Goal: Information Seeking & Learning: Learn about a topic

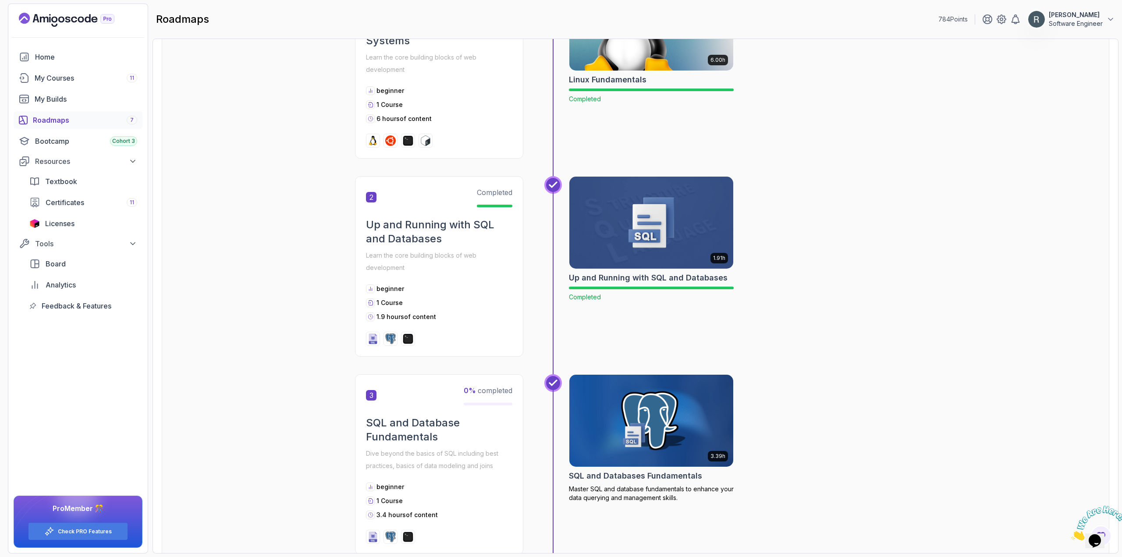
scroll to position [307, 0]
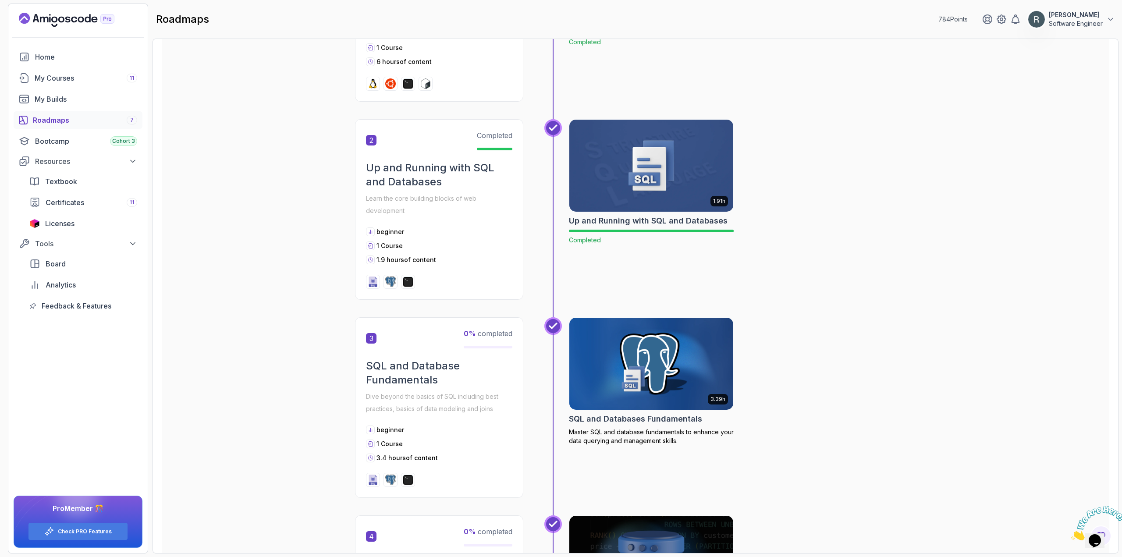
click at [595, 359] on img at bounding box center [651, 363] width 172 height 96
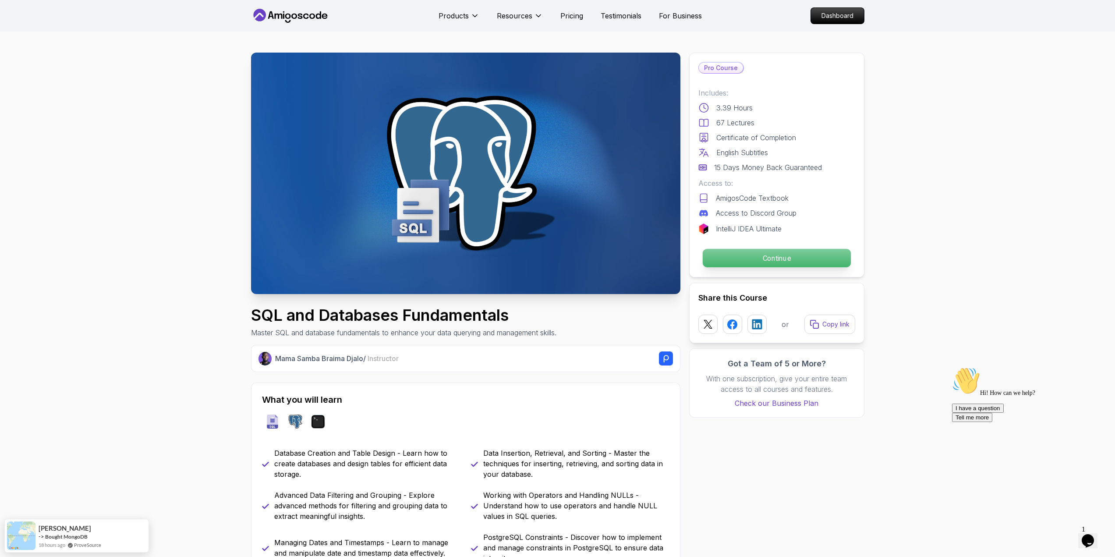
click at [752, 256] on p "Continue" at bounding box center [776, 258] width 148 height 18
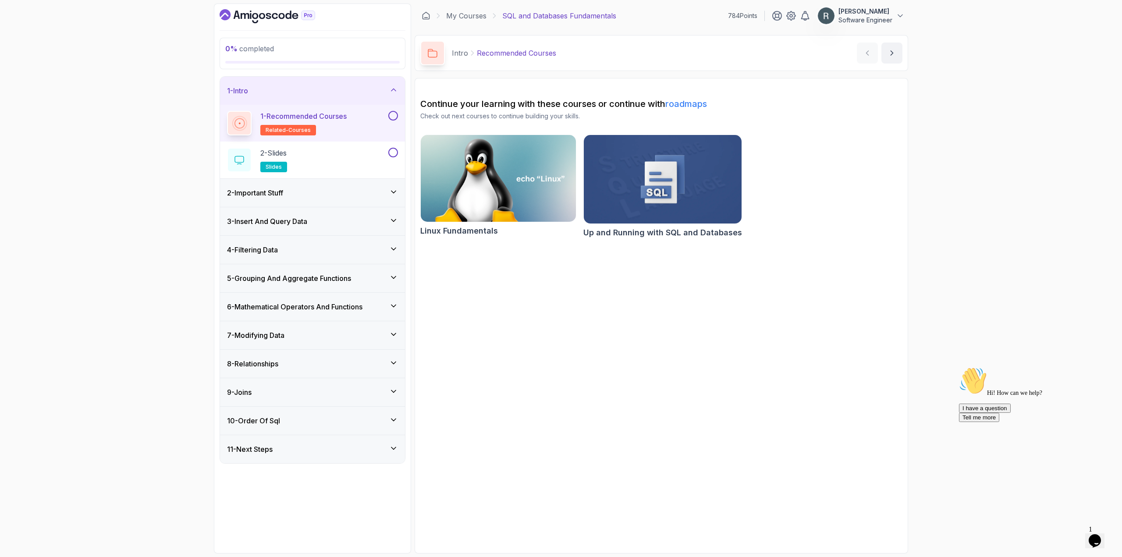
click at [394, 117] on button at bounding box center [393, 116] width 10 height 10
click at [375, 153] on div "2 - Slides slides" at bounding box center [306, 160] width 159 height 25
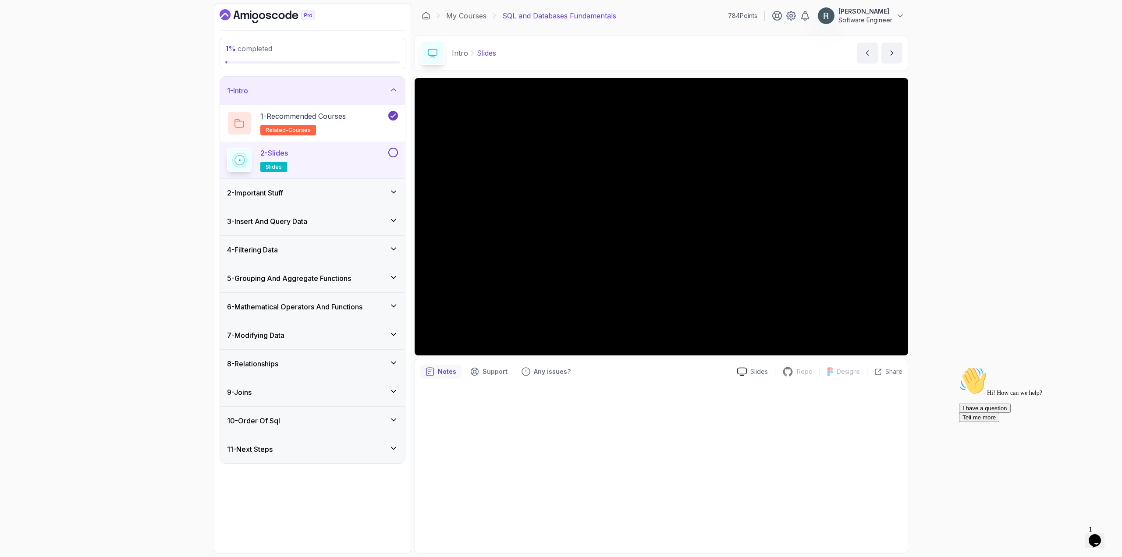
click at [394, 154] on button at bounding box center [393, 153] width 10 height 10
click at [356, 191] on div "2 - Important Stuff" at bounding box center [312, 193] width 171 height 11
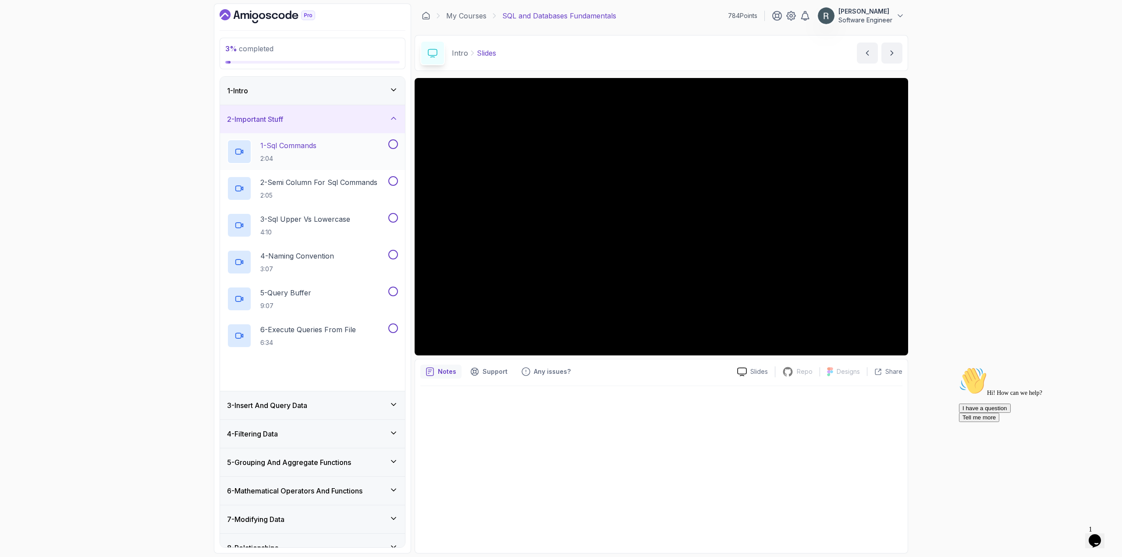
click at [382, 157] on div "1 - Sql Commands 2:04" at bounding box center [306, 151] width 159 height 25
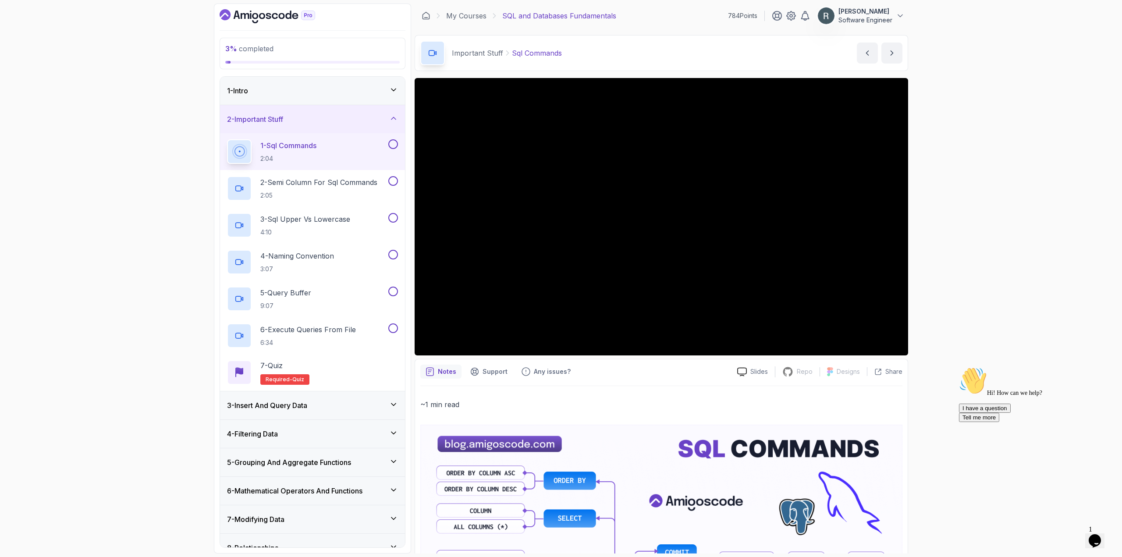
click at [393, 143] on button at bounding box center [393, 144] width 10 height 10
click at [395, 179] on button at bounding box center [393, 181] width 10 height 10
click at [395, 214] on button at bounding box center [393, 218] width 10 height 10
click at [395, 253] on button at bounding box center [393, 255] width 10 height 10
click at [396, 290] on button at bounding box center [393, 292] width 10 height 10
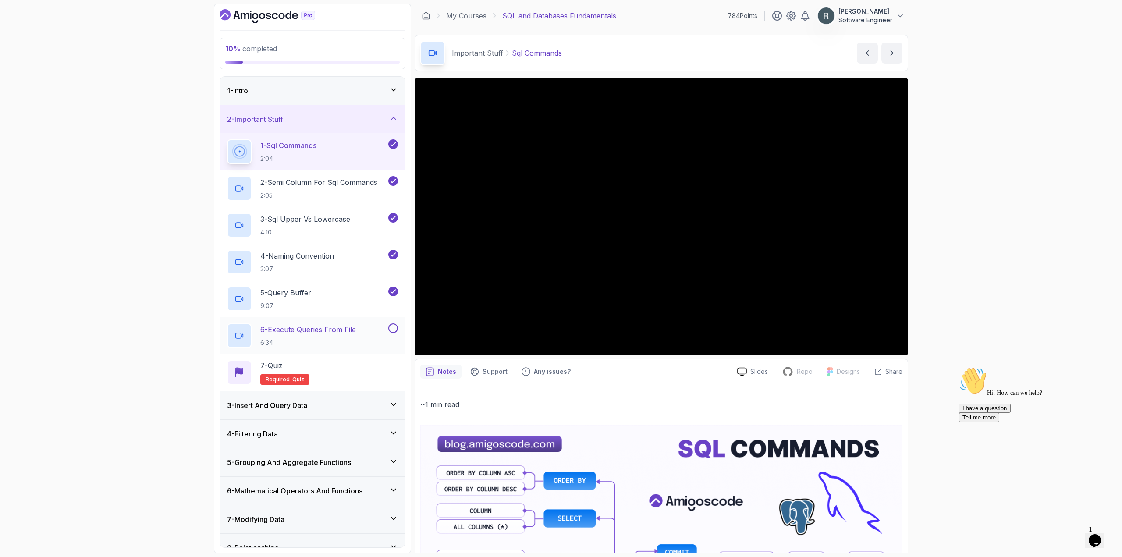
click at [396, 329] on button at bounding box center [393, 328] width 10 height 10
click at [343, 370] on div "7 - Quiz Required- quiz" at bounding box center [312, 372] width 171 height 25
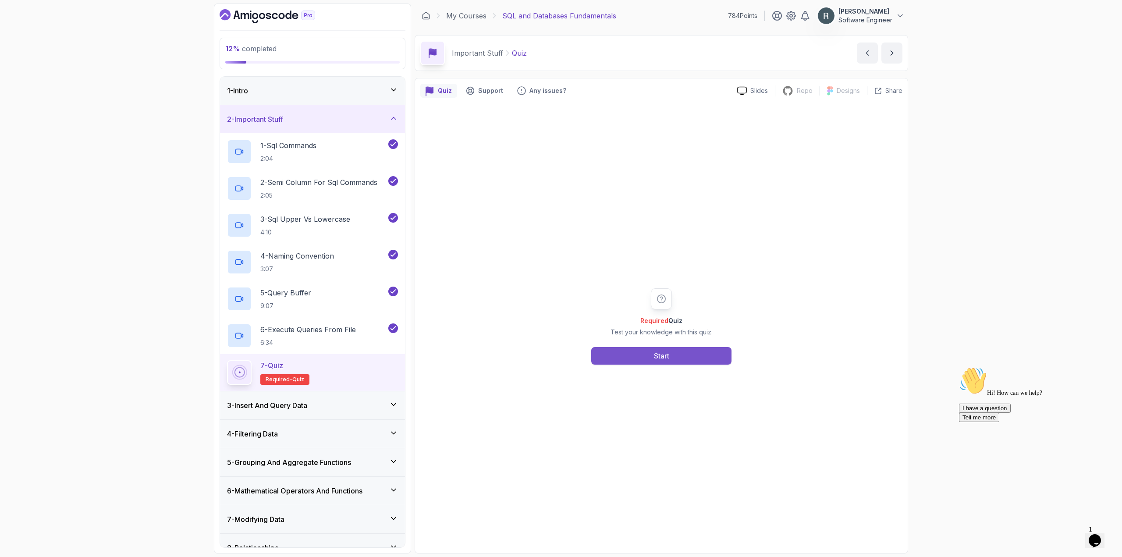
click at [661, 355] on div "Start" at bounding box center [661, 355] width 15 height 11
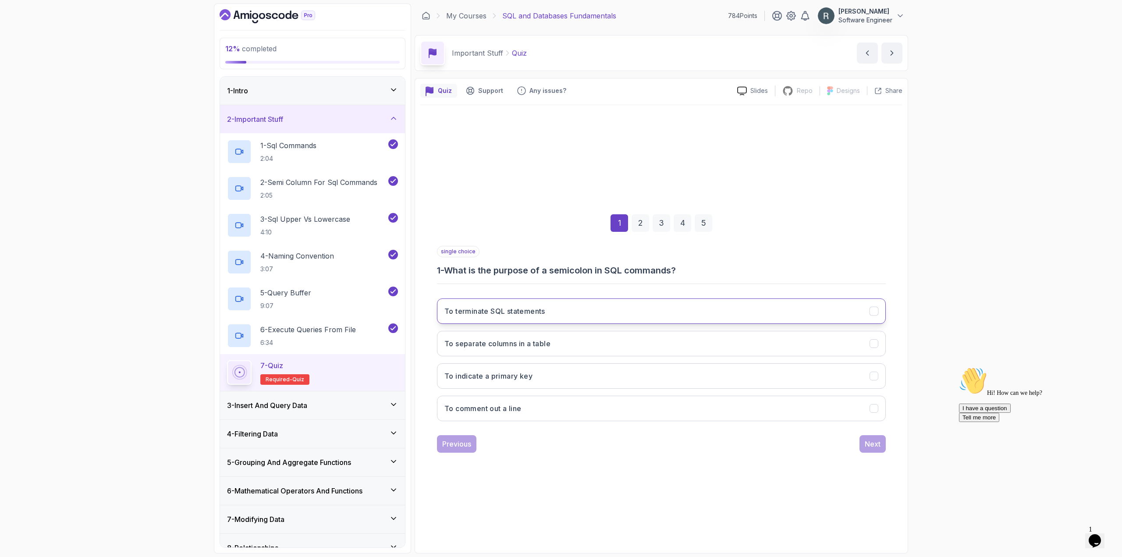
click at [636, 304] on button "To terminate SQL statements" at bounding box center [661, 310] width 449 height 25
click at [866, 445] on div "Next" at bounding box center [872, 444] width 16 height 11
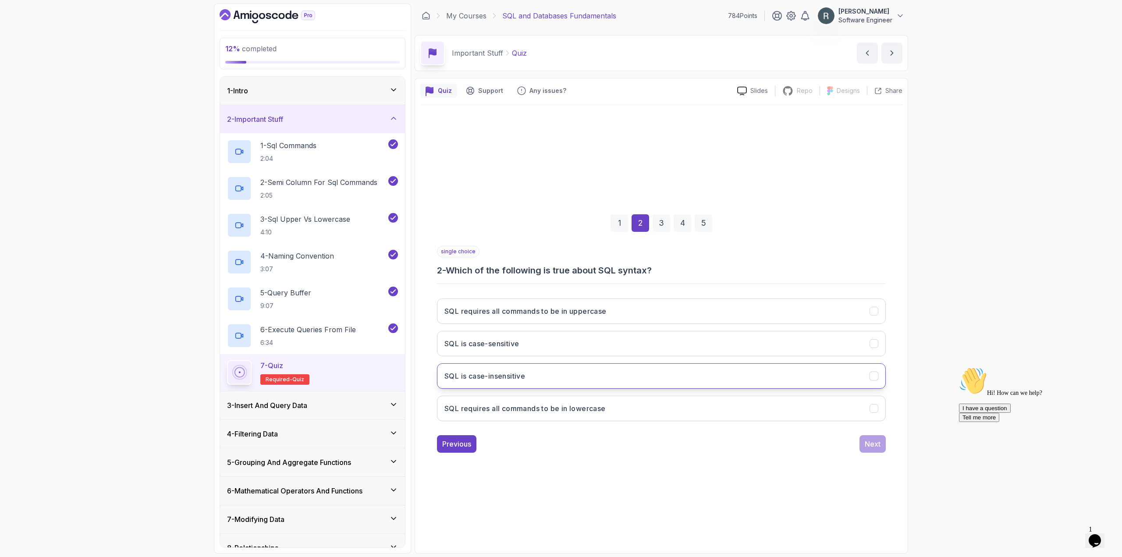
click at [633, 379] on button "SQL is case-insensitive" at bounding box center [661, 375] width 449 height 25
click at [863, 445] on button "Next" at bounding box center [872, 444] width 26 height 18
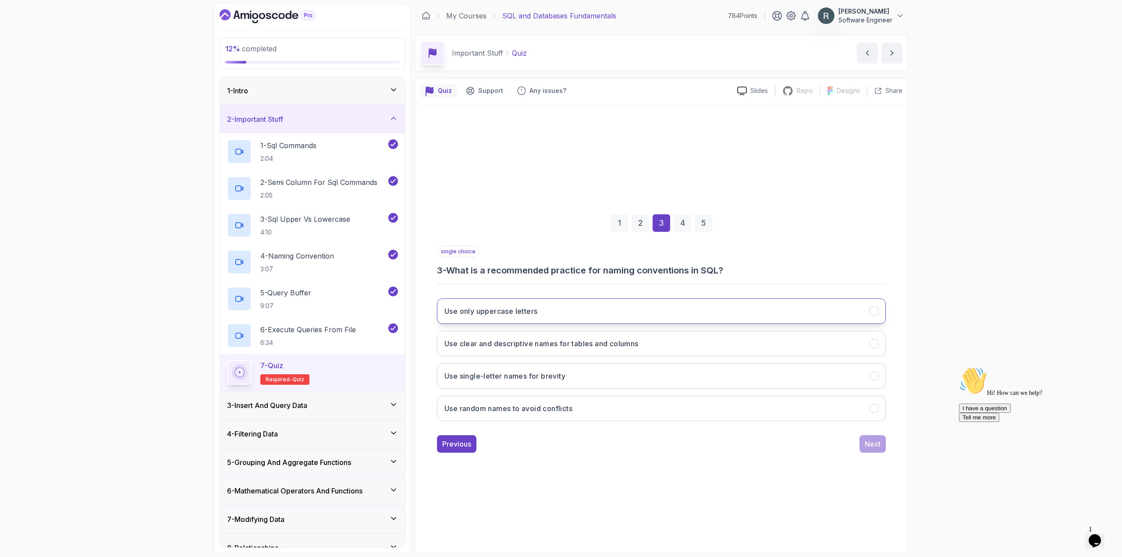
click at [656, 312] on button "Use only uppercase letters" at bounding box center [661, 310] width 449 height 25
click at [650, 340] on button "Use clear and descriptive names for tables and columns" at bounding box center [661, 343] width 449 height 25
click at [870, 445] on div "Next" at bounding box center [872, 444] width 16 height 11
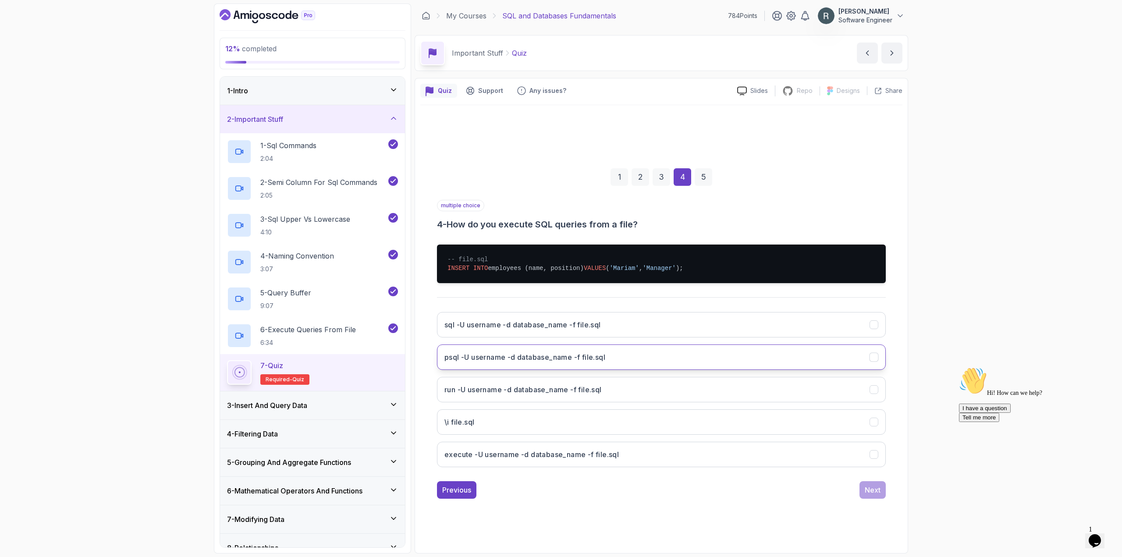
click at [821, 365] on button "psql -U username -d database_name -f file.sql" at bounding box center [661, 356] width 449 height 25
click at [879, 489] on div "Next" at bounding box center [872, 490] width 16 height 11
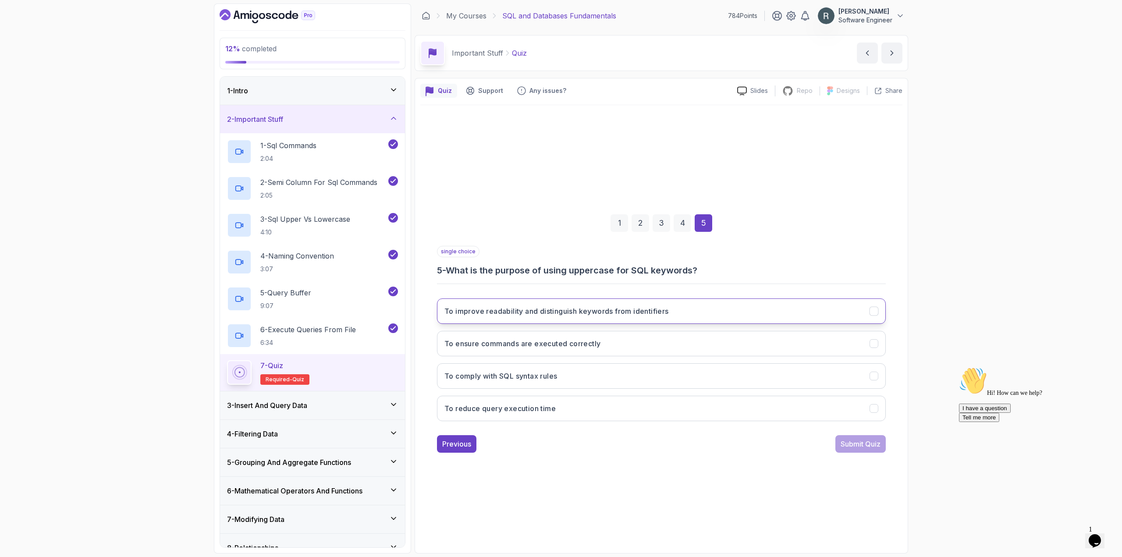
click at [691, 309] on button "To improve readability and distinguish keywords from identifiers" at bounding box center [661, 310] width 449 height 25
click at [847, 447] on div "Submit Quiz" at bounding box center [860, 444] width 40 height 11
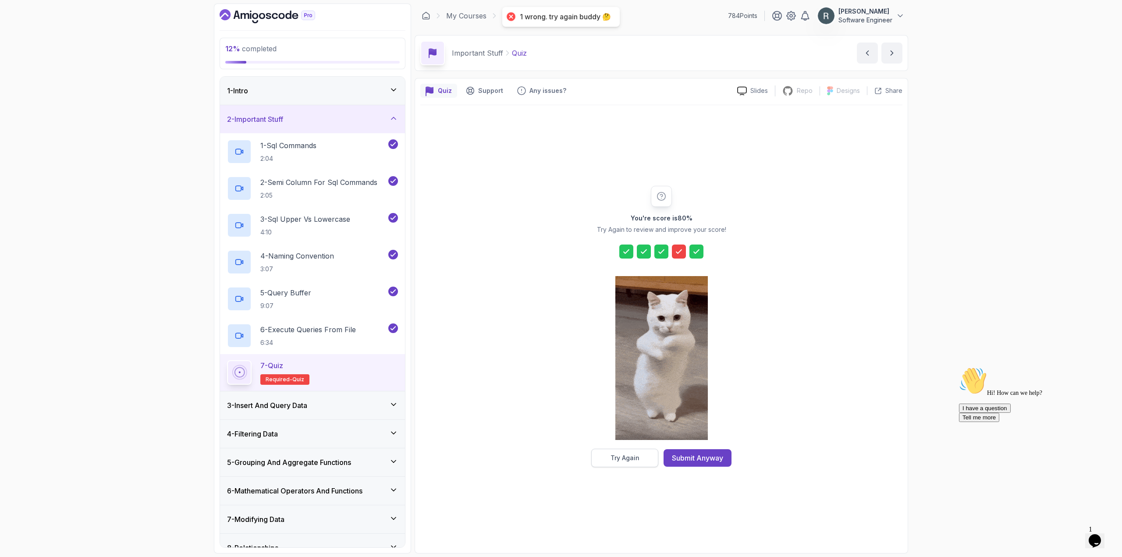
click at [649, 454] on button "Try Again" at bounding box center [624, 458] width 67 height 18
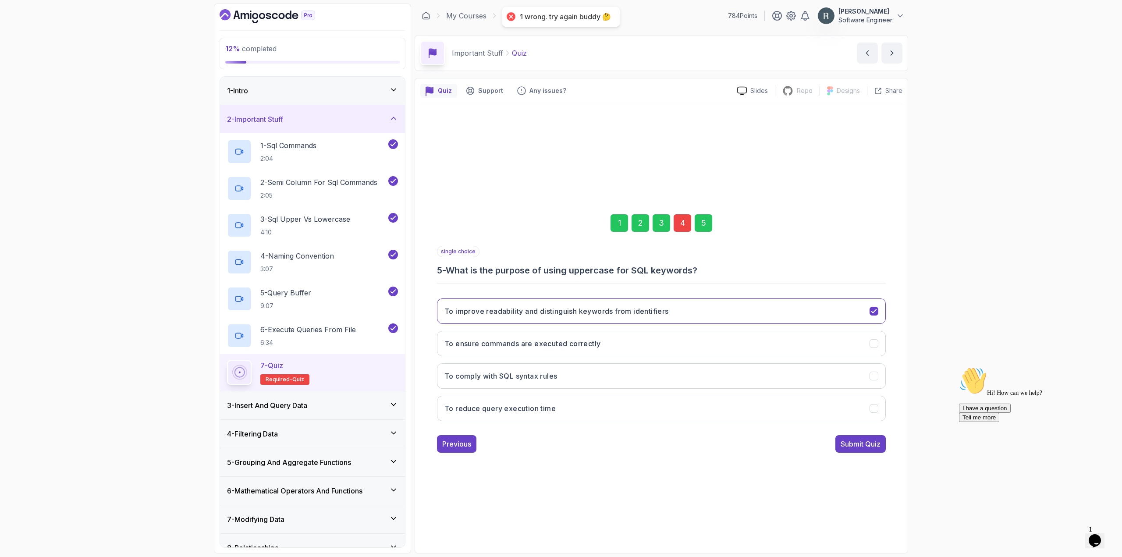
click at [676, 225] on div "4" at bounding box center [682, 223] width 18 height 18
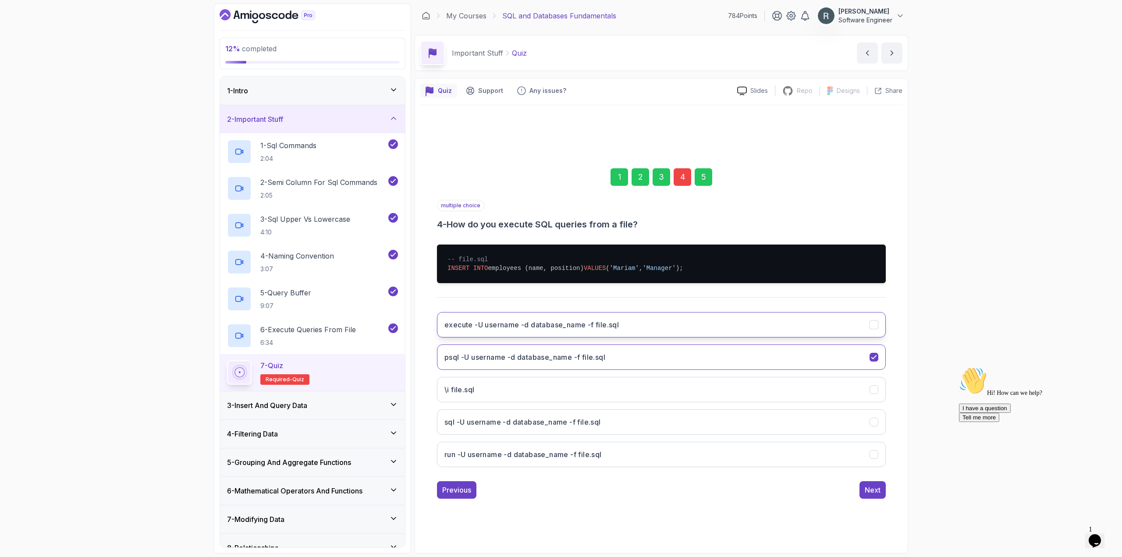
click at [690, 317] on button "execute -U username -d database_name -f file.sql" at bounding box center [661, 324] width 449 height 25
click at [765, 451] on button "run -U username -d database_name -f file.sql" at bounding box center [661, 454] width 449 height 25
click at [870, 488] on div "Next" at bounding box center [872, 490] width 16 height 11
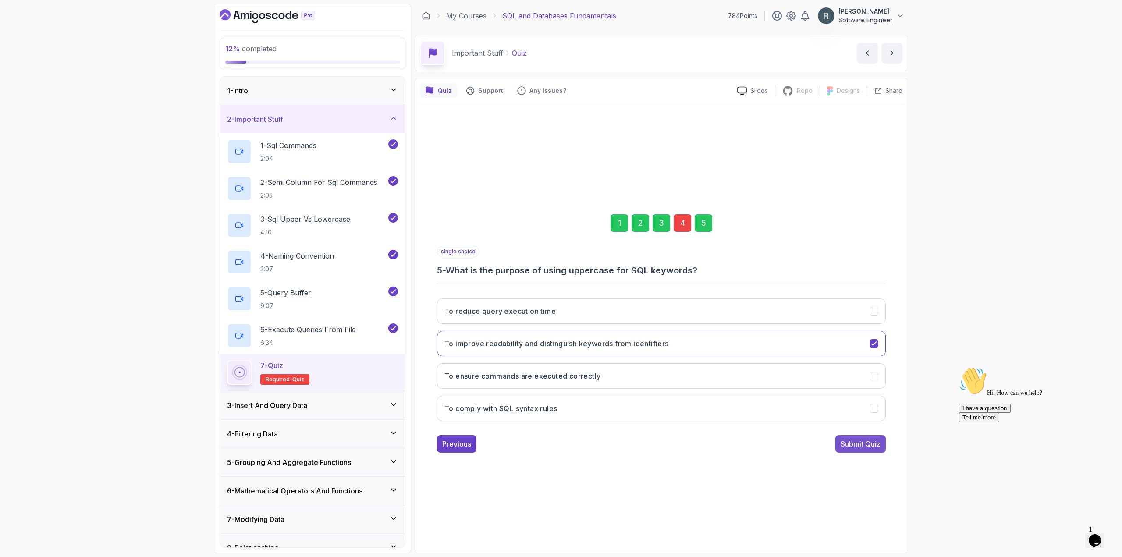
click at [863, 449] on button "Submit Quiz" at bounding box center [860, 444] width 50 height 18
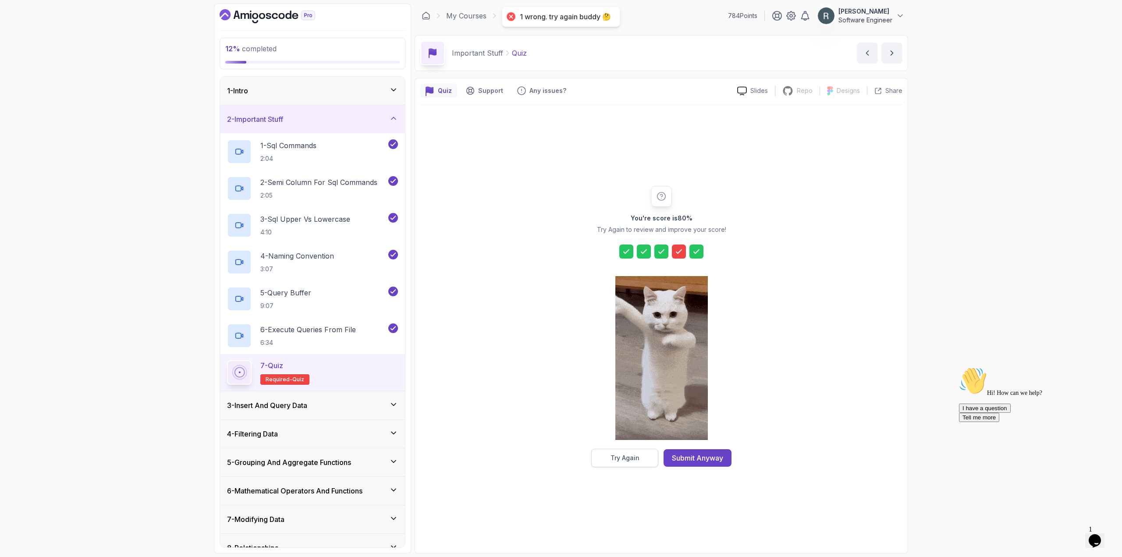
click at [640, 458] on button "Try Again" at bounding box center [624, 458] width 67 height 18
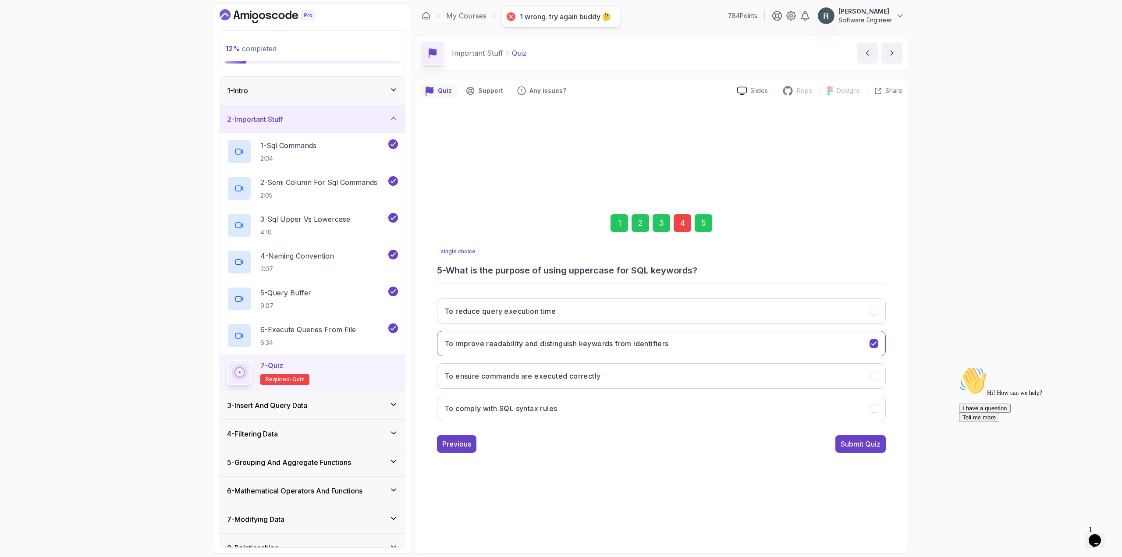
click at [683, 221] on div "4" at bounding box center [682, 223] width 18 height 18
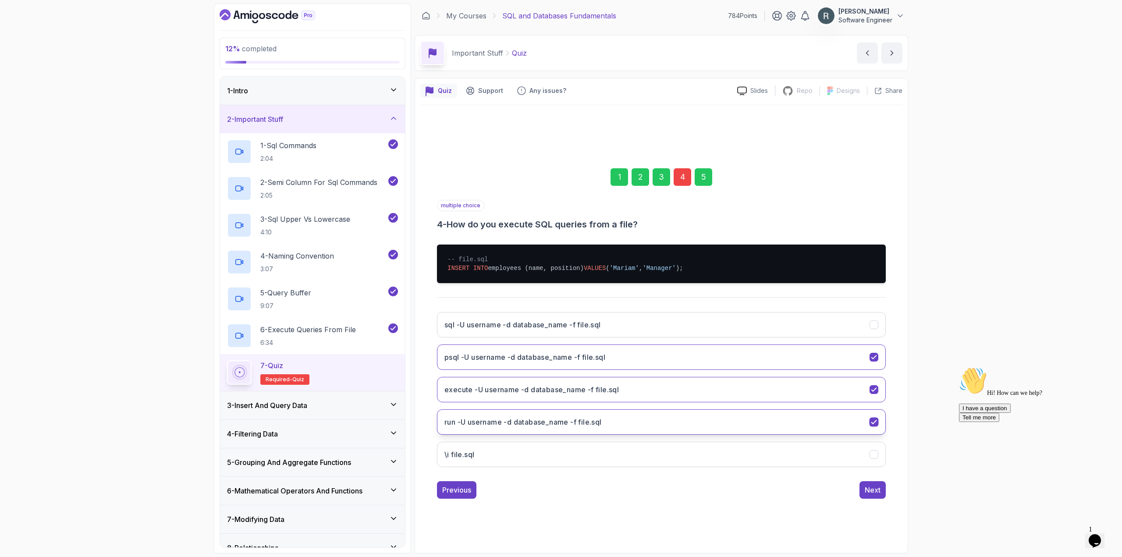
click at [814, 413] on button "run -U username -d database_name -f file.sql" at bounding box center [661, 421] width 449 height 25
click at [880, 488] on div "Next" at bounding box center [872, 490] width 16 height 11
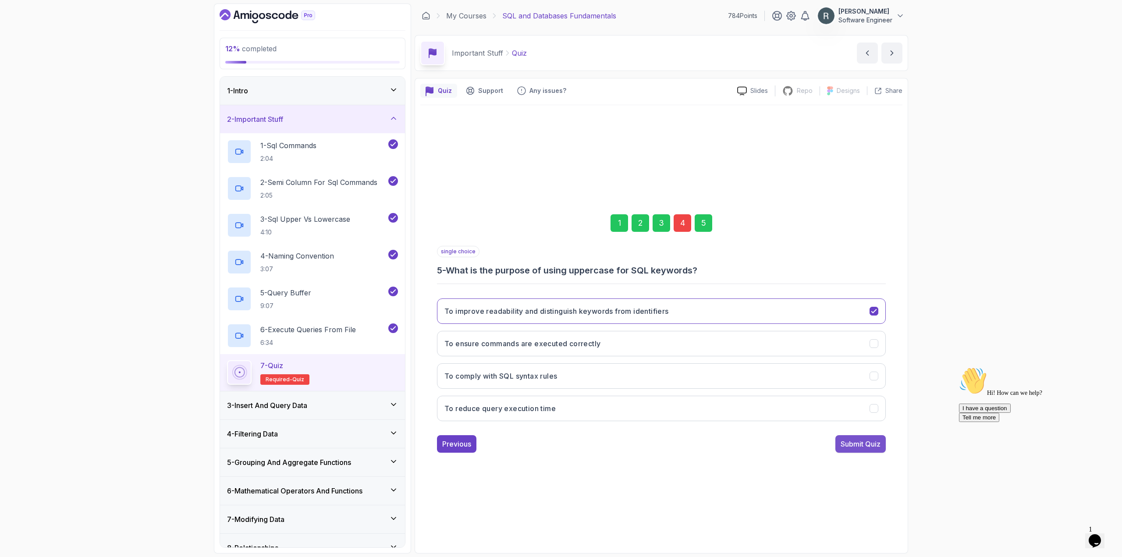
click at [865, 447] on div "Submit Quiz" at bounding box center [860, 444] width 40 height 11
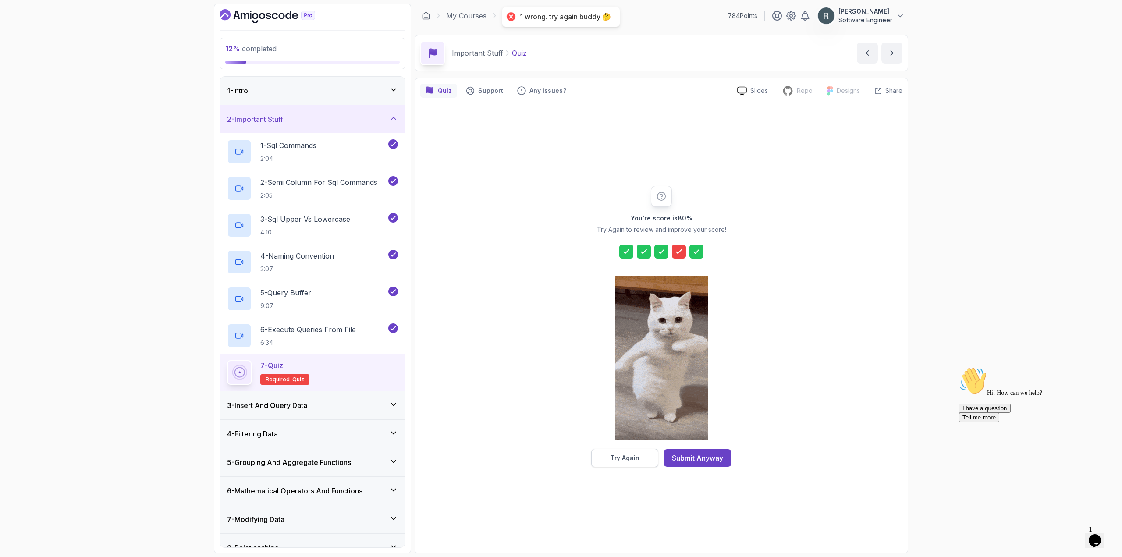
click at [635, 459] on div "Try Again" at bounding box center [624, 457] width 29 height 9
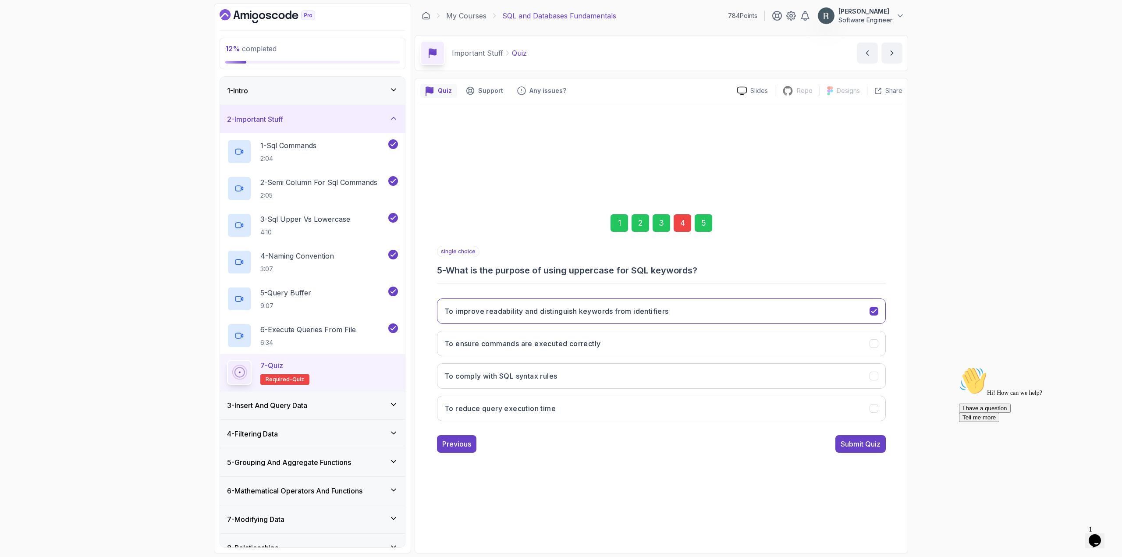
click at [683, 226] on div "4" at bounding box center [682, 223] width 18 height 18
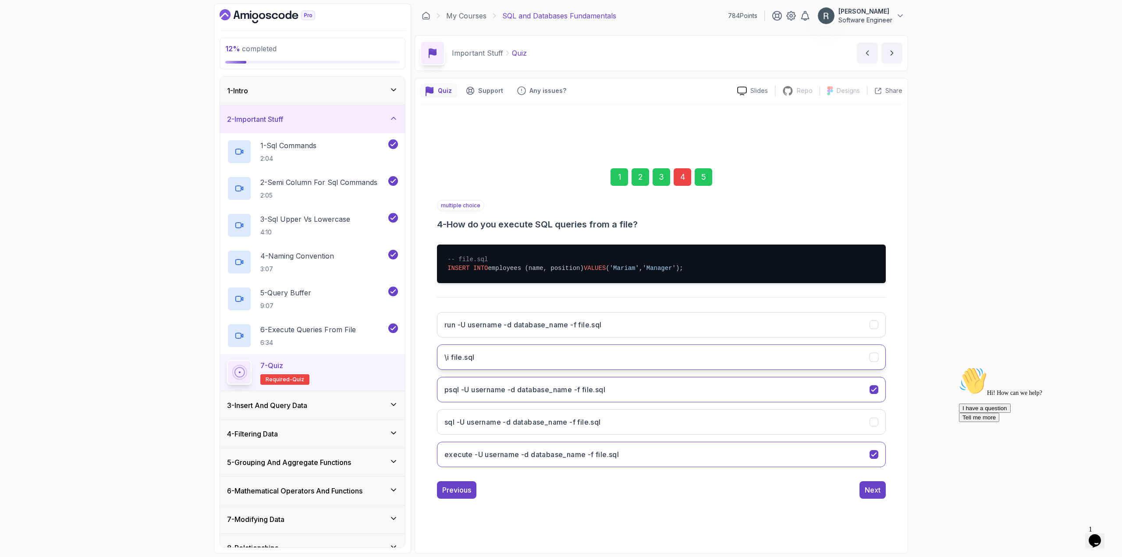
click at [641, 356] on button "\i file.sql" at bounding box center [661, 356] width 449 height 25
click at [675, 454] on button "execute -U username -d database_name -f file.sql" at bounding box center [661, 454] width 449 height 25
click at [869, 489] on div "Next" at bounding box center [872, 490] width 16 height 11
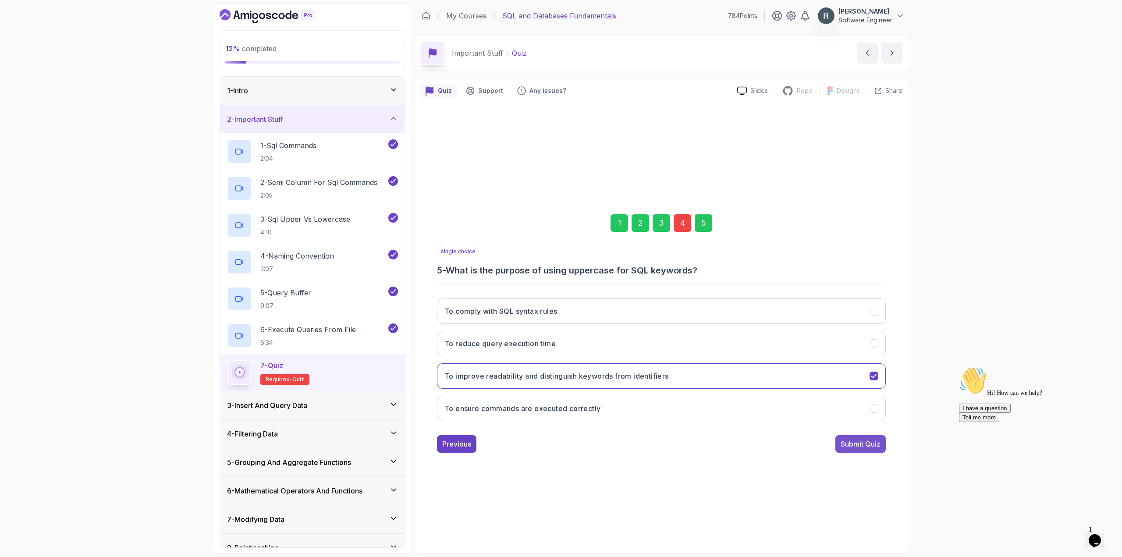
click at [879, 449] on button "Submit Quiz" at bounding box center [860, 444] width 50 height 18
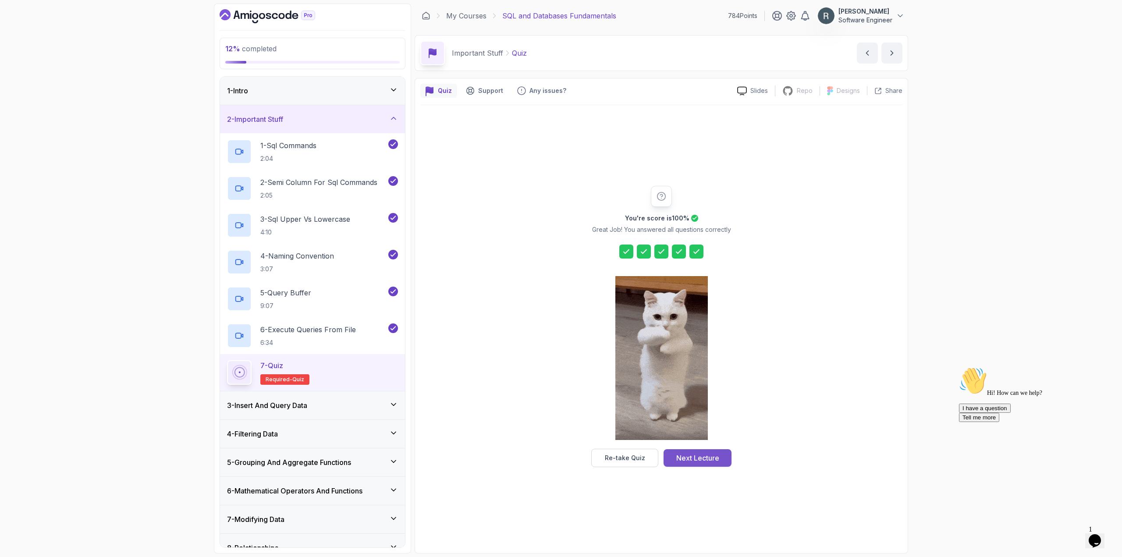
click at [695, 456] on div "Next Lecture" at bounding box center [697, 458] width 43 height 11
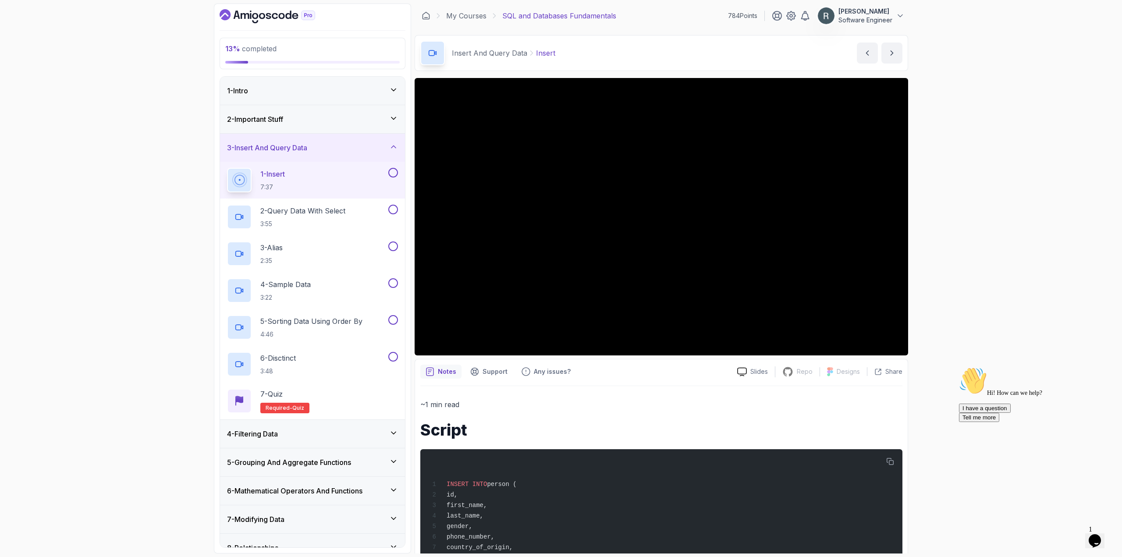
click at [387, 171] on div at bounding box center [391, 173] width 11 height 10
click at [391, 172] on button at bounding box center [393, 173] width 10 height 10
click at [394, 209] on button at bounding box center [393, 210] width 10 height 10
click at [394, 244] on button at bounding box center [393, 246] width 10 height 10
click at [392, 282] on button at bounding box center [393, 283] width 10 height 10
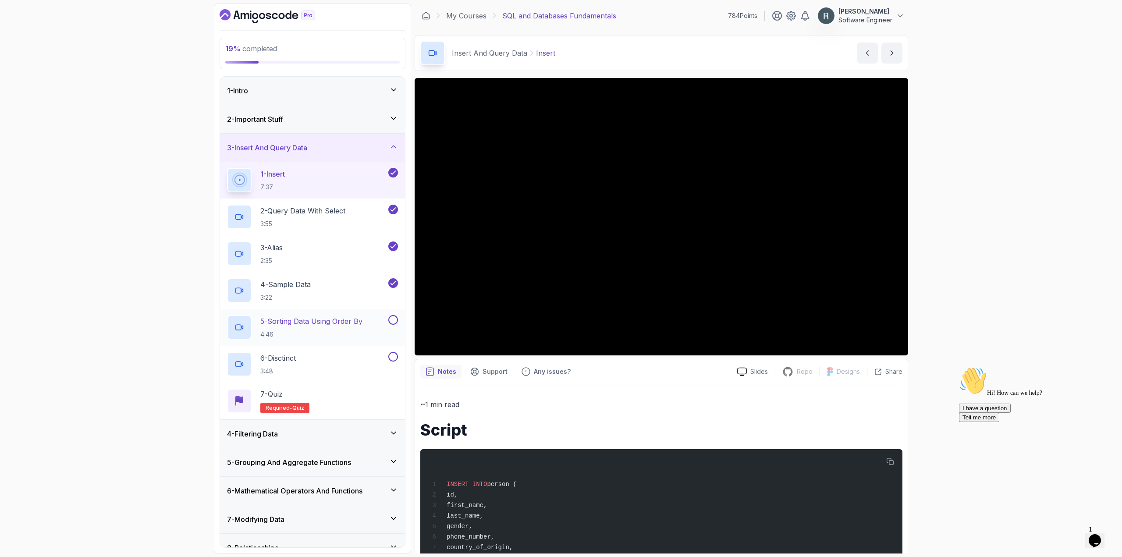
click at [389, 319] on button at bounding box center [393, 320] width 10 height 10
click at [392, 357] on button at bounding box center [393, 357] width 10 height 10
click at [330, 399] on div "7 - Quiz Required- quiz" at bounding box center [312, 401] width 171 height 25
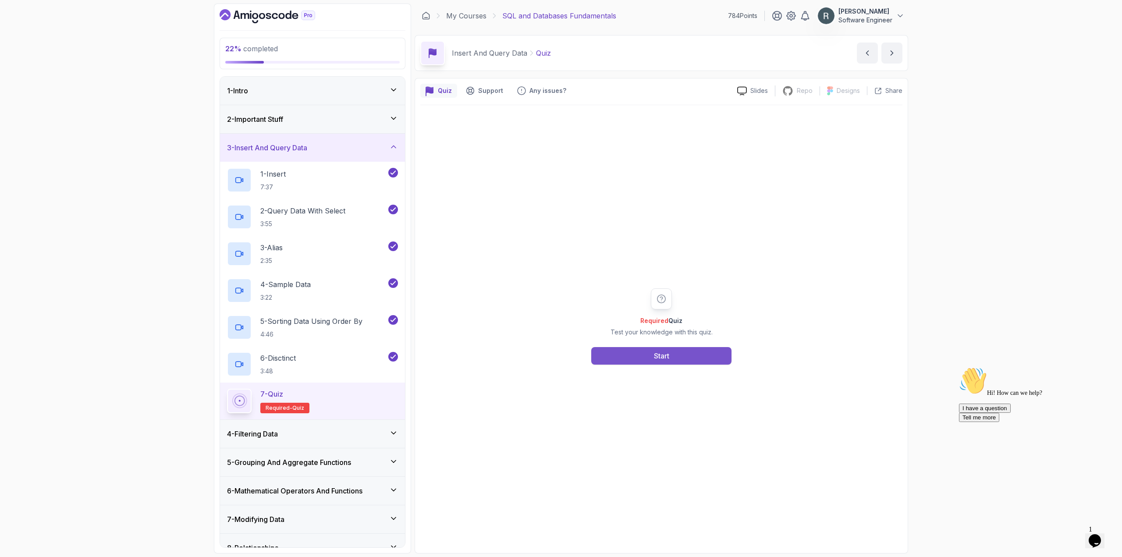
click at [642, 359] on button "Start" at bounding box center [661, 356] width 140 height 18
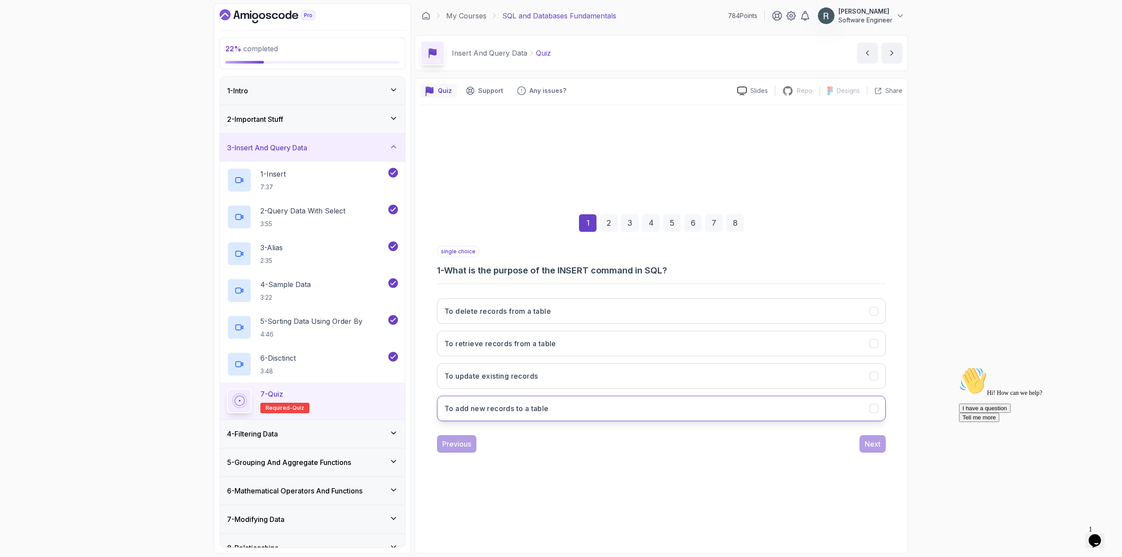
click at [593, 411] on button "To add new records to a table" at bounding box center [661, 408] width 449 height 25
click at [870, 442] on div "Next" at bounding box center [872, 444] width 16 height 11
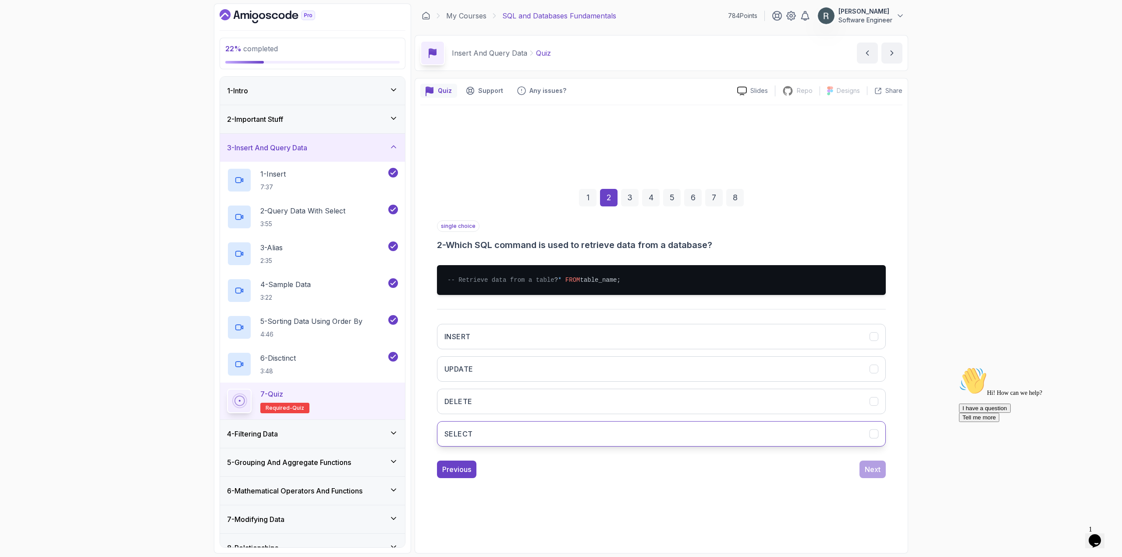
drag, startPoint x: 581, startPoint y: 334, endPoint x: 563, endPoint y: 437, distance: 105.1
click at [563, 437] on div "INSERT UPDATE DELETE SELECT" at bounding box center [661, 385] width 449 height 137
click at [563, 437] on button "SELECT" at bounding box center [661, 433] width 449 height 25
click at [882, 475] on button "Next" at bounding box center [872, 469] width 26 height 18
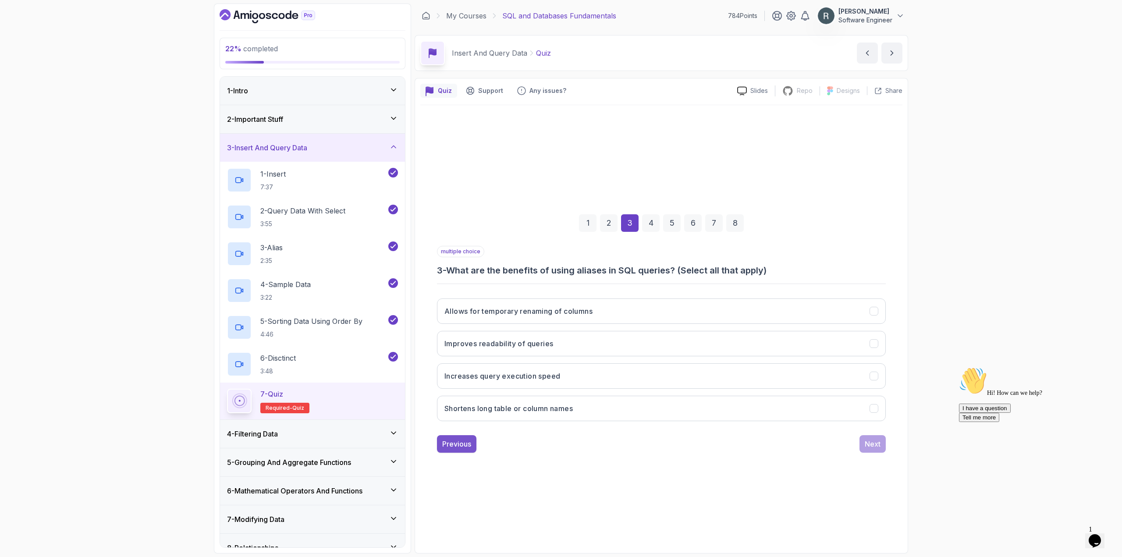
click at [471, 443] on div "Previous" at bounding box center [456, 444] width 29 height 11
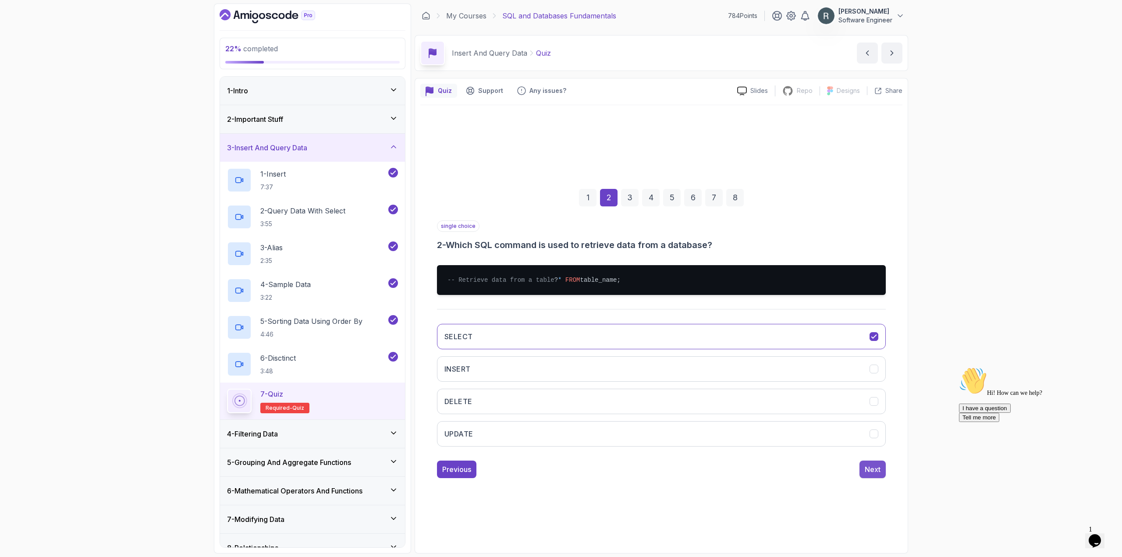
click at [870, 472] on div "Next" at bounding box center [872, 469] width 16 height 11
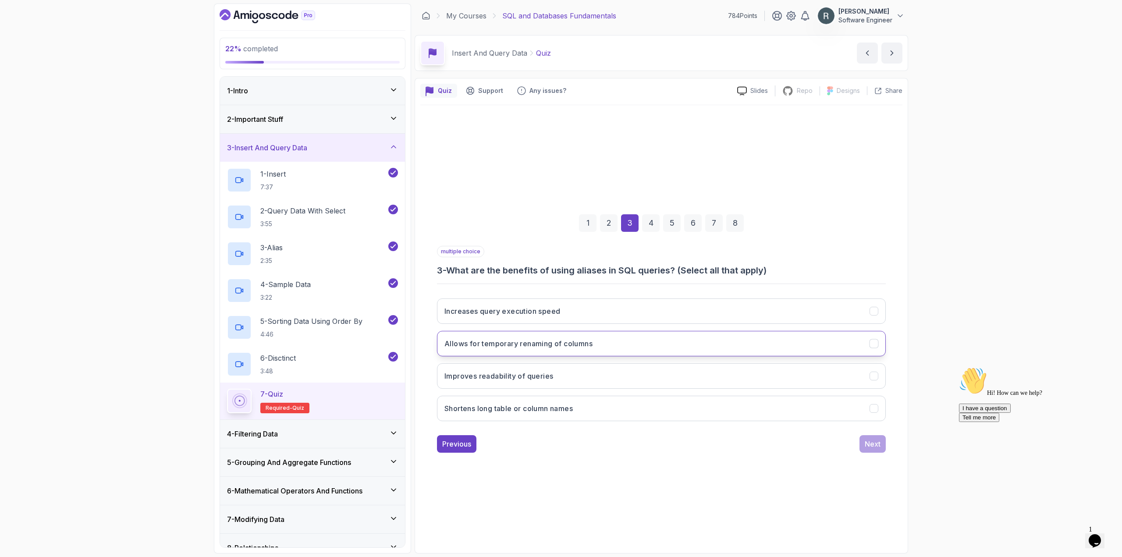
click at [676, 340] on button "Allows for temporary renaming of columns" at bounding box center [661, 343] width 449 height 25
click at [695, 374] on button "Improves readability of queries" at bounding box center [661, 375] width 449 height 25
click at [683, 405] on button "Shortens long table or column names" at bounding box center [661, 408] width 449 height 25
click at [870, 447] on div "Next" at bounding box center [872, 444] width 16 height 11
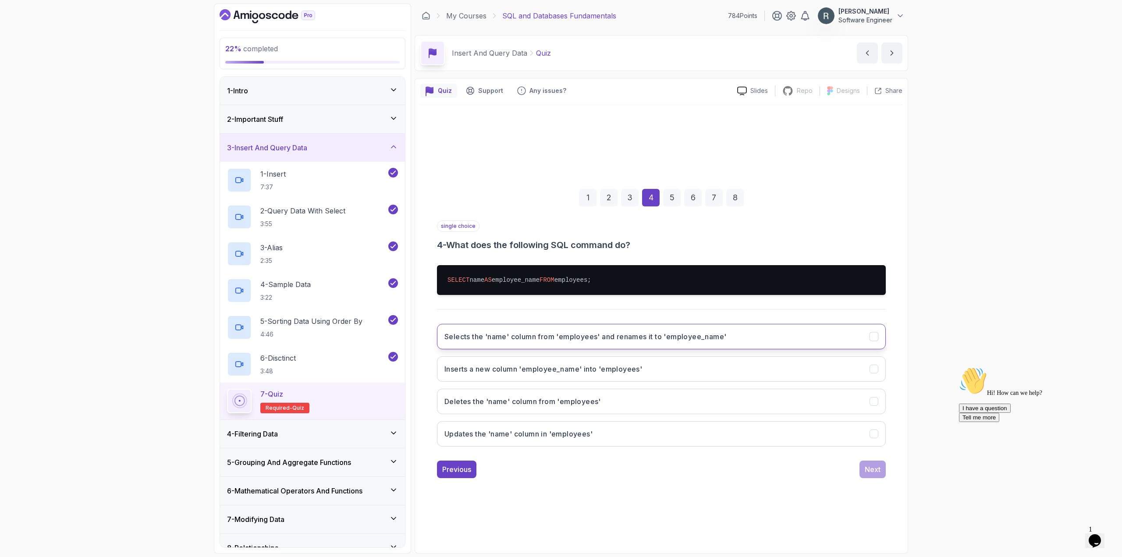
click at [640, 347] on button "Selects the 'name' column from 'employees' and renames it to 'employee_name'" at bounding box center [661, 336] width 449 height 25
click at [873, 470] on div "Next" at bounding box center [872, 469] width 16 height 11
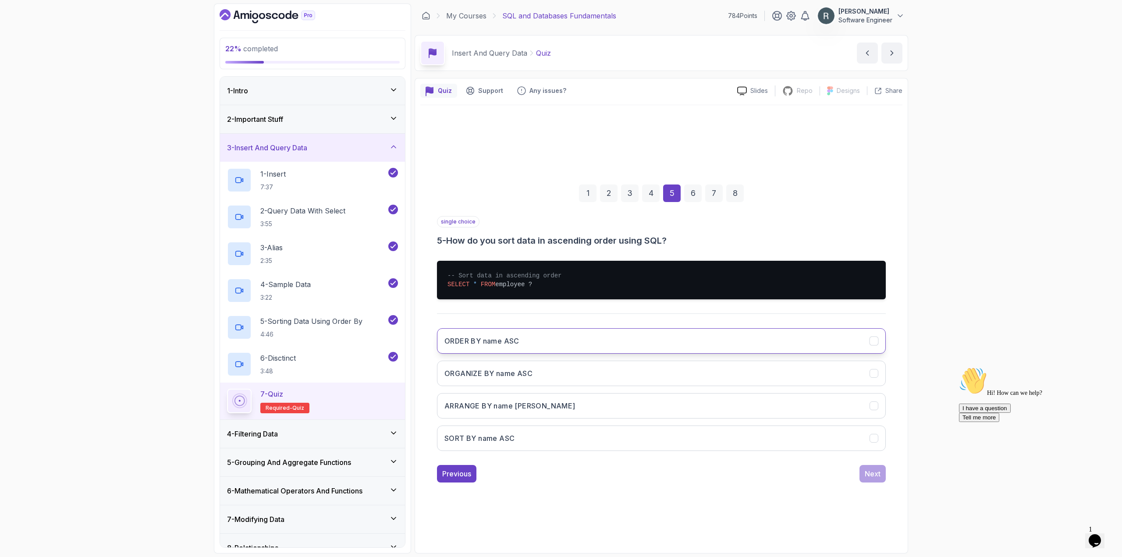
click at [635, 340] on button "ORDER BY name ASC" at bounding box center [661, 340] width 449 height 25
click at [877, 472] on div "Next" at bounding box center [872, 473] width 16 height 11
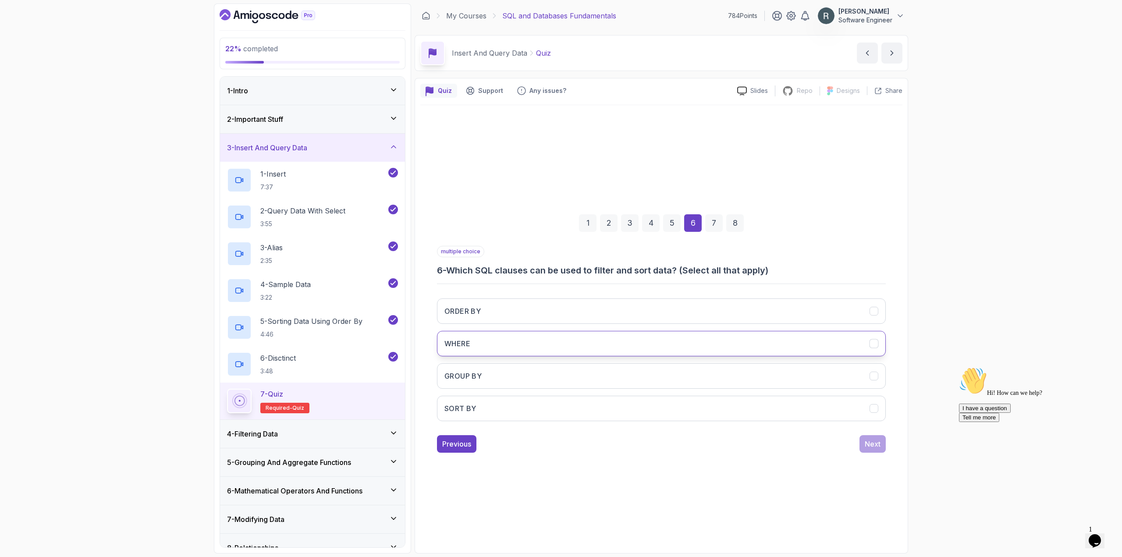
click at [750, 333] on button "WHERE" at bounding box center [661, 343] width 449 height 25
click at [750, 311] on button "ORDER BY" at bounding box center [661, 310] width 449 height 25
click at [739, 363] on div "ORDER BY WHERE GROUP BY SORT BY" at bounding box center [661, 359] width 449 height 137
click at [739, 370] on button "GROUP BY" at bounding box center [661, 375] width 449 height 25
click at [869, 443] on div "Next" at bounding box center [872, 444] width 16 height 11
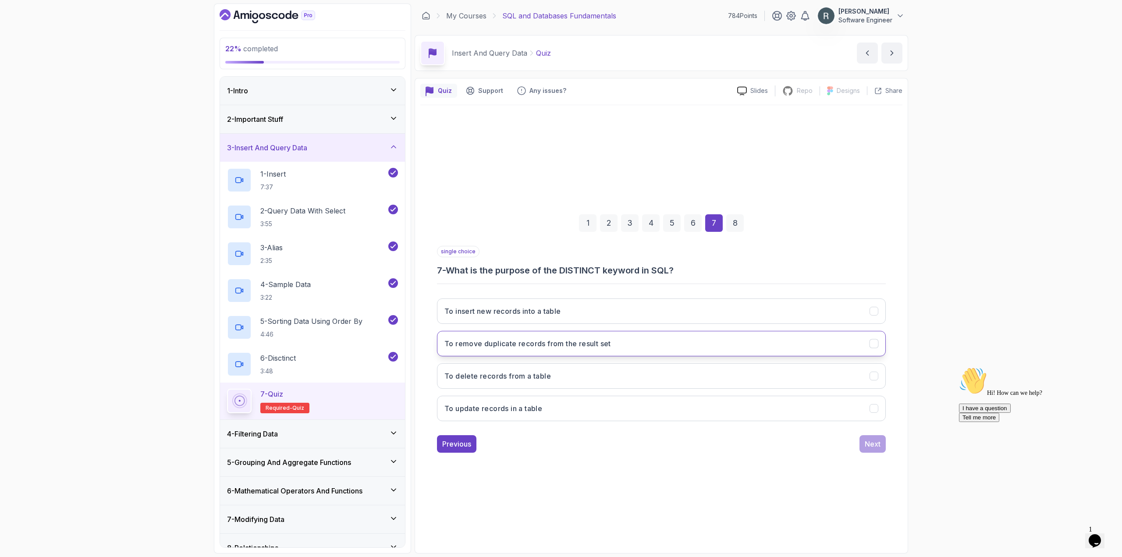
click at [628, 343] on button "To remove duplicate records from the result set" at bounding box center [661, 343] width 449 height 25
click at [870, 444] on div "Next" at bounding box center [872, 444] width 16 height 11
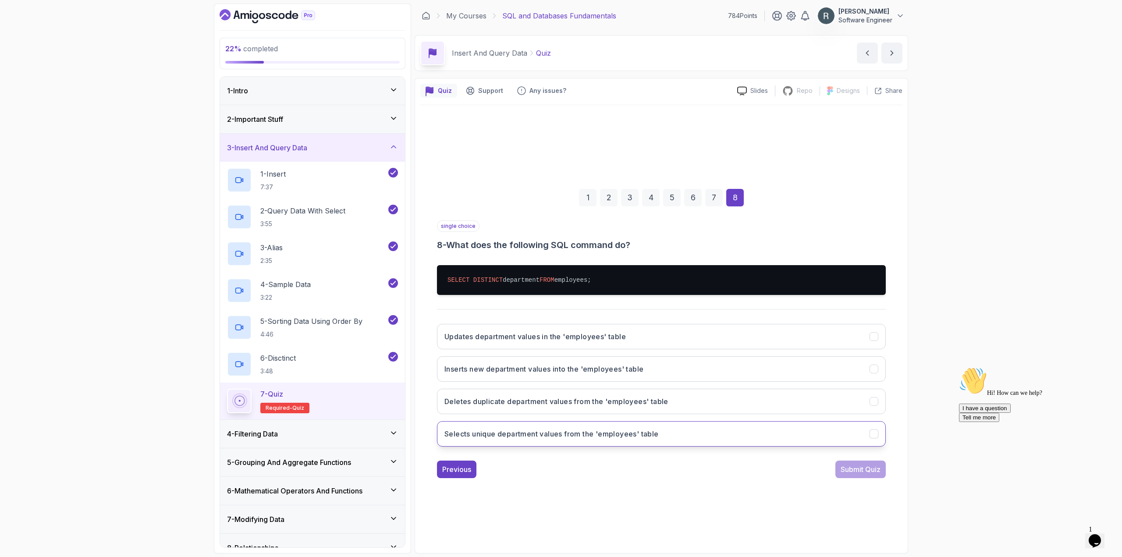
click at [701, 428] on button "Selects unique department values from the 'employees' table" at bounding box center [661, 433] width 449 height 25
click at [858, 468] on div "Submit Quiz" at bounding box center [860, 469] width 40 height 11
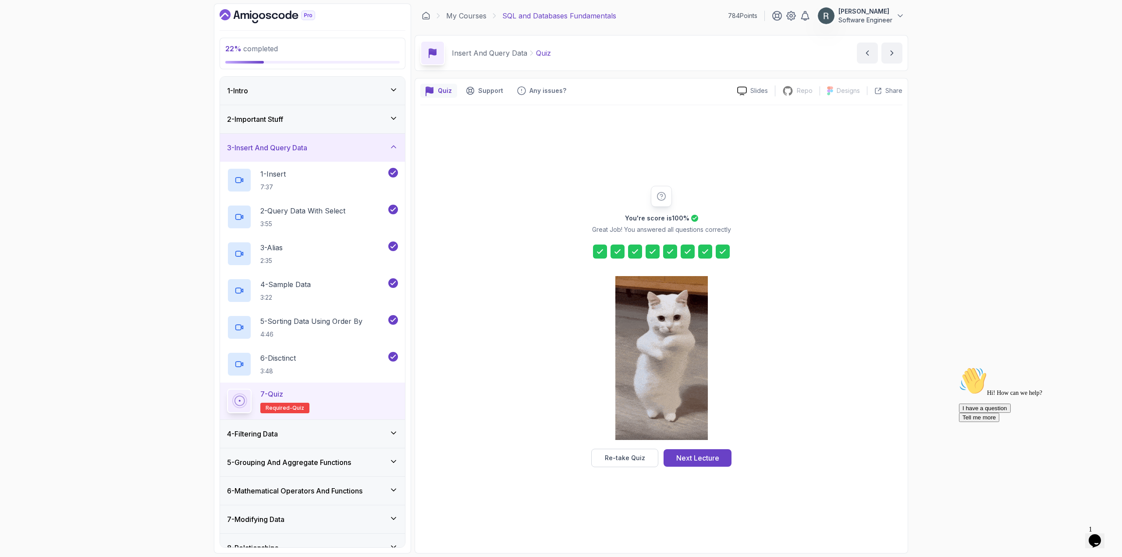
drag, startPoint x: 707, startPoint y: 459, endPoint x: 701, endPoint y: 456, distance: 6.7
click at [706, 459] on div "Next Lecture" at bounding box center [697, 458] width 43 height 11
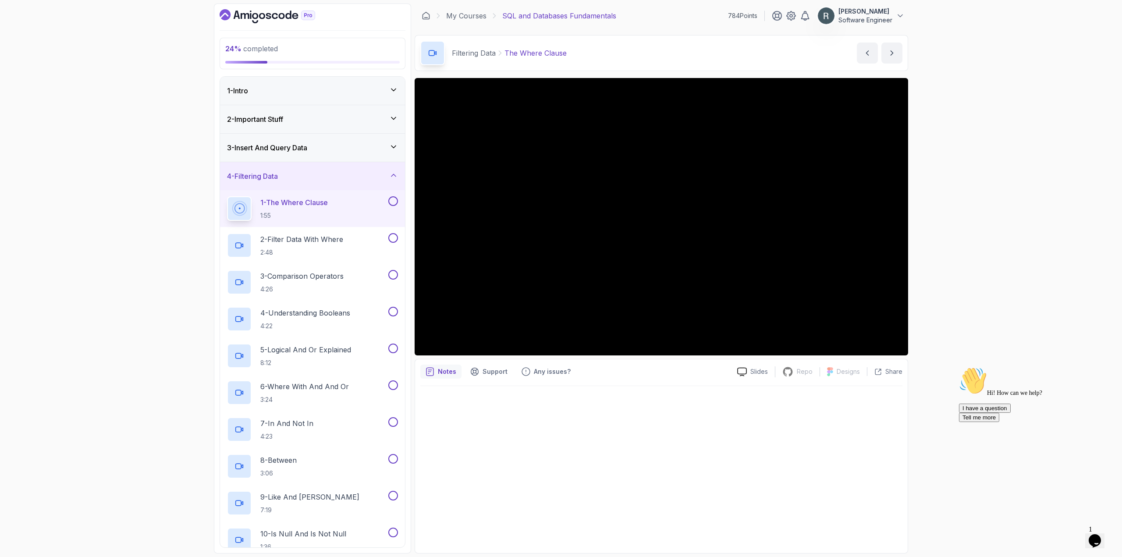
click at [394, 200] on button at bounding box center [393, 201] width 10 height 10
click at [392, 236] on button at bounding box center [393, 238] width 10 height 10
click at [398, 273] on div "3 - Comparison Operators 4:26" at bounding box center [312, 282] width 185 height 37
click at [393, 273] on button at bounding box center [393, 275] width 10 height 10
click at [393, 306] on div "4 - Understanding Booleans 4:22" at bounding box center [312, 319] width 185 height 37
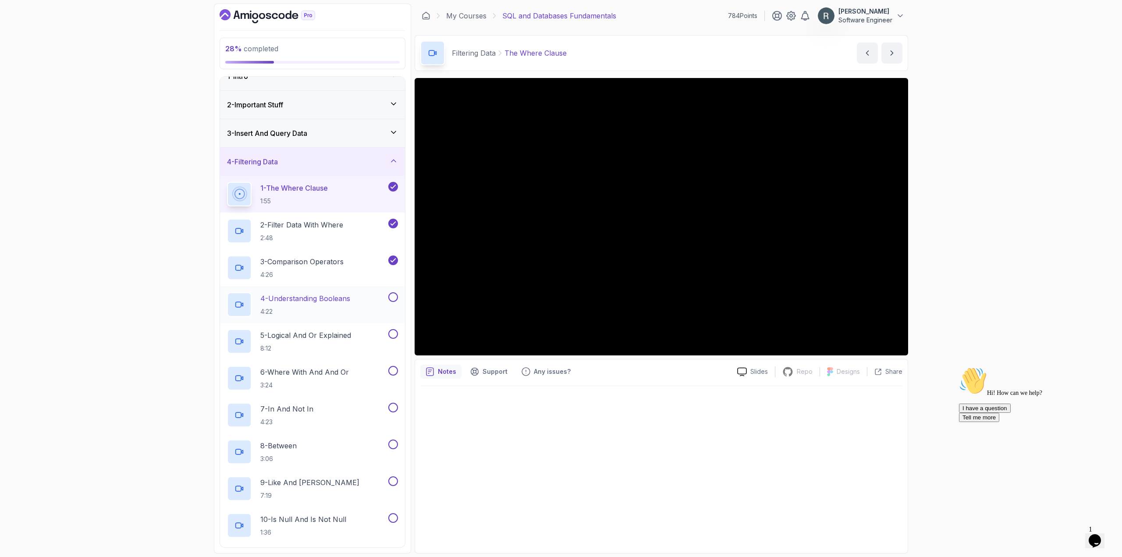
scroll to position [88, 0]
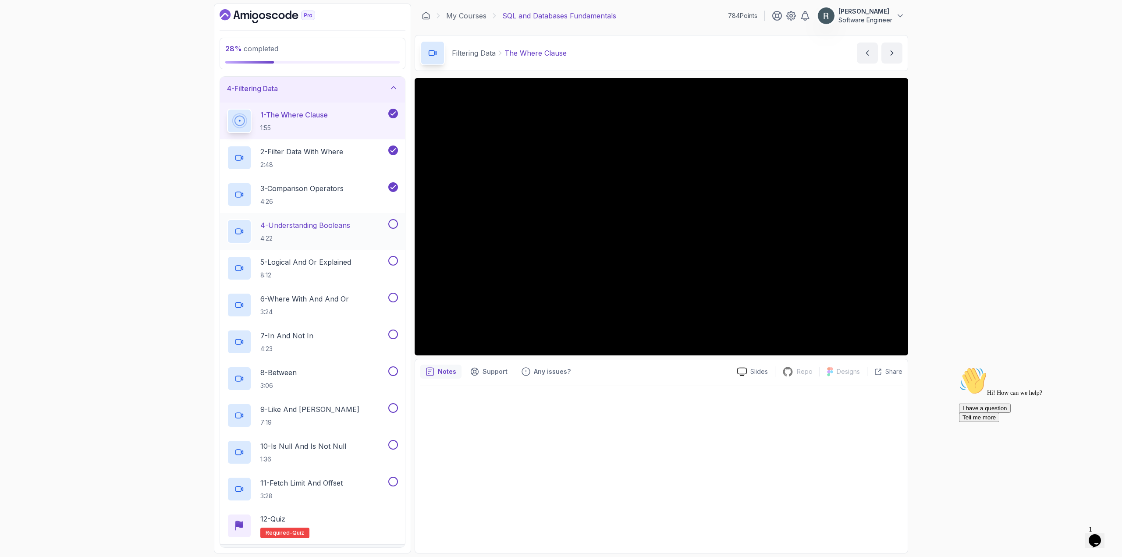
click at [391, 223] on button at bounding box center [393, 224] width 10 height 10
click at [393, 258] on button at bounding box center [393, 261] width 10 height 10
click at [396, 297] on button at bounding box center [393, 298] width 10 height 10
click at [391, 332] on button at bounding box center [393, 334] width 10 height 10
click at [391, 370] on button at bounding box center [393, 371] width 10 height 10
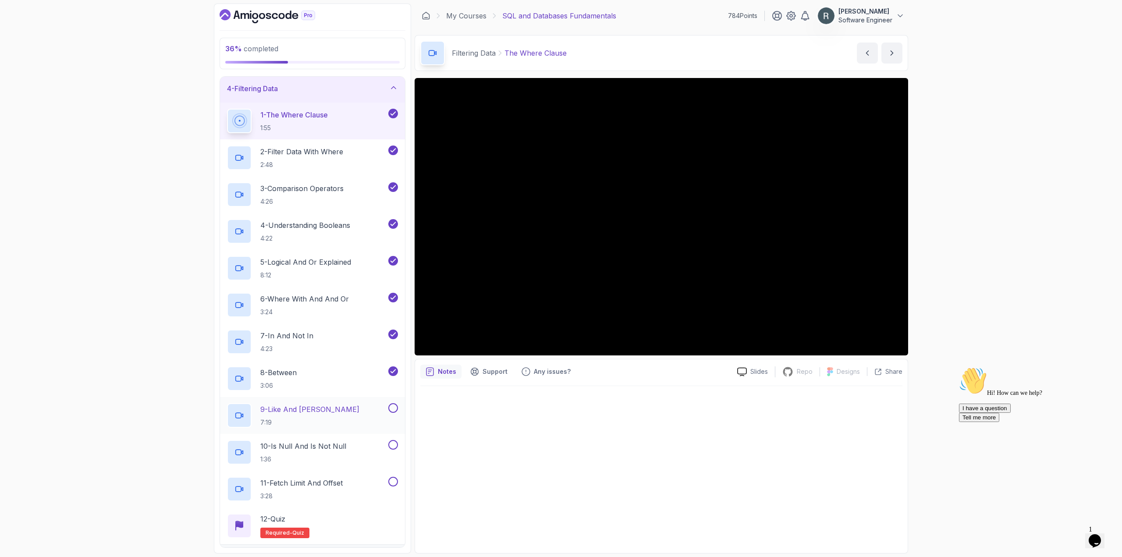
click at [395, 408] on button at bounding box center [393, 408] width 10 height 10
click at [394, 445] on button at bounding box center [393, 445] width 10 height 10
click at [393, 479] on button at bounding box center [393, 482] width 10 height 10
click at [336, 408] on div "9 - Like And Ilike 7:19" at bounding box center [306, 415] width 159 height 25
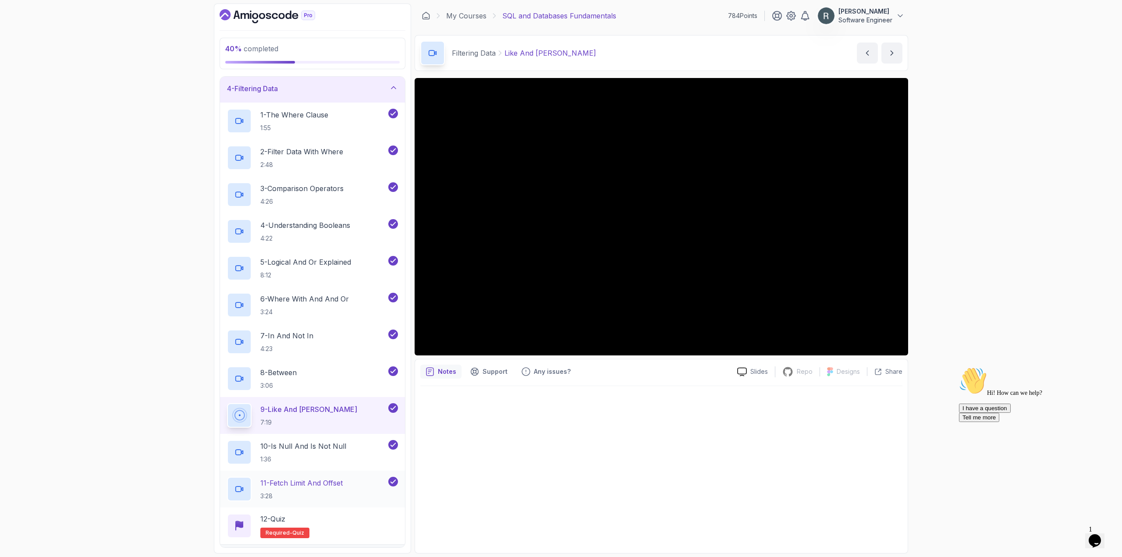
click at [338, 476] on div "11 - Fetch Limit And Offset 3:28" at bounding box center [312, 489] width 185 height 37
click at [353, 482] on div "11 - Fetch Limit And Offset 3:28" at bounding box center [306, 489] width 159 height 25
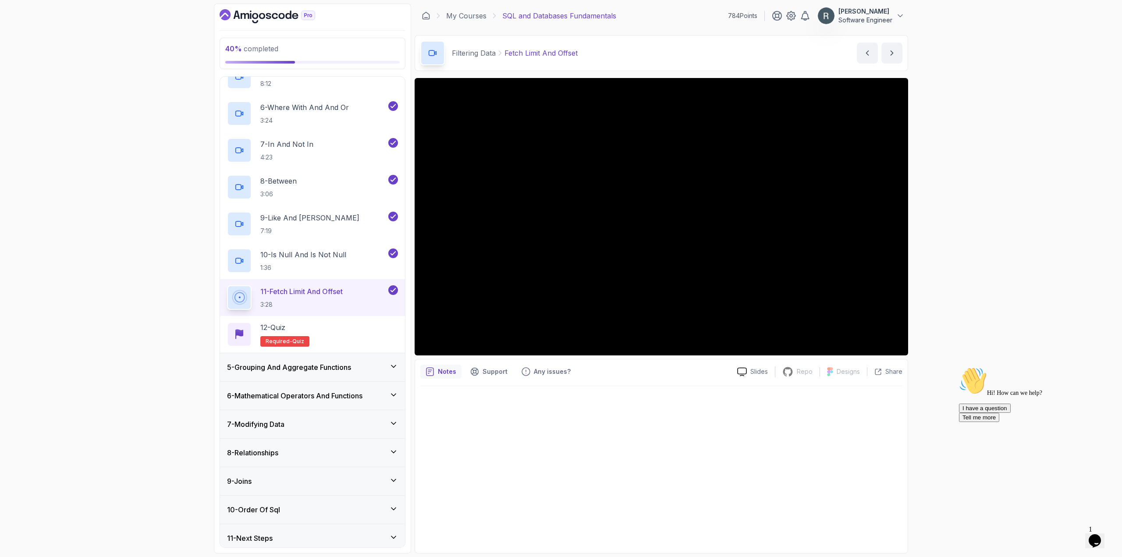
scroll to position [284, 0]
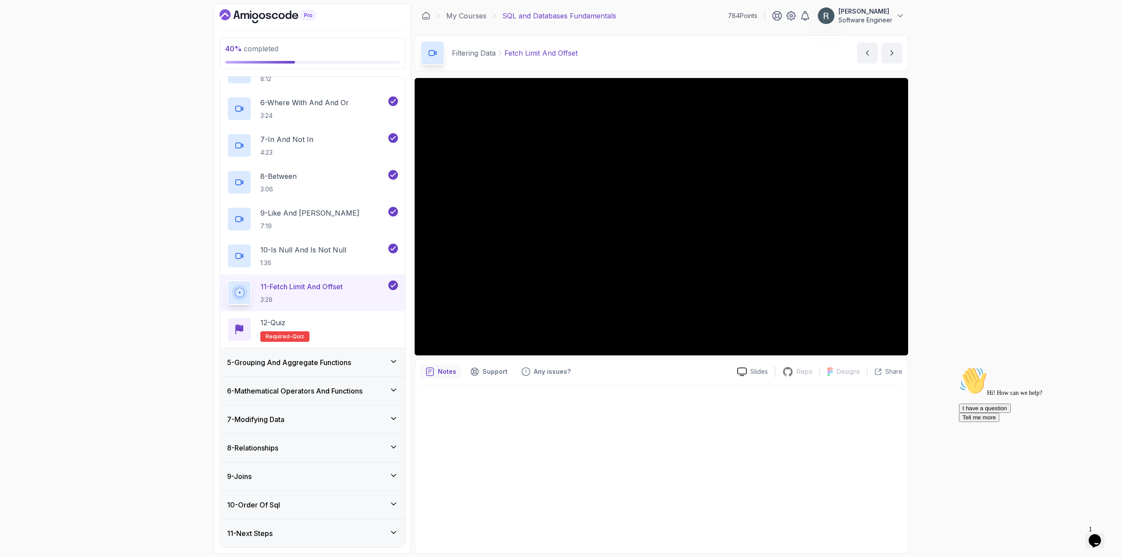
drag, startPoint x: 422, startPoint y: 477, endPoint x: 420, endPoint y: 472, distance: 5.9
drag, startPoint x: 420, startPoint y: 472, endPoint x: 350, endPoint y: 321, distance: 166.2
click at [350, 321] on div "12 - Quiz Required- quiz" at bounding box center [312, 329] width 171 height 25
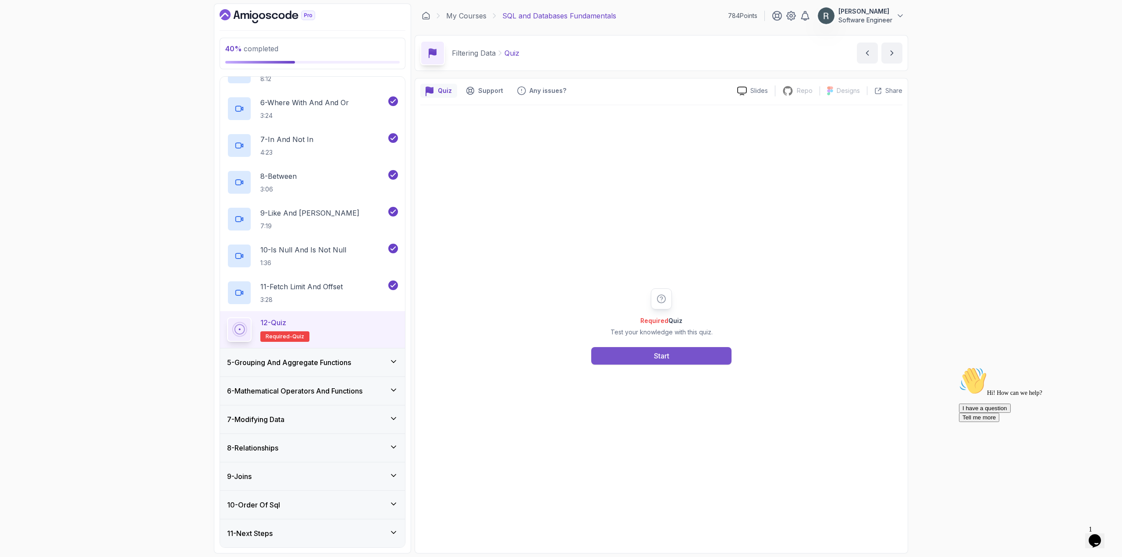
click at [602, 358] on button "Start" at bounding box center [661, 356] width 140 height 18
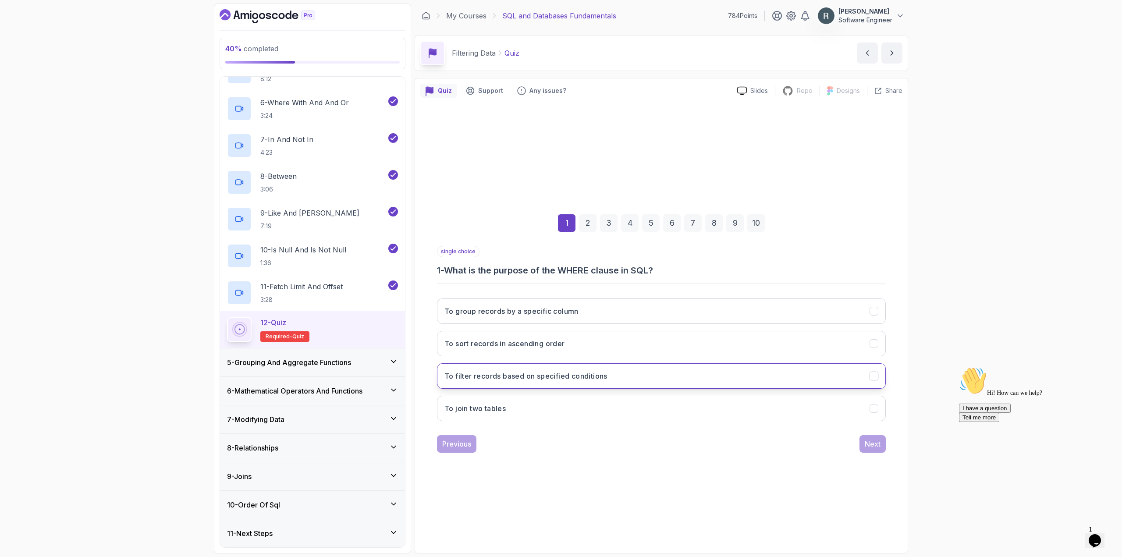
click at [614, 382] on button "To filter records based on specified conditions" at bounding box center [661, 375] width 449 height 25
click at [864, 439] on div "Next" at bounding box center [872, 444] width 16 height 11
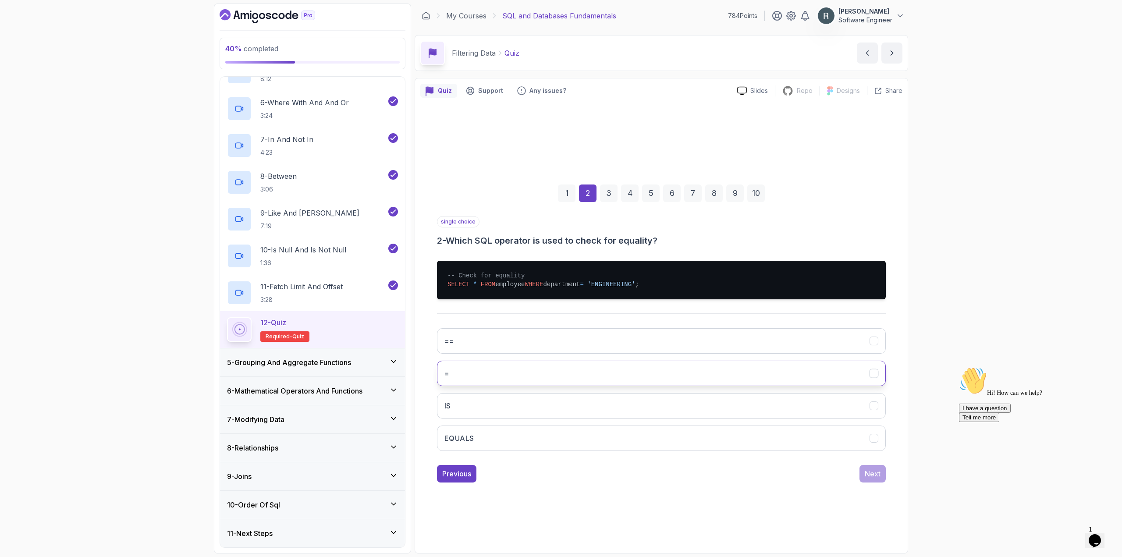
click at [654, 369] on button "=" at bounding box center [661, 373] width 449 height 25
click at [871, 475] on div "Next" at bounding box center [872, 473] width 16 height 11
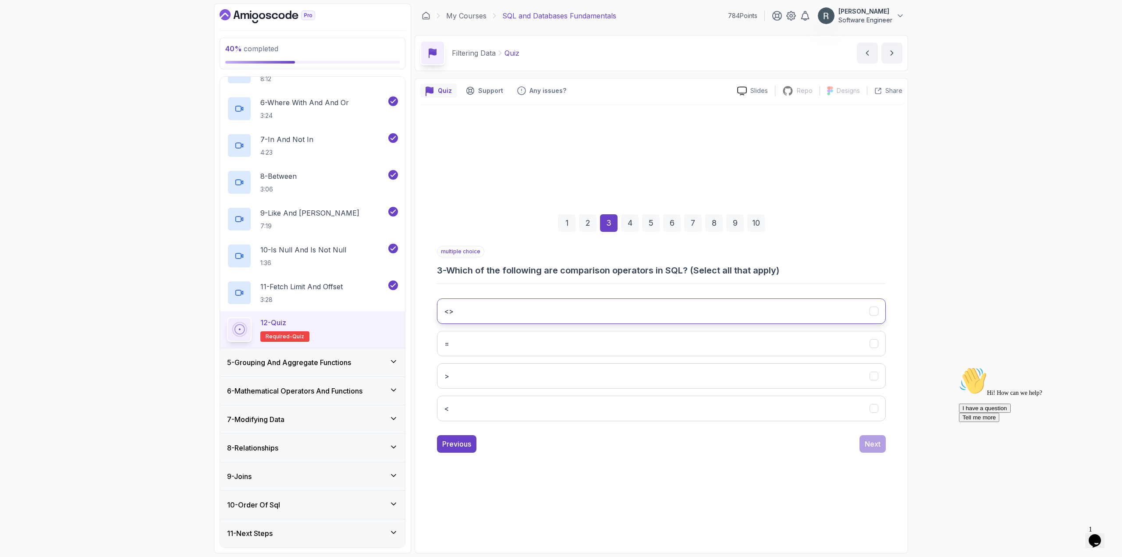
click at [645, 308] on button "<>" at bounding box center [661, 310] width 449 height 25
click at [609, 369] on button ">" at bounding box center [661, 375] width 449 height 25
click at [609, 403] on button "<" at bounding box center [661, 408] width 449 height 25
click at [863, 319] on button "<>" at bounding box center [661, 310] width 449 height 25
click at [867, 450] on button "Next" at bounding box center [872, 444] width 26 height 18
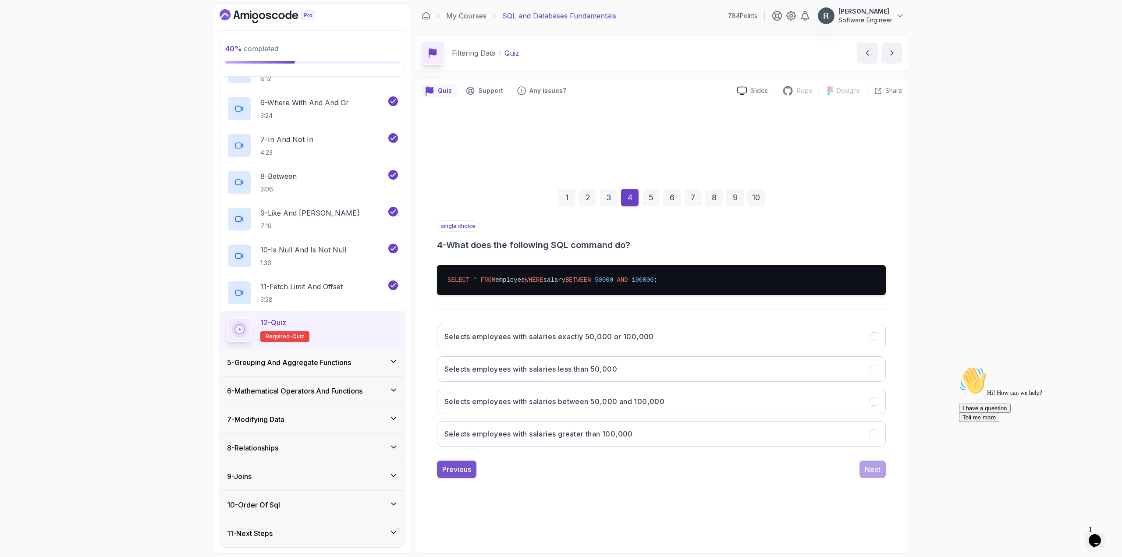
click at [464, 463] on button "Previous" at bounding box center [456, 469] width 39 height 18
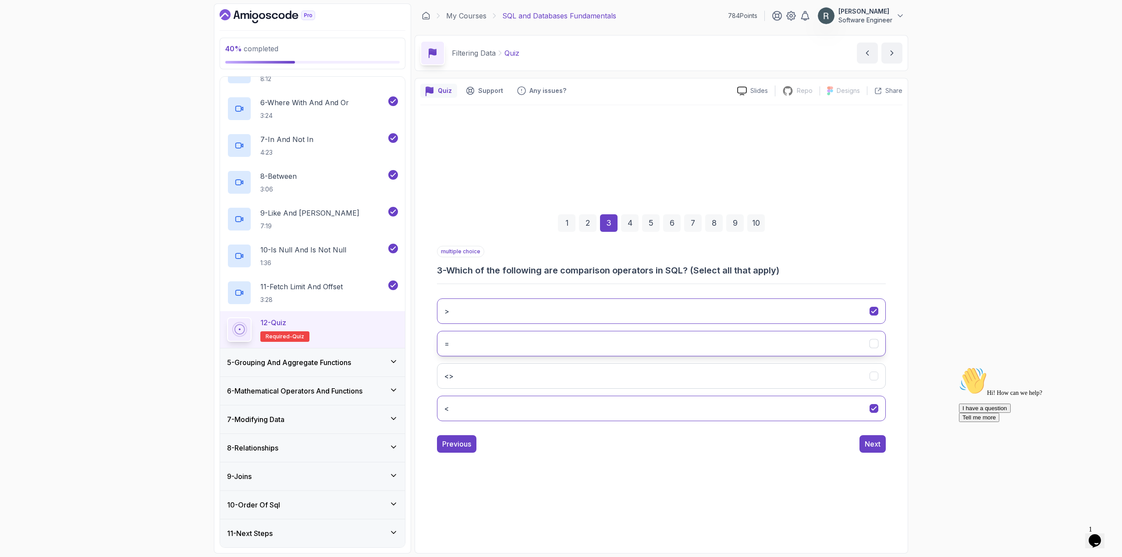
click at [616, 340] on button "=" at bounding box center [661, 343] width 449 height 25
click at [617, 379] on button "<>" at bounding box center [661, 375] width 449 height 25
click at [883, 448] on button "Next" at bounding box center [872, 444] width 26 height 18
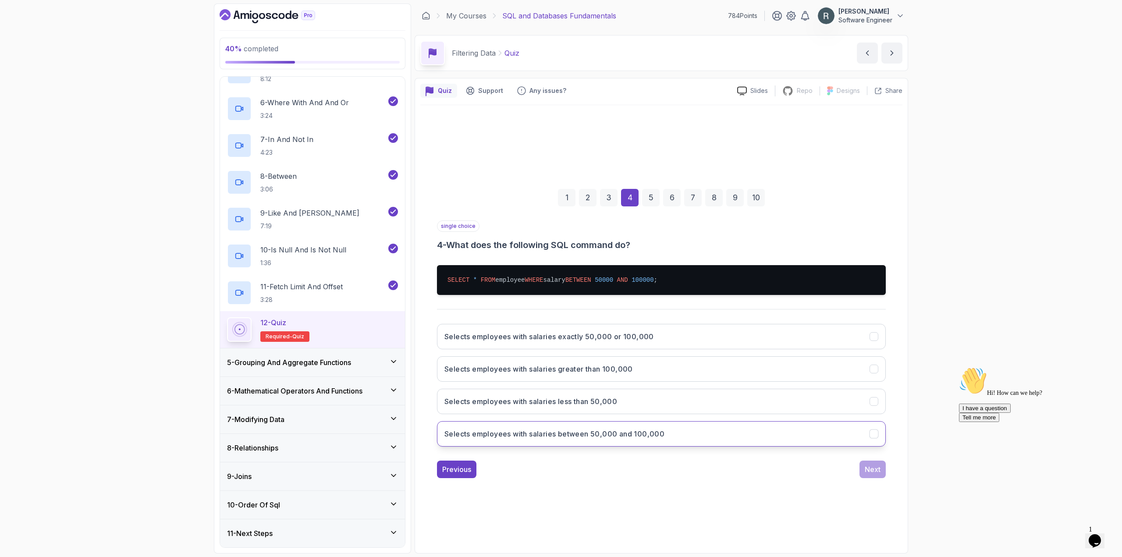
click at [604, 435] on h3 "Selects employees with salaries between 50,000 and 100,000" at bounding box center [554, 433] width 220 height 11
click at [869, 470] on div "Next" at bounding box center [872, 469] width 16 height 11
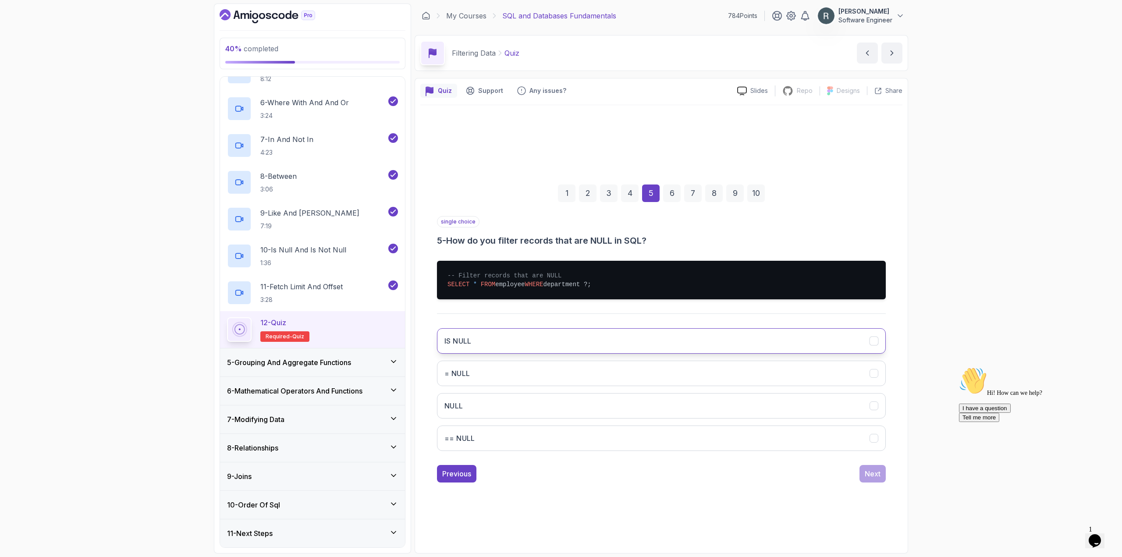
click at [638, 335] on button "IS NULL" at bounding box center [661, 340] width 449 height 25
click at [879, 473] on div "Next" at bounding box center [872, 473] width 16 height 11
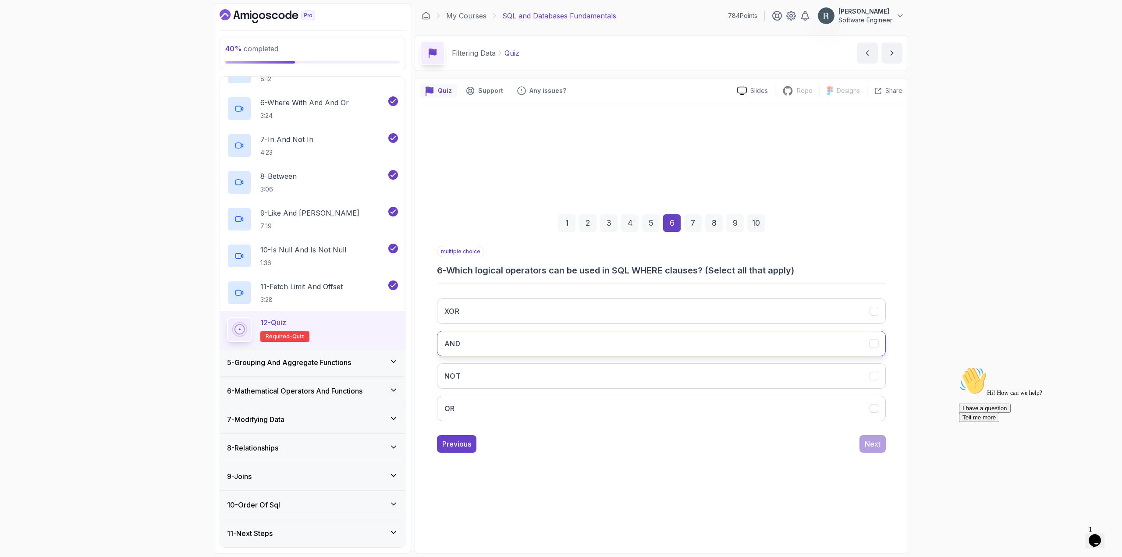
click at [781, 339] on button "AND" at bounding box center [661, 343] width 449 height 25
click at [762, 379] on button "NOT" at bounding box center [661, 375] width 449 height 25
click at [728, 393] on div "XOR AND NOT OR" at bounding box center [661, 359] width 449 height 137
click at [728, 401] on button "OR" at bounding box center [661, 408] width 449 height 25
click at [874, 445] on div "Next" at bounding box center [872, 444] width 16 height 11
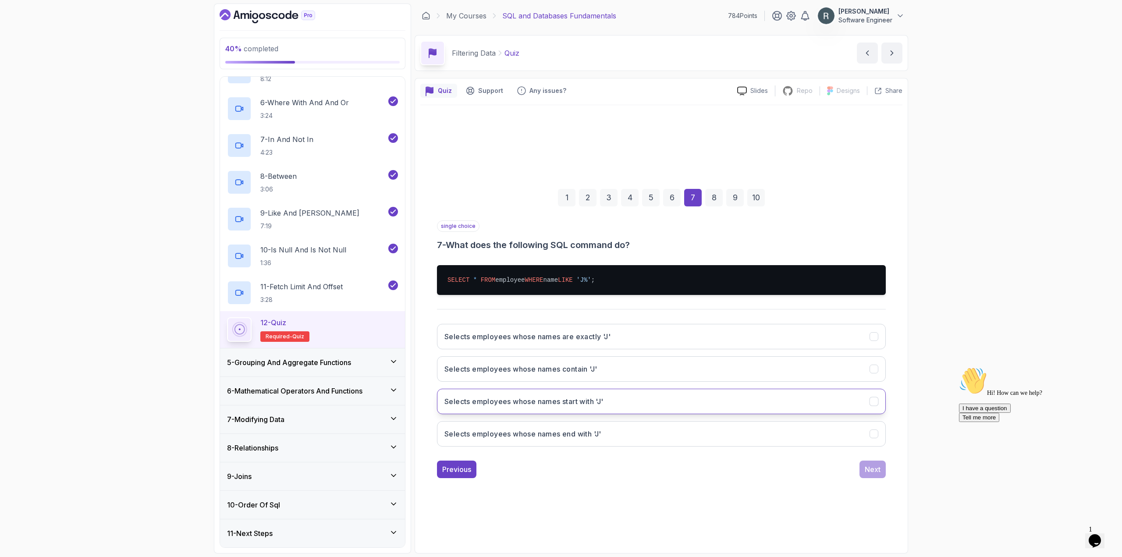
click at [599, 407] on button "Selects employees whose names start with 'J'" at bounding box center [661, 401] width 449 height 25
click at [869, 467] on div "Next" at bounding box center [872, 469] width 16 height 11
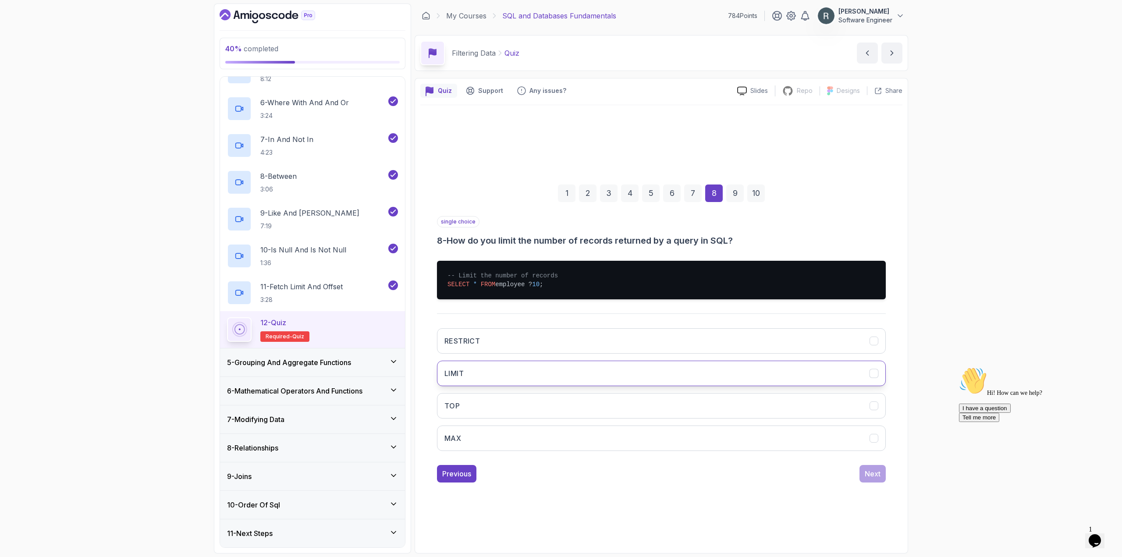
click at [764, 368] on button "LIMIT" at bounding box center [661, 373] width 449 height 25
click at [868, 468] on div "Next" at bounding box center [872, 473] width 16 height 11
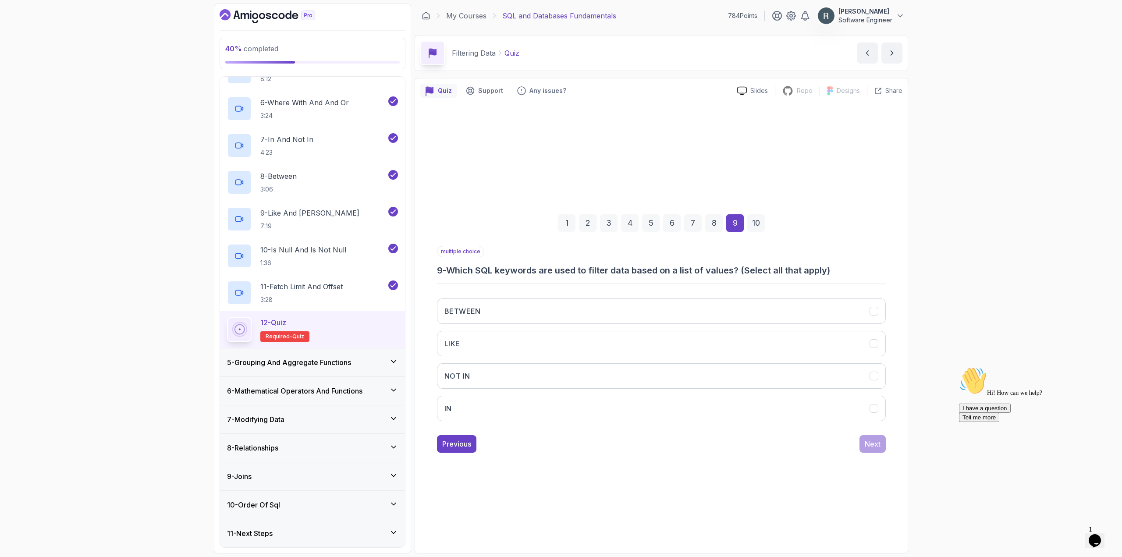
click at [801, 324] on div "BETWEEN LIKE NOT IN IN" at bounding box center [661, 359] width 449 height 137
click at [798, 342] on button "LIKE" at bounding box center [661, 343] width 449 height 25
click at [805, 348] on button "LIKE" at bounding box center [661, 343] width 449 height 25
click at [798, 371] on button "NOT IN" at bounding box center [661, 375] width 449 height 25
click at [790, 405] on button "IN" at bounding box center [661, 408] width 449 height 25
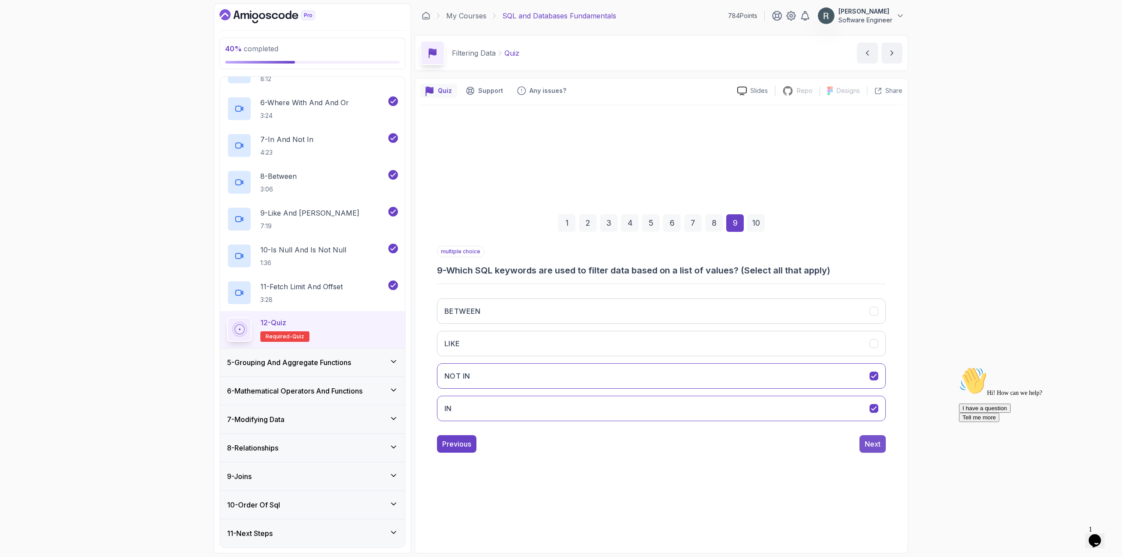
click at [876, 442] on div "Next" at bounding box center [872, 444] width 16 height 11
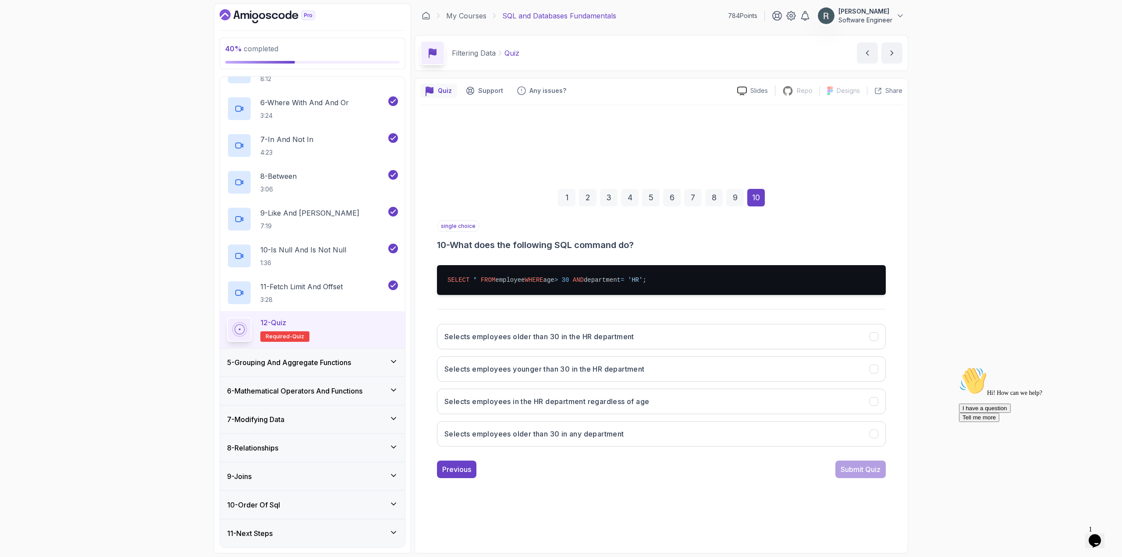
click at [959, 367] on icon "Chat attention grabber" at bounding box center [959, 367] width 0 height 0
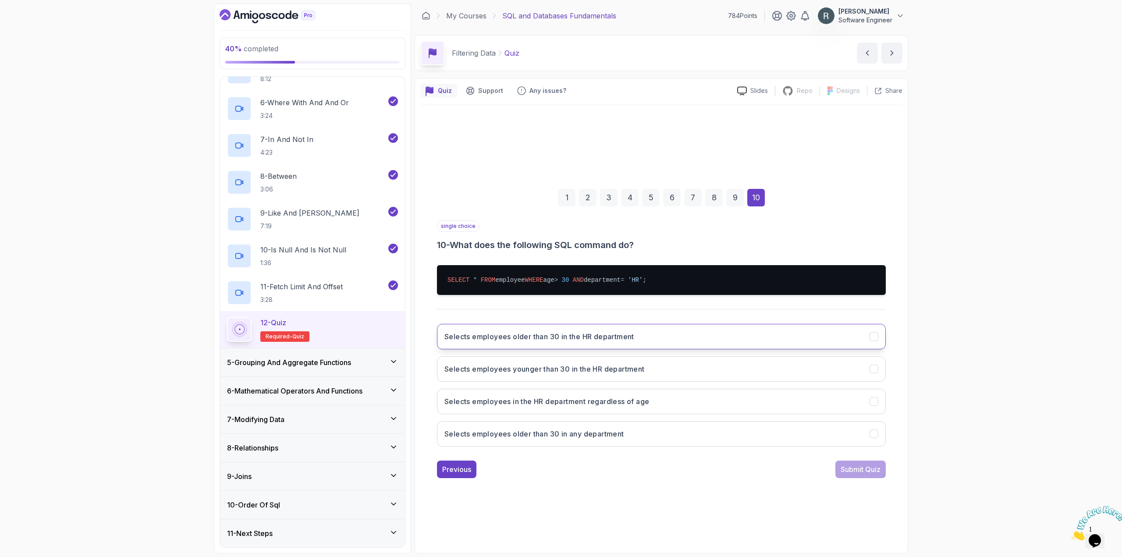
click at [744, 345] on button "Selects employees older than 30 in the HR department" at bounding box center [661, 336] width 449 height 25
click at [858, 470] on div "Submit Quiz" at bounding box center [860, 469] width 40 height 11
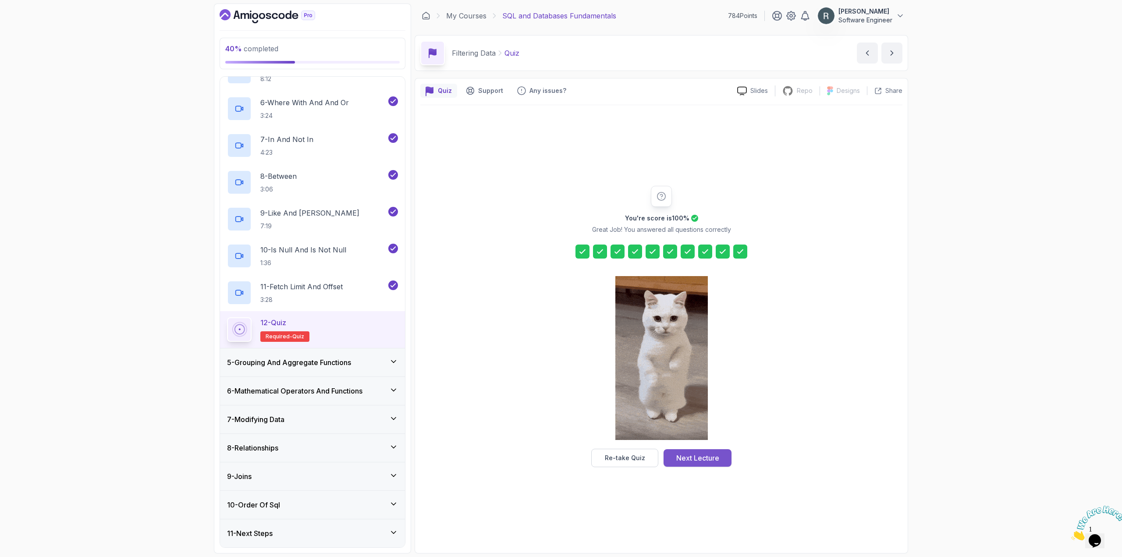
click at [697, 454] on div "Next Lecture" at bounding box center [697, 458] width 43 height 11
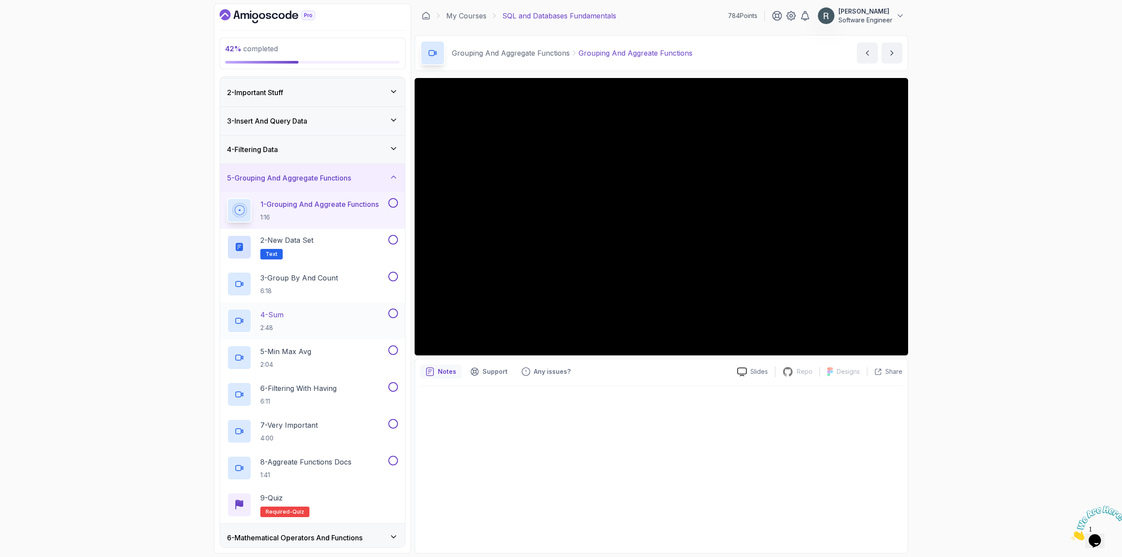
scroll to position [173, 0]
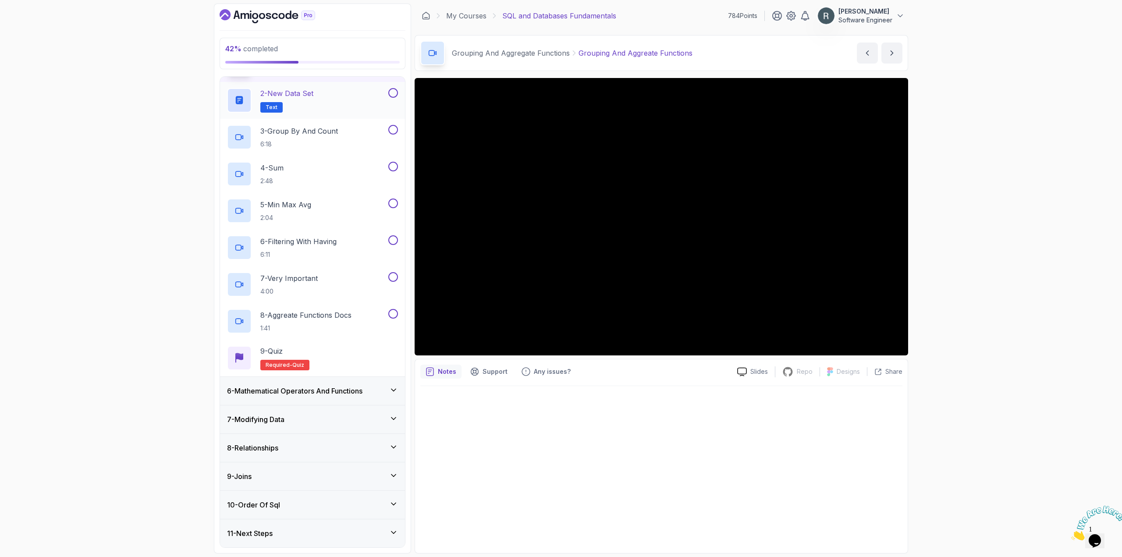
click at [393, 96] on button at bounding box center [393, 93] width 10 height 10
click at [355, 120] on div "3 - Group By And Count 6:18" at bounding box center [312, 137] width 185 height 37
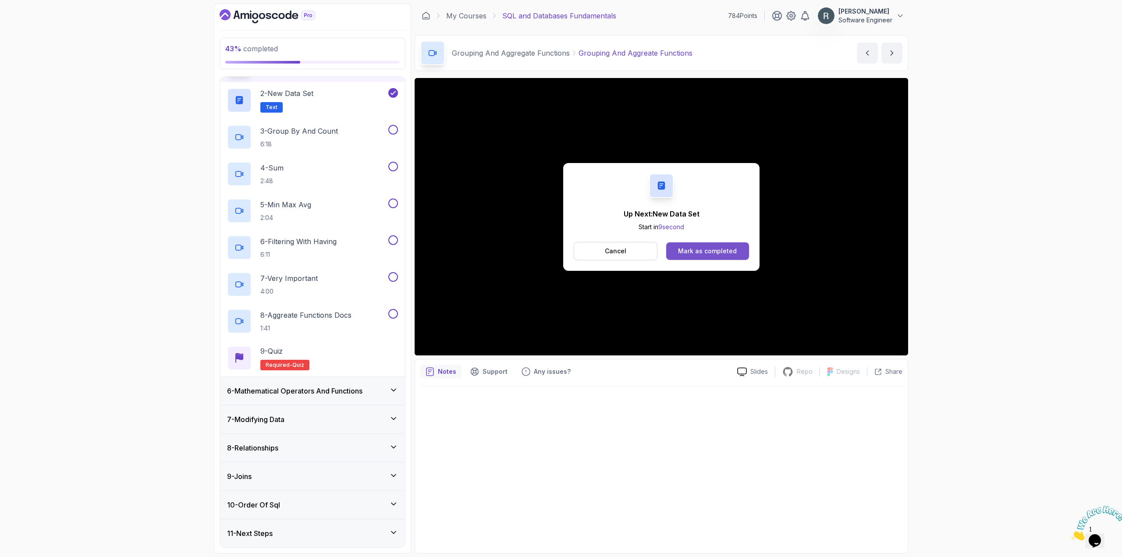
click at [681, 250] on div "Mark as completed" at bounding box center [707, 251] width 59 height 9
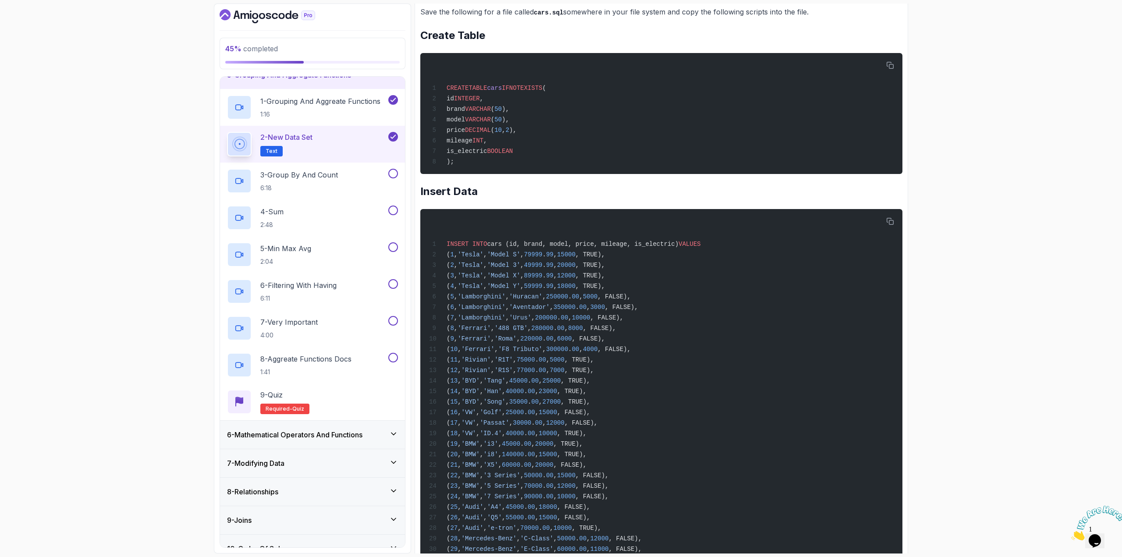
scroll to position [175, 0]
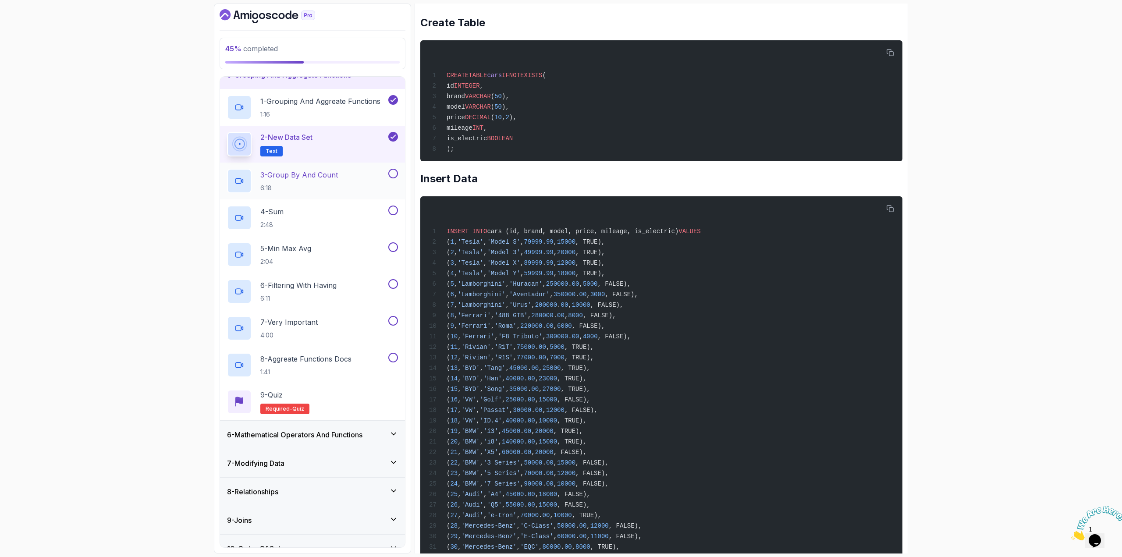
click at [366, 172] on div "3 - Group By And Count 6:18" at bounding box center [306, 181] width 159 height 25
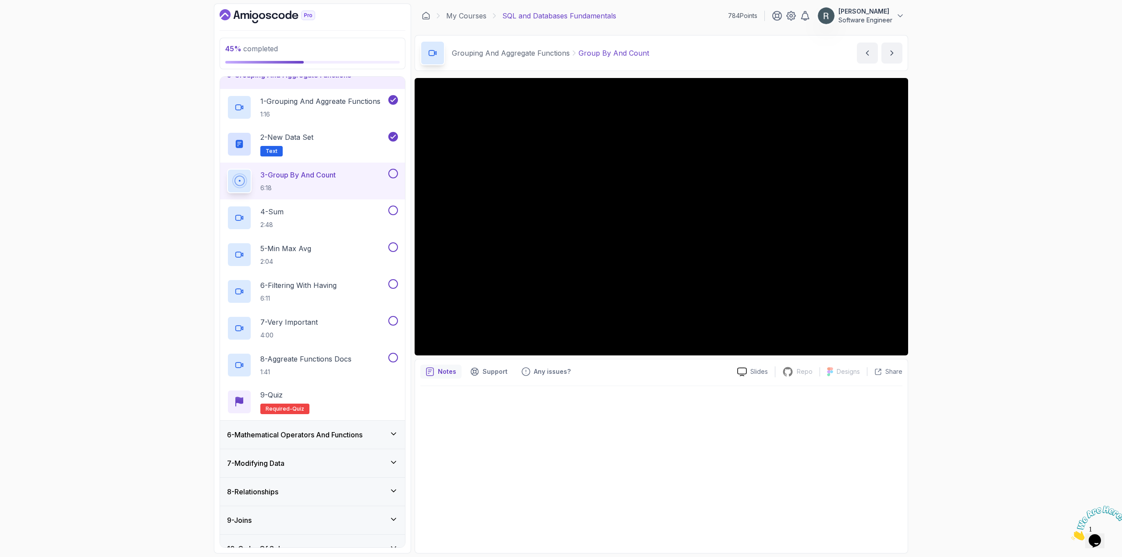
click at [1104, 530] on img at bounding box center [1098, 523] width 54 height 35
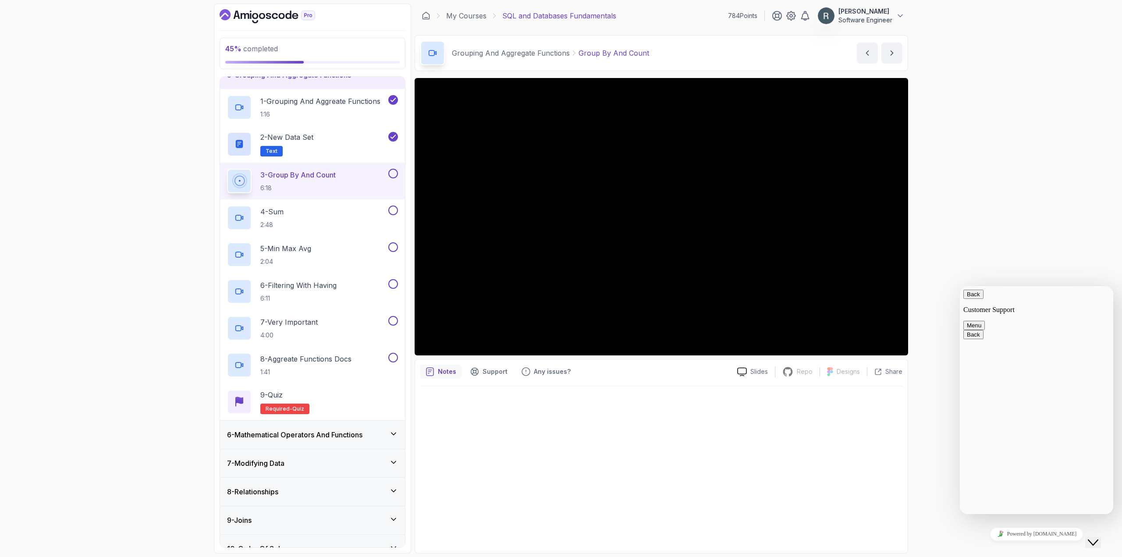
click at [972, 299] on button "Back" at bounding box center [973, 294] width 20 height 9
click at [1098, 537] on icon "Close Chat This icon closes the chat window." at bounding box center [1092, 542] width 11 height 11
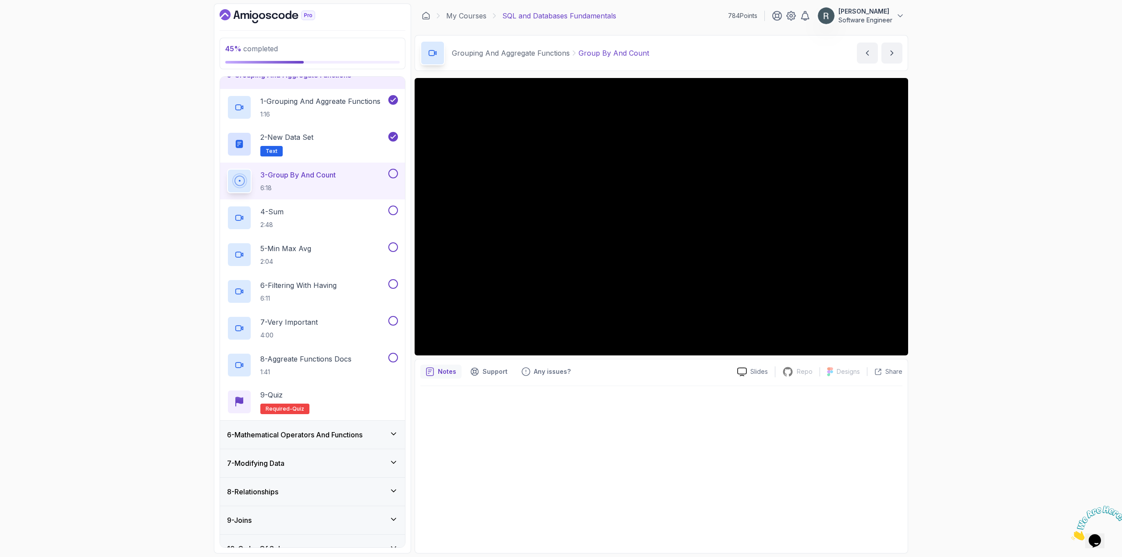
click at [390, 173] on button at bounding box center [393, 174] width 10 height 10
click at [393, 211] on button at bounding box center [393, 210] width 10 height 10
click at [394, 244] on button at bounding box center [393, 247] width 10 height 10
click at [363, 291] on div "6 - Filtering With Having 6:11" at bounding box center [306, 291] width 159 height 25
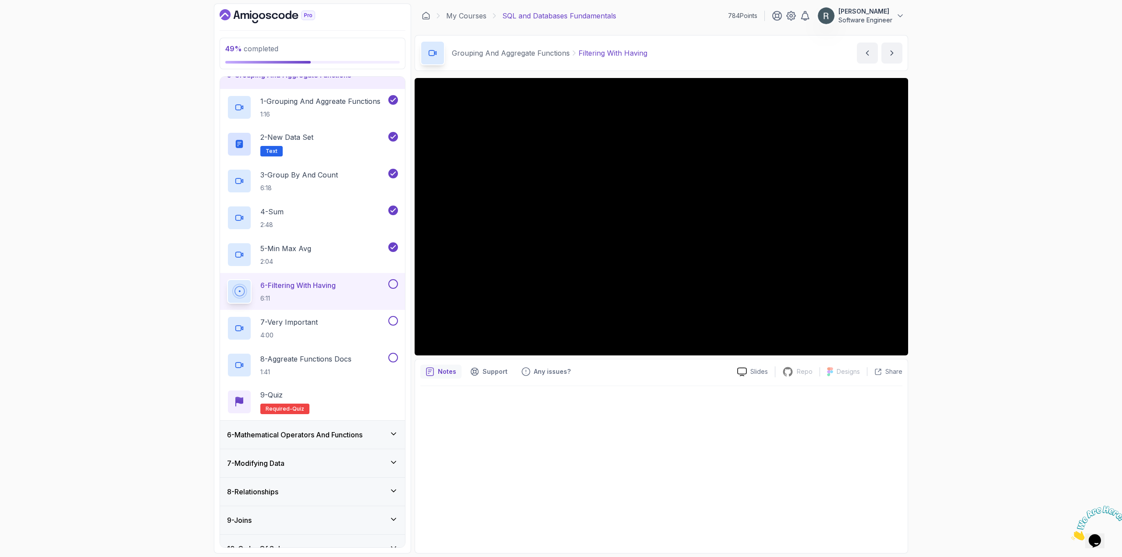
click at [397, 287] on button at bounding box center [393, 284] width 10 height 10
click at [355, 319] on div "7 - Very Important 4:00" at bounding box center [306, 328] width 159 height 25
click at [396, 322] on button at bounding box center [393, 321] width 10 height 10
click at [373, 357] on div "8 - Aggreate Functions Docs 1:41" at bounding box center [306, 365] width 159 height 25
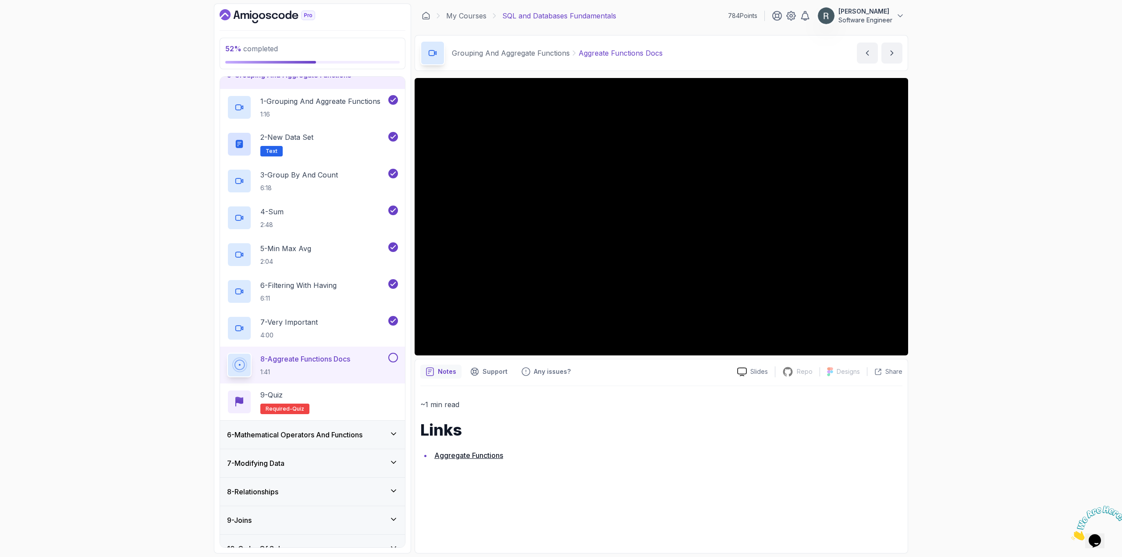
click at [393, 360] on button at bounding box center [393, 358] width 10 height 10
click at [358, 388] on div "9 - Quiz Required- quiz" at bounding box center [312, 401] width 185 height 37
click at [355, 394] on div "9 - Quiz Required- quiz" at bounding box center [312, 401] width 171 height 25
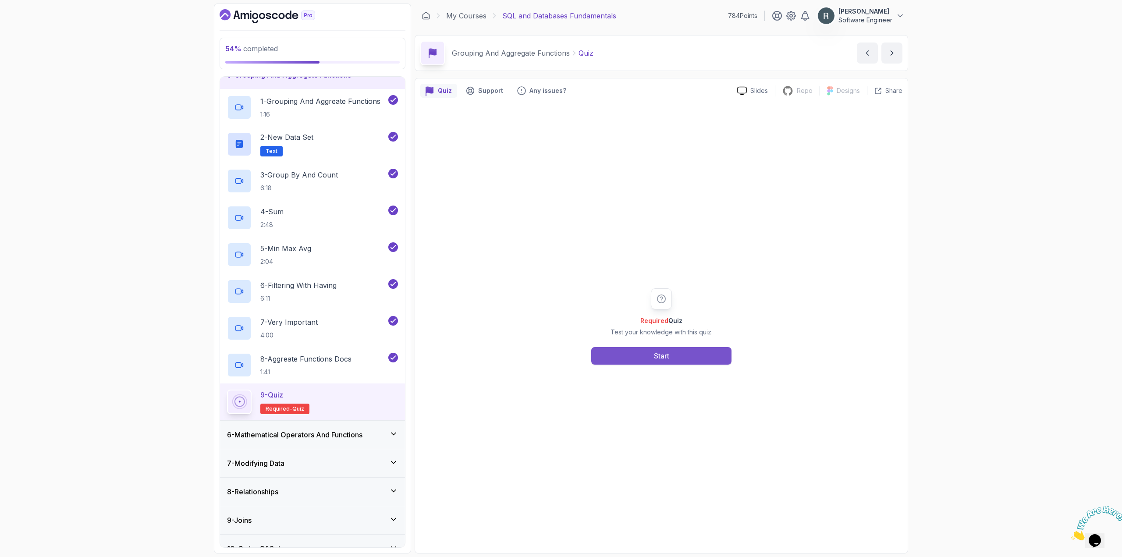
click at [646, 360] on button "Start" at bounding box center [661, 356] width 140 height 18
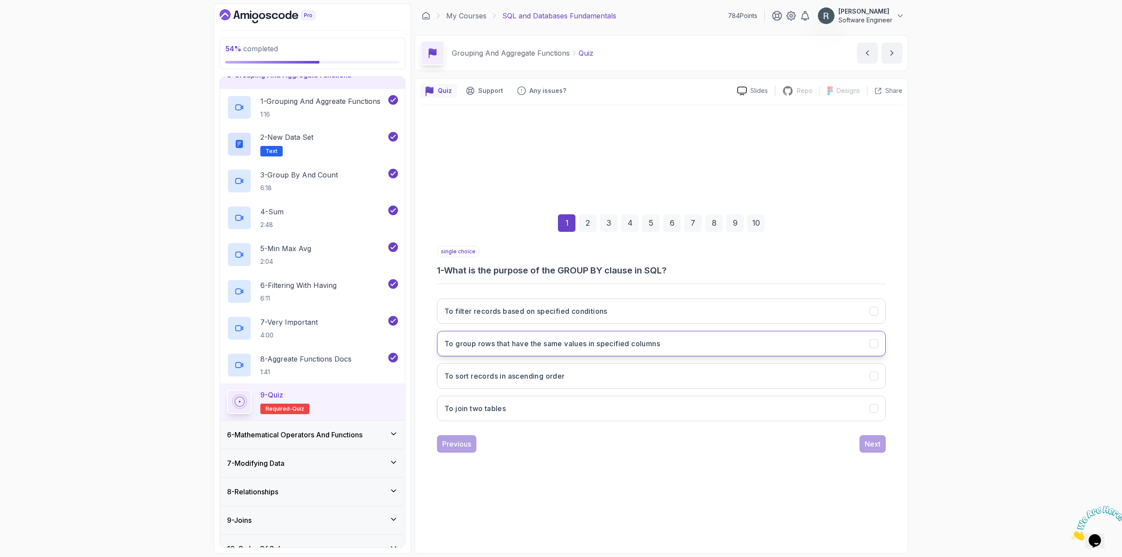
click at [561, 347] on h3 "To group rows that have the same values in specified columns" at bounding box center [552, 343] width 216 height 11
click at [876, 446] on div "Next" at bounding box center [872, 444] width 16 height 11
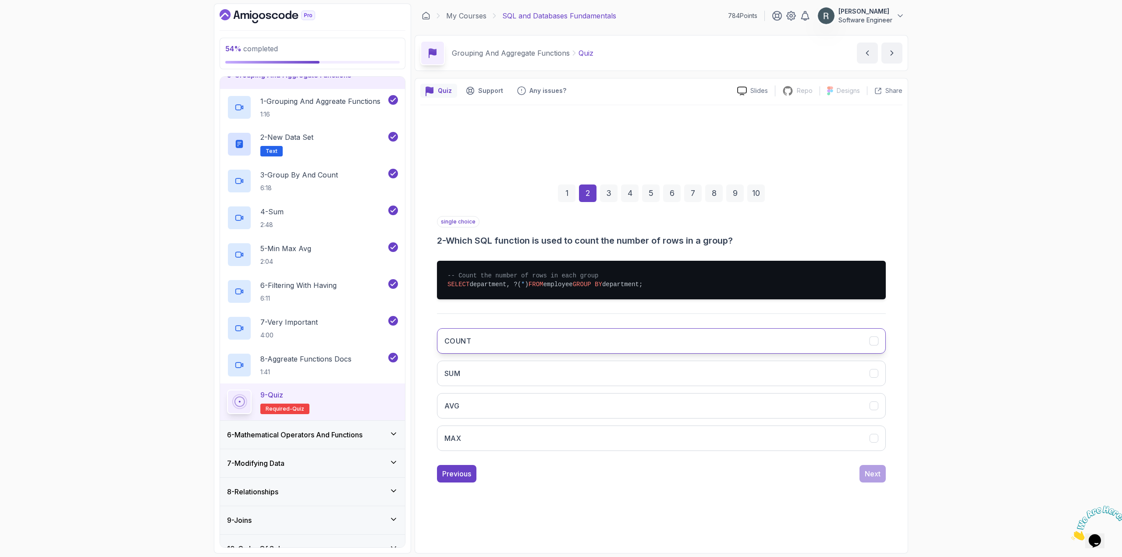
click at [513, 338] on button "COUNT" at bounding box center [661, 340] width 449 height 25
click at [863, 474] on button "Next" at bounding box center [872, 474] width 26 height 18
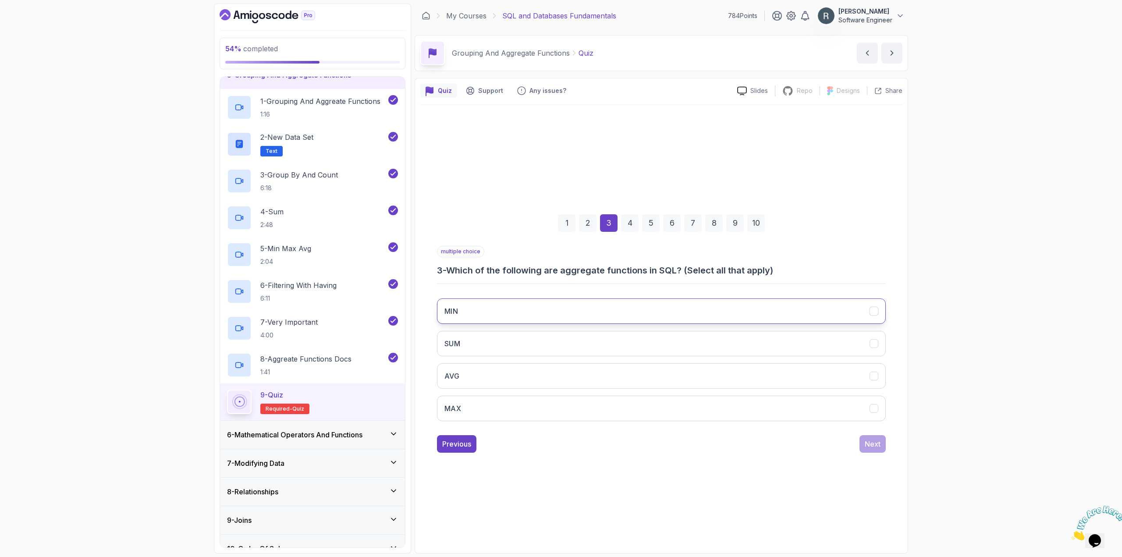
click at [605, 312] on button "MIN" at bounding box center [661, 310] width 449 height 25
click at [594, 334] on button "SUM" at bounding box center [661, 343] width 449 height 25
click at [590, 368] on button "AVG" at bounding box center [661, 375] width 449 height 25
click at [583, 403] on button "MAX" at bounding box center [661, 408] width 449 height 25
click at [876, 440] on div "Next" at bounding box center [872, 444] width 16 height 11
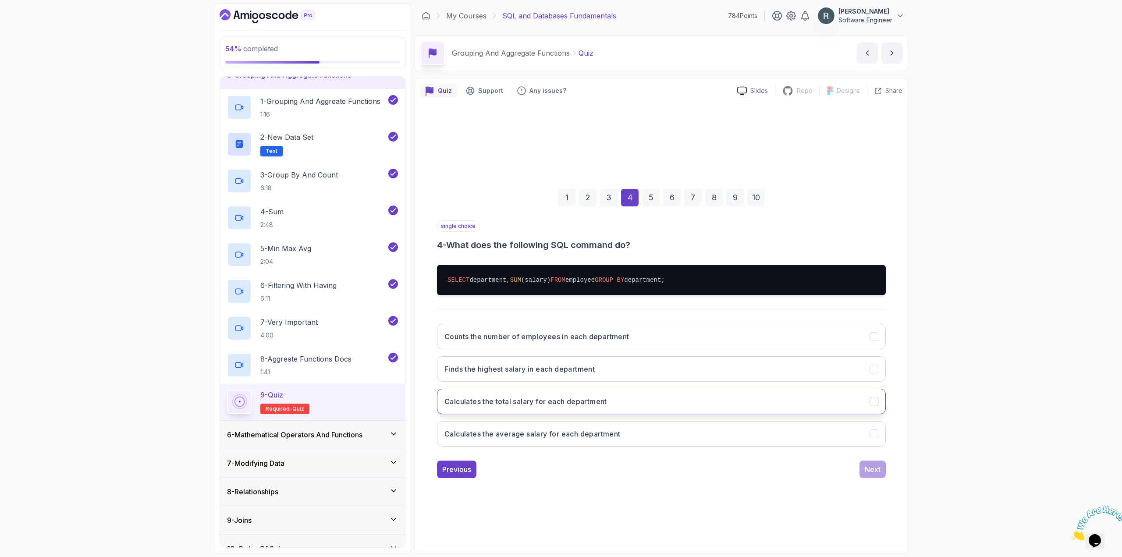
click at [737, 400] on button "Calculates the total salary for each department" at bounding box center [661, 401] width 449 height 25
click at [873, 466] on div "Next" at bounding box center [872, 469] width 16 height 11
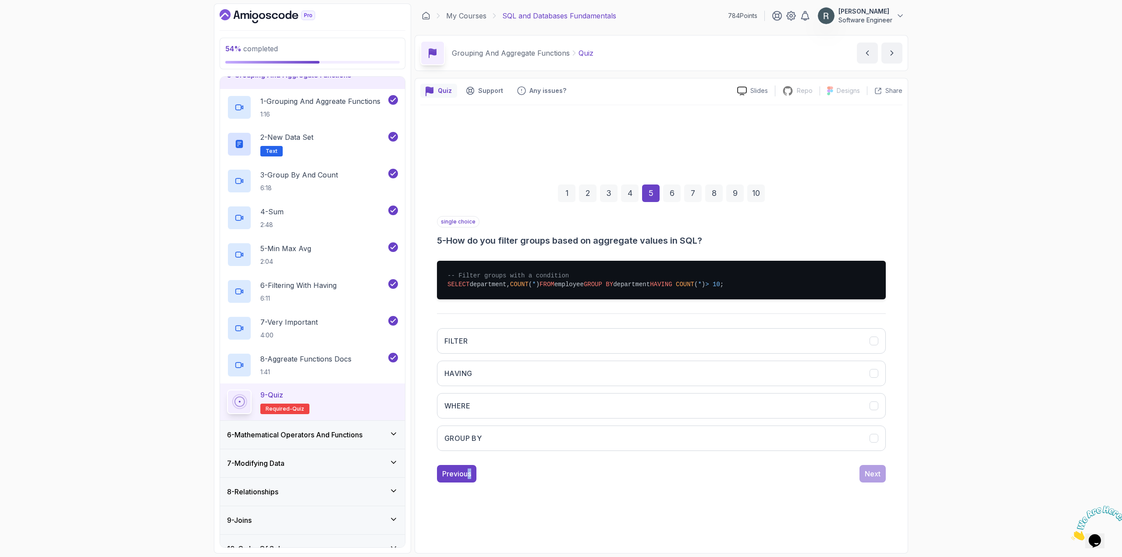
click at [470, 464] on div "single choice 5 - How do you filter groups based on aggregate values in SQL? --…" at bounding box center [661, 349] width 449 height 266
click at [466, 468] on div "Previous" at bounding box center [456, 473] width 29 height 11
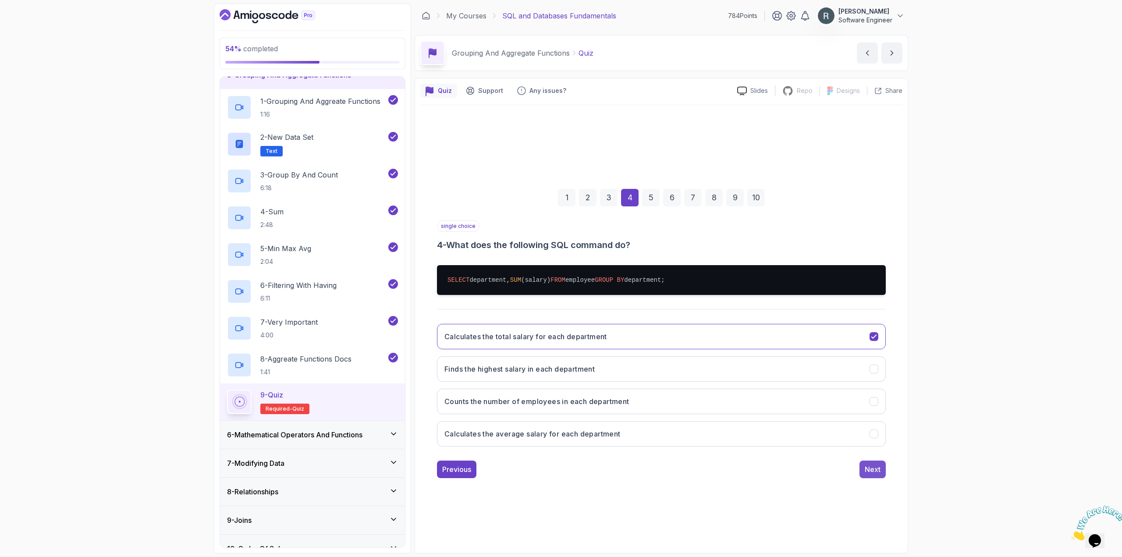
click at [866, 464] on div "Next" at bounding box center [872, 469] width 16 height 11
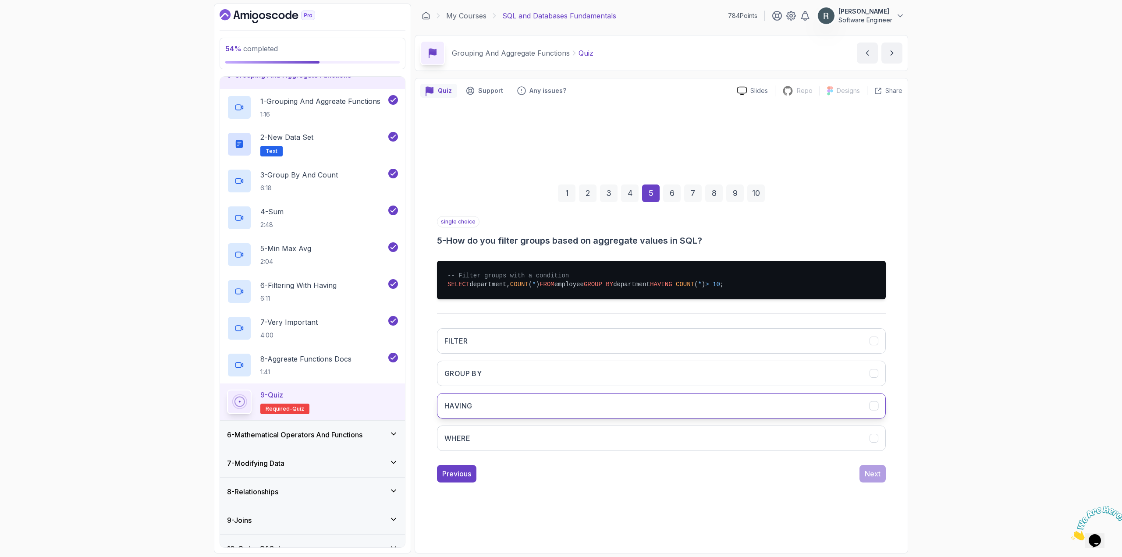
click at [577, 402] on button "HAVING" at bounding box center [661, 405] width 449 height 25
click at [875, 474] on div "Next" at bounding box center [872, 473] width 16 height 11
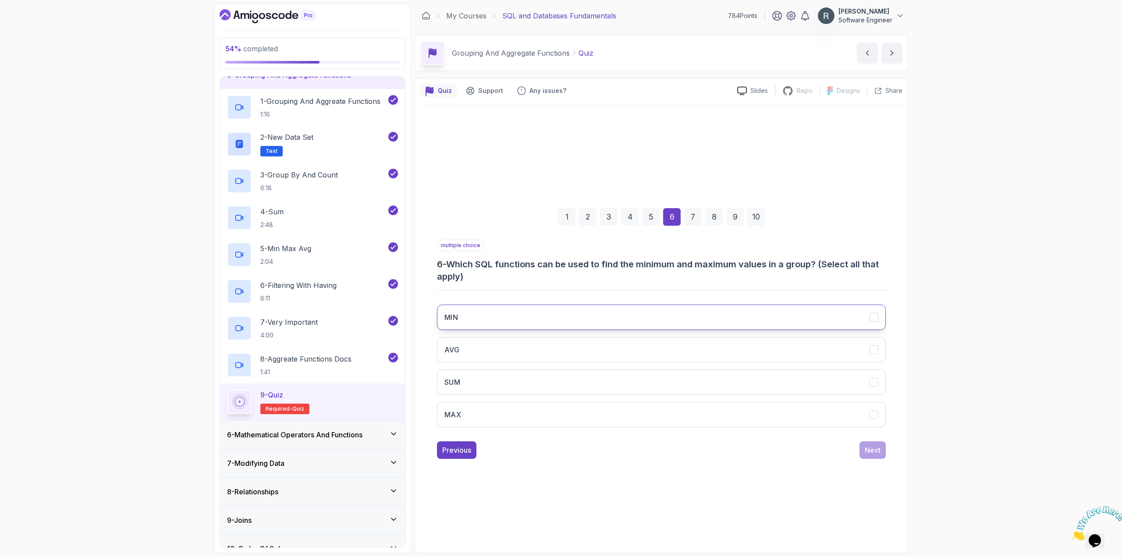
click at [794, 307] on button "MIN" at bounding box center [661, 316] width 449 height 25
click at [745, 407] on button "MAX" at bounding box center [661, 414] width 449 height 25
click at [881, 447] on button "Next" at bounding box center [872, 450] width 26 height 18
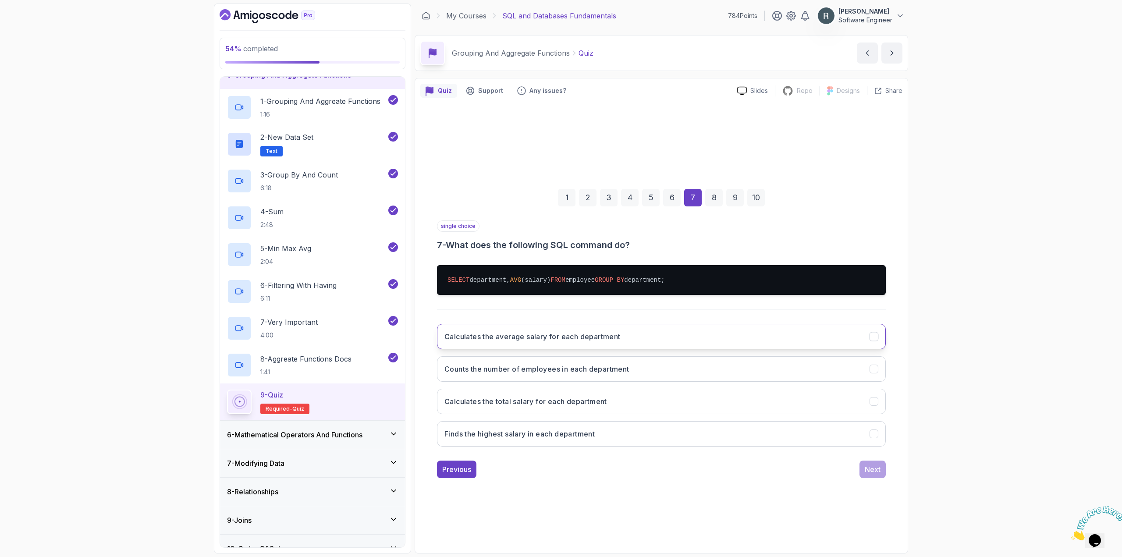
click at [745, 342] on button "Calculates the average salary for each department" at bounding box center [661, 336] width 449 height 25
click at [877, 470] on div "Next" at bounding box center [872, 469] width 16 height 11
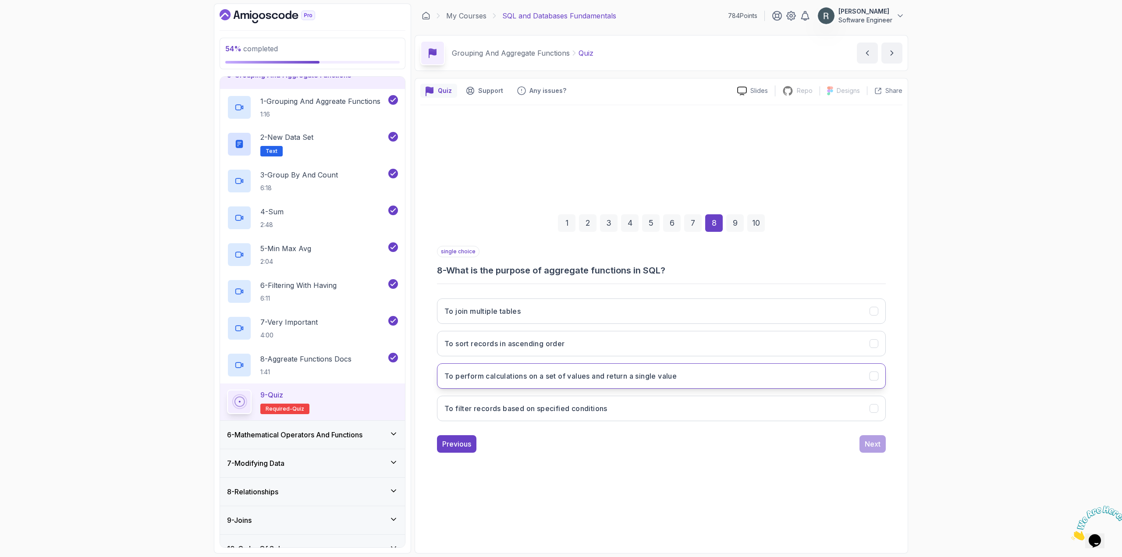
click at [821, 381] on button "To perform calculations on a set of values and return a single value" at bounding box center [661, 375] width 449 height 25
click at [876, 445] on div "Next" at bounding box center [872, 444] width 16 height 11
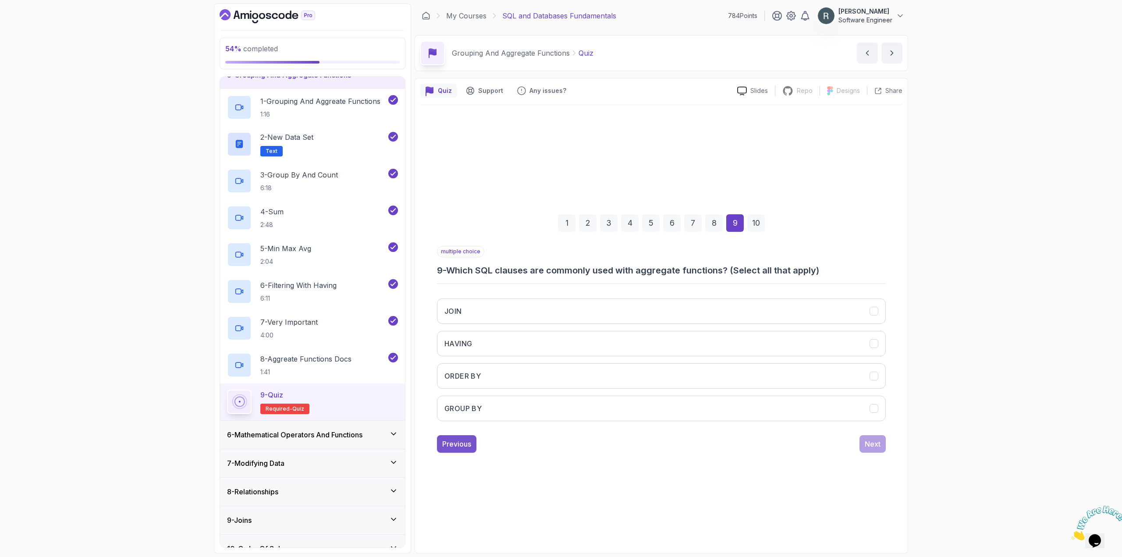
click at [456, 439] on div "Previous" at bounding box center [456, 444] width 29 height 11
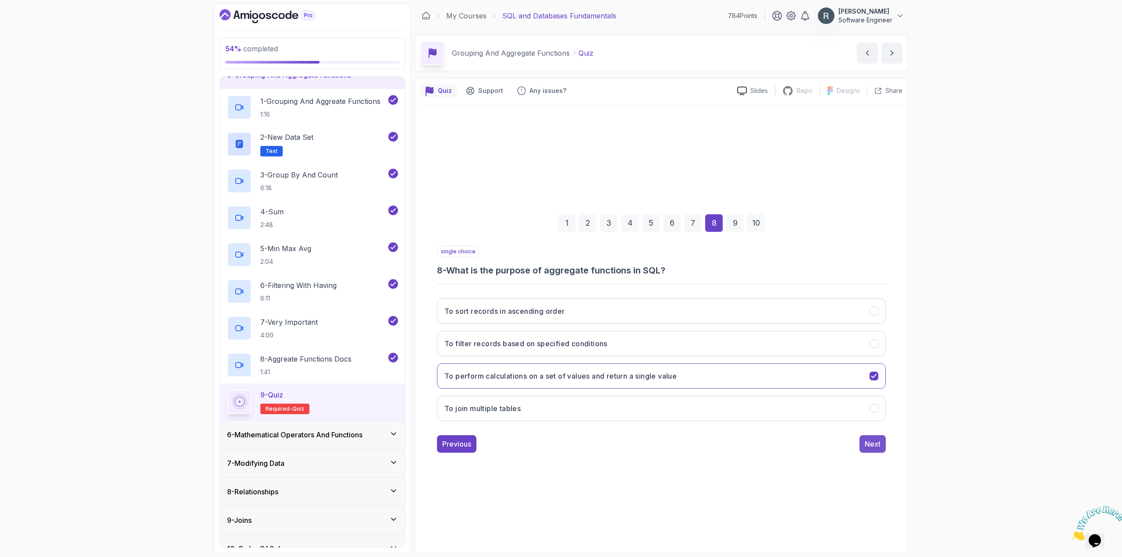
click at [874, 442] on div "Next" at bounding box center [872, 444] width 16 height 11
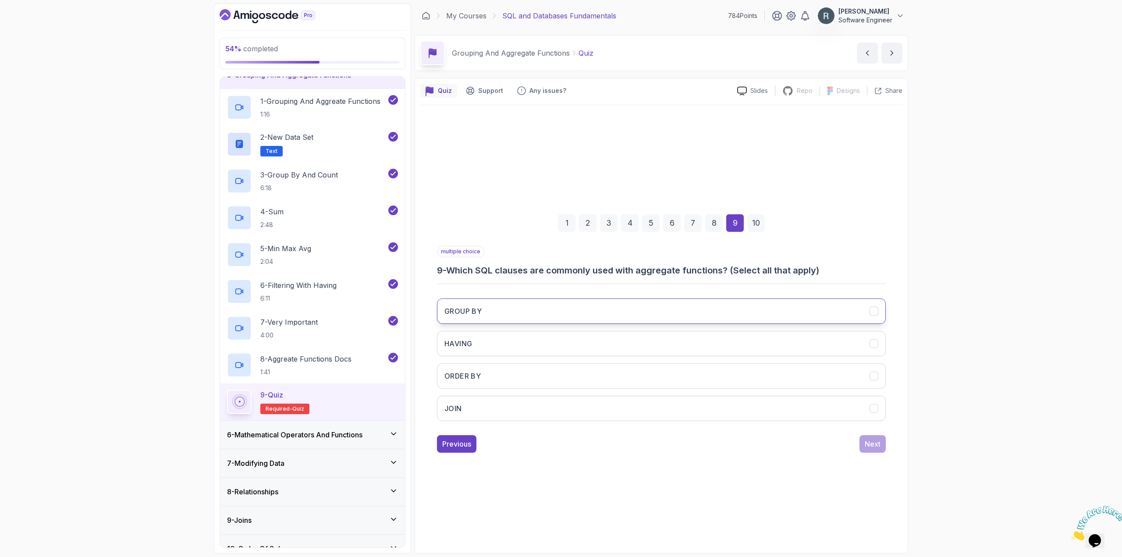
click at [566, 309] on button "GROUP BY" at bounding box center [661, 310] width 449 height 25
click at [547, 336] on button "HAVING" at bounding box center [661, 343] width 449 height 25
click at [876, 446] on div "Next" at bounding box center [872, 444] width 16 height 11
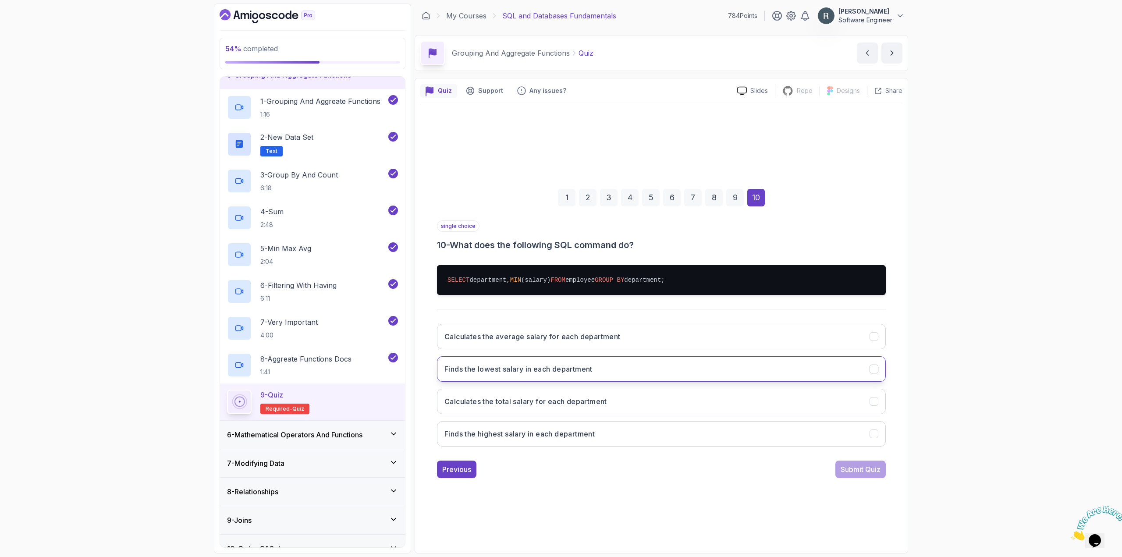
click at [796, 377] on button "Finds the lowest salary in each department" at bounding box center [661, 368] width 449 height 25
click at [859, 467] on div "Submit Quiz" at bounding box center [860, 469] width 40 height 11
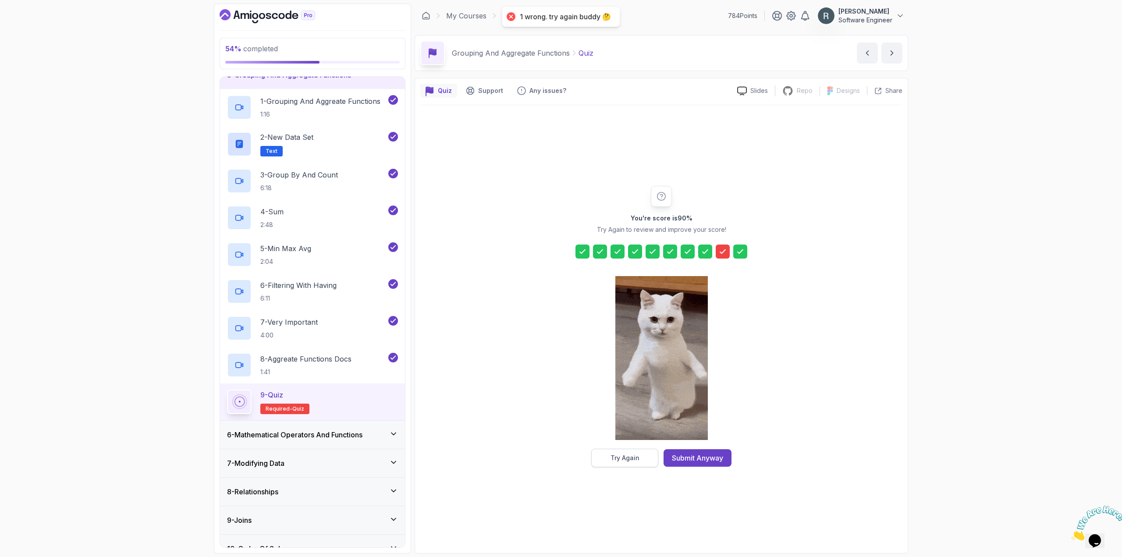
click at [643, 460] on button "Try Again" at bounding box center [624, 458] width 67 height 18
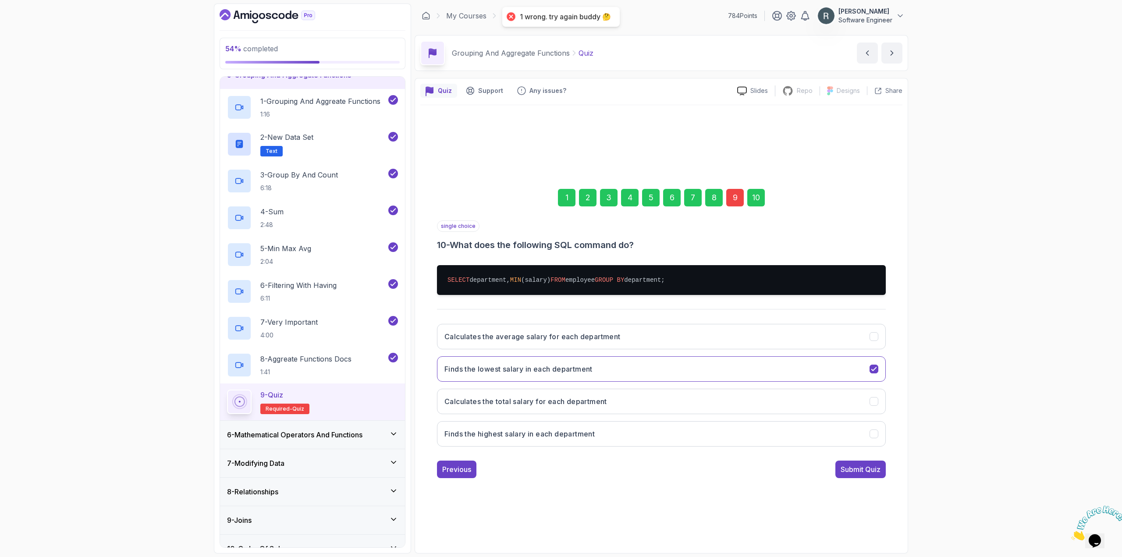
click at [731, 202] on div "9" at bounding box center [735, 198] width 18 height 18
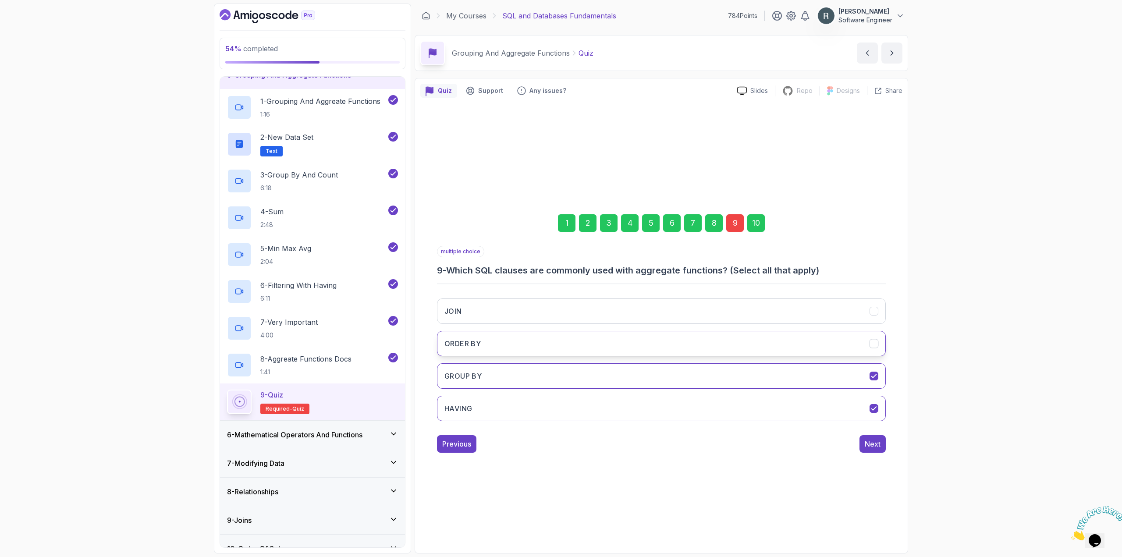
click at [677, 353] on button "ORDER BY" at bounding box center [661, 343] width 449 height 25
click at [877, 445] on div "Next" at bounding box center [872, 444] width 16 height 11
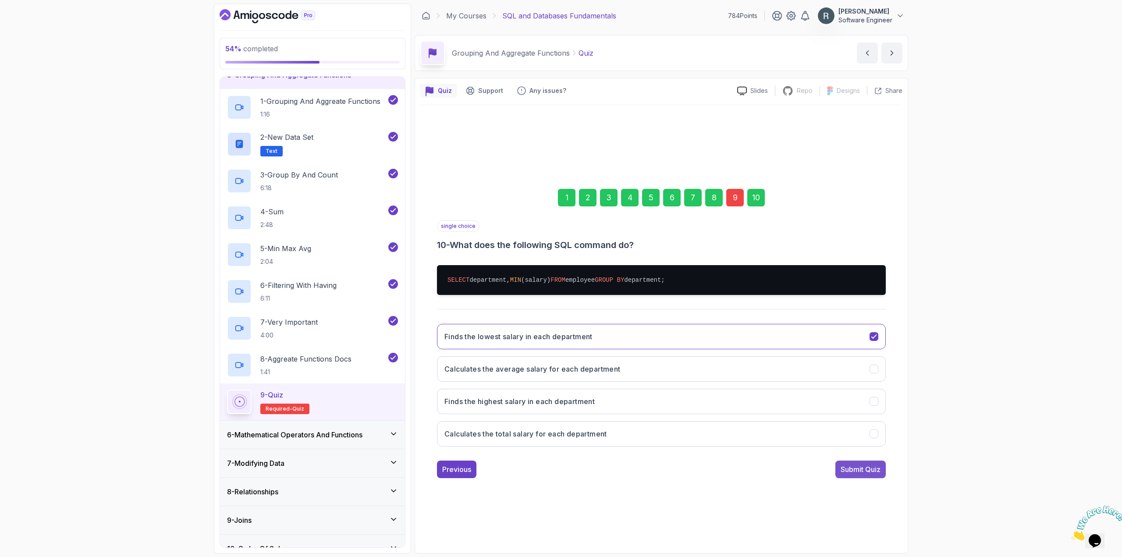
click at [870, 462] on button "Submit Quiz" at bounding box center [860, 469] width 50 height 18
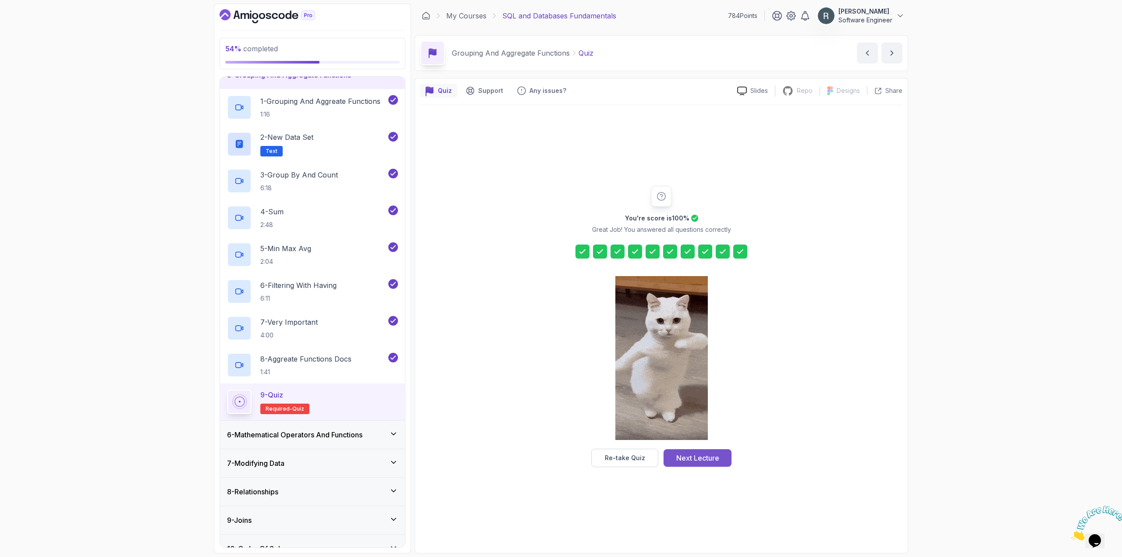
click at [707, 458] on div "Next Lecture" at bounding box center [697, 458] width 43 height 11
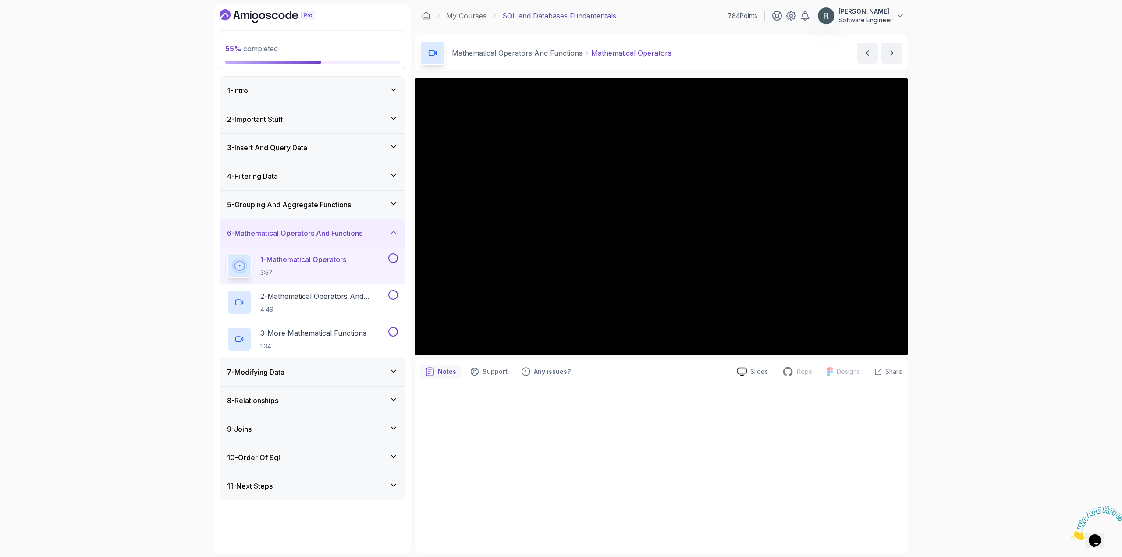
click at [393, 262] on button at bounding box center [393, 258] width 10 height 10
click at [390, 294] on button at bounding box center [393, 295] width 10 height 10
click at [395, 334] on button at bounding box center [393, 332] width 10 height 10
click at [366, 368] on div "7 - Modifying Data" at bounding box center [312, 372] width 171 height 11
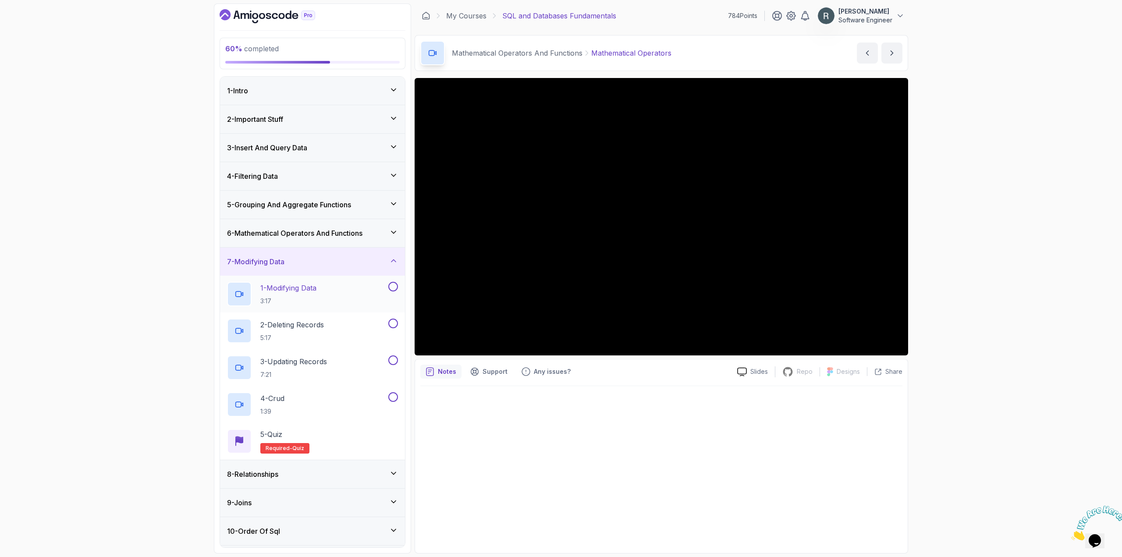
click at [354, 294] on div "1 - Modifying Data 3:17" at bounding box center [306, 294] width 159 height 25
click at [393, 288] on button at bounding box center [393, 287] width 10 height 10
click at [393, 325] on button at bounding box center [393, 323] width 10 height 10
click at [394, 361] on button at bounding box center [393, 360] width 10 height 10
click at [393, 400] on button at bounding box center [393, 397] width 10 height 10
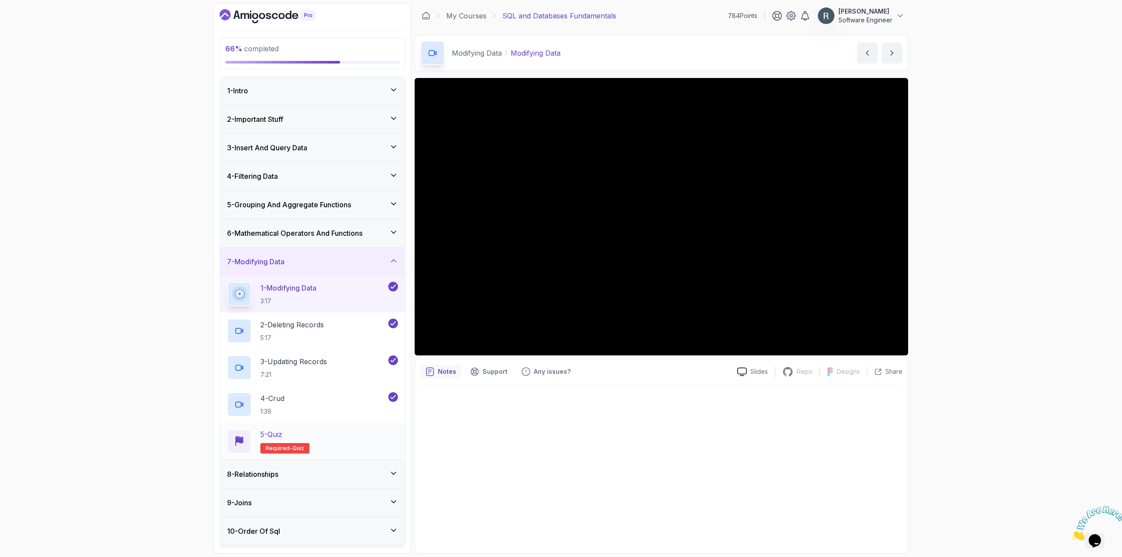
click at [358, 439] on div "5 - Quiz Required- quiz" at bounding box center [312, 441] width 171 height 25
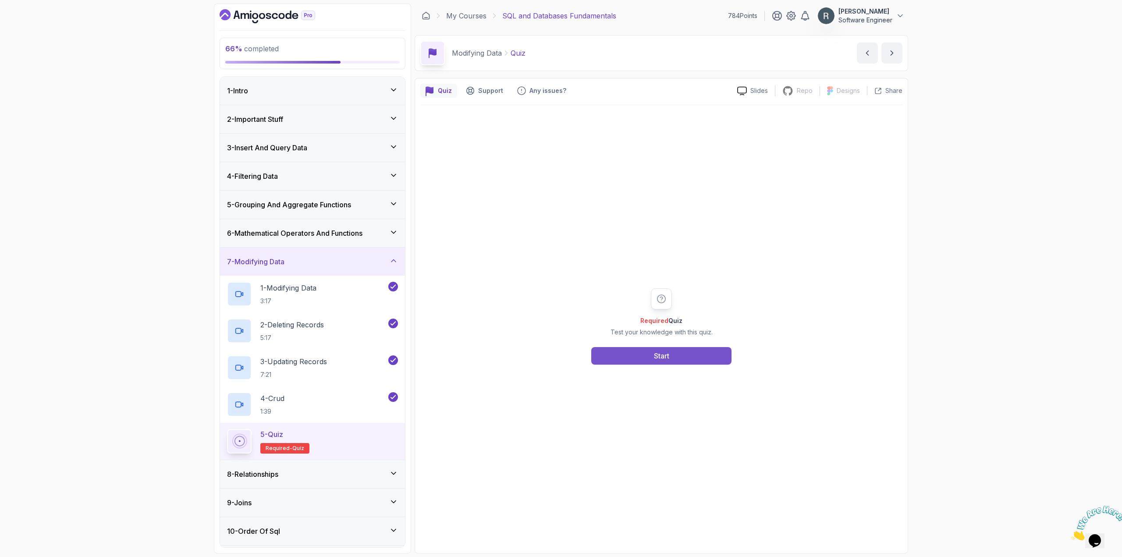
click at [633, 361] on button "Start" at bounding box center [661, 356] width 140 height 18
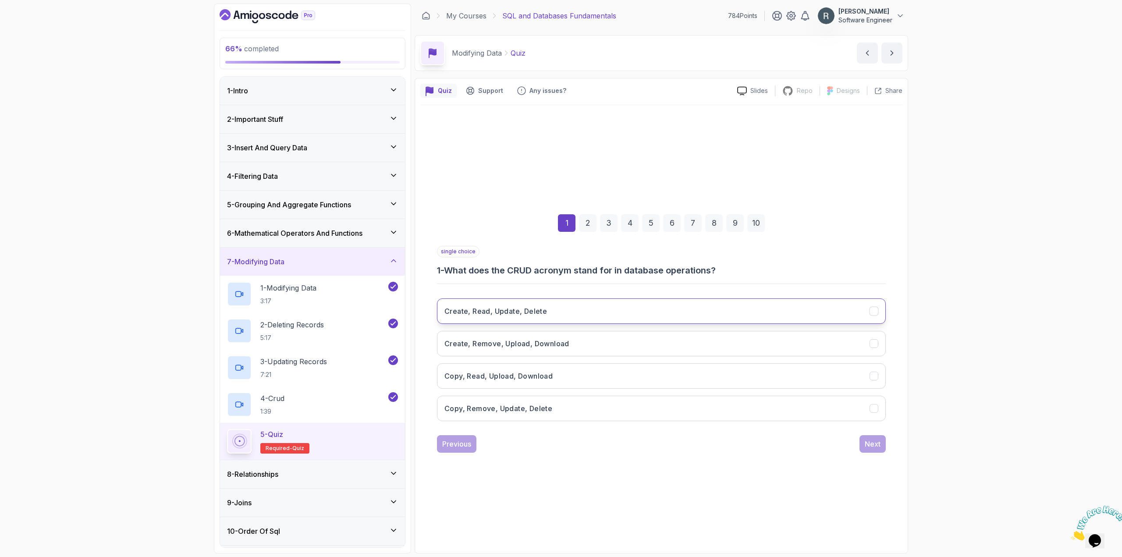
click at [589, 303] on button "Create, Read, Update, Delete" at bounding box center [661, 310] width 449 height 25
click at [866, 442] on div "Next" at bounding box center [872, 444] width 16 height 11
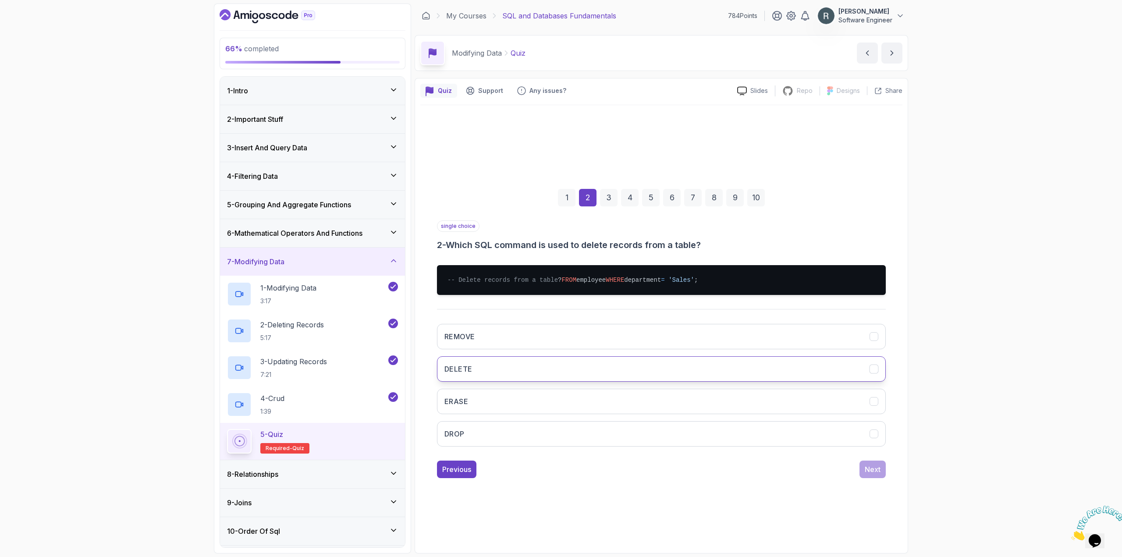
click at [690, 366] on button "DELETE" at bounding box center [661, 368] width 449 height 25
click at [869, 470] on div "Next" at bounding box center [872, 469] width 16 height 11
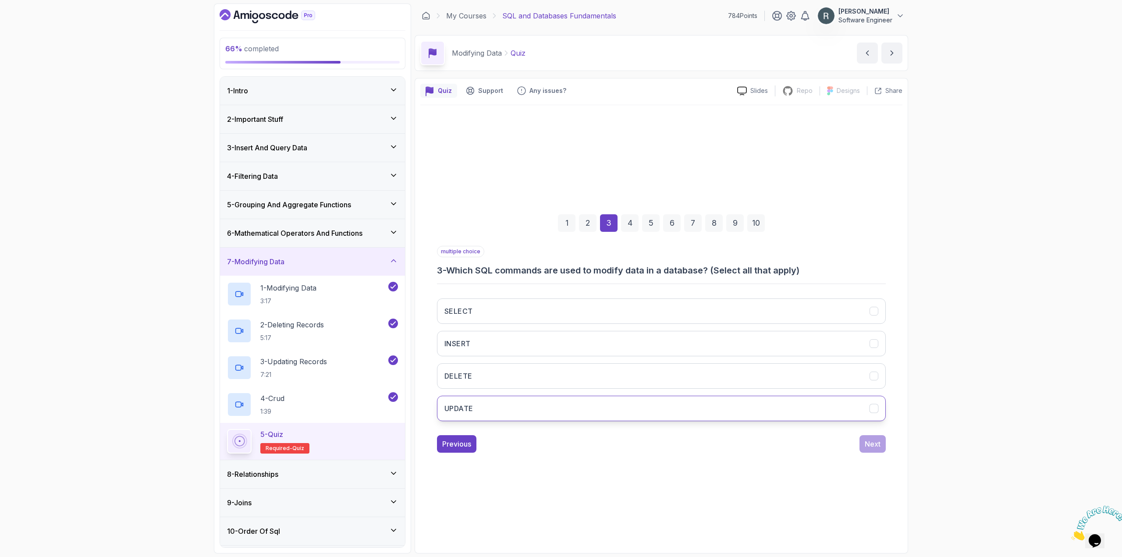
click at [611, 402] on button "UPDATE" at bounding box center [661, 408] width 449 height 25
click at [626, 375] on button "DELETE" at bounding box center [661, 375] width 449 height 25
click at [873, 447] on div "Next" at bounding box center [872, 444] width 16 height 11
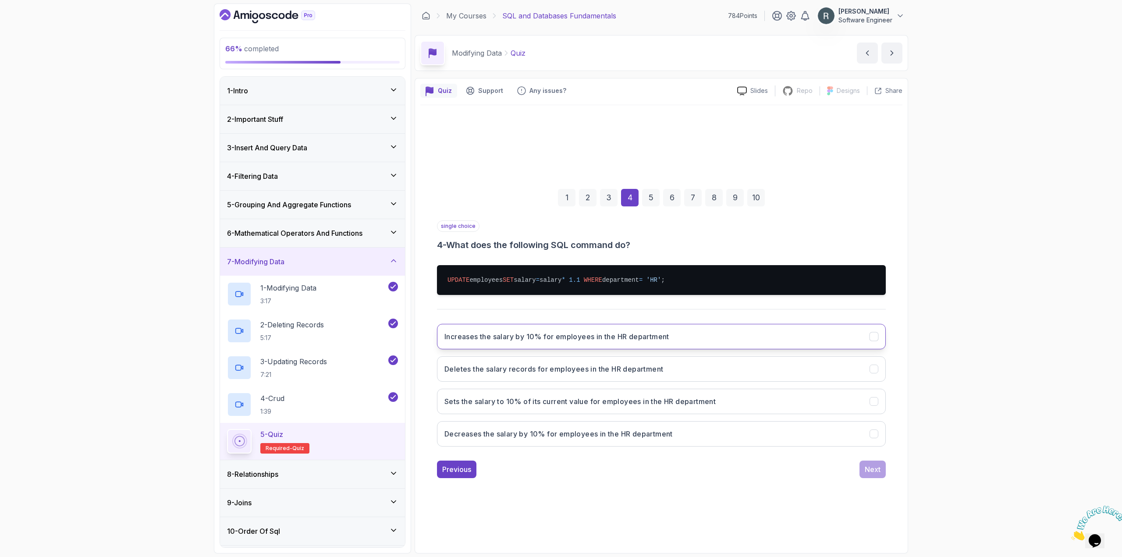
click at [672, 341] on button "Increases the salary by 10% for employees in the HR department" at bounding box center [661, 336] width 449 height 25
click at [879, 471] on div "Next" at bounding box center [872, 469] width 16 height 11
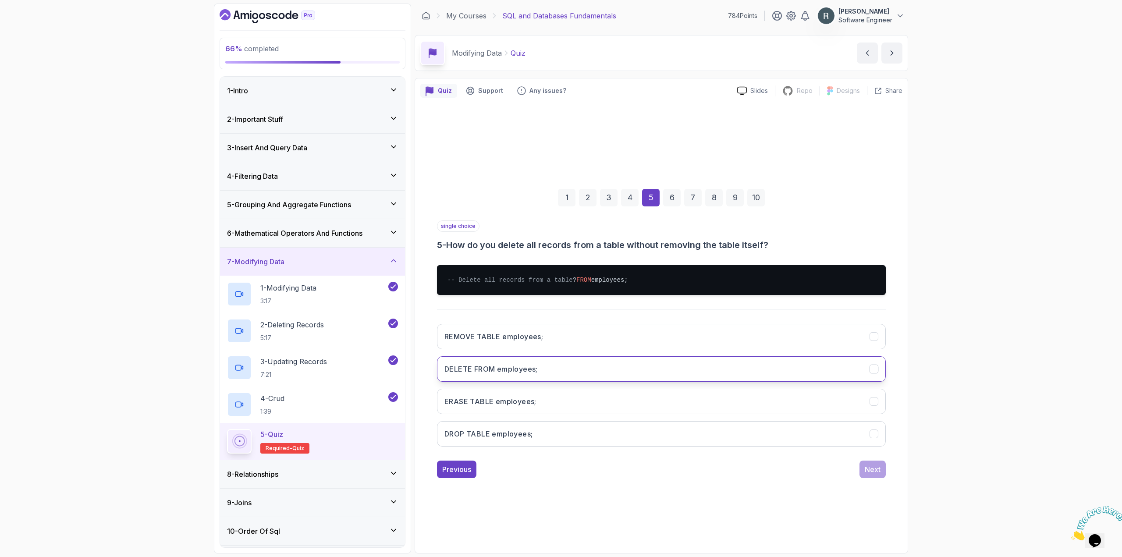
click at [683, 380] on button "DELETE FROM employees;" at bounding box center [661, 368] width 449 height 25
click at [873, 474] on div "Next" at bounding box center [872, 469] width 16 height 11
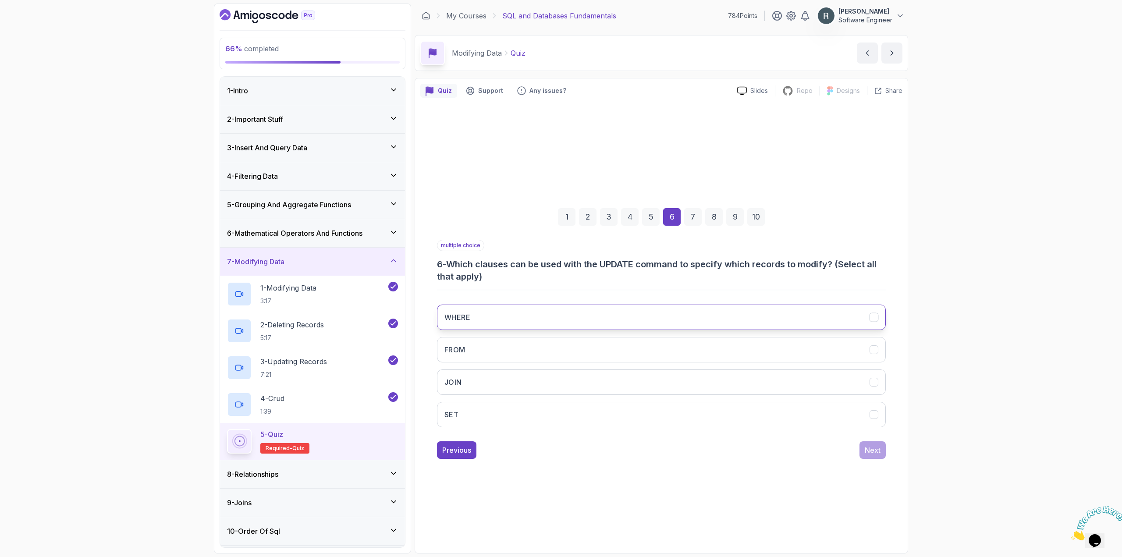
click at [574, 306] on button "WHERE" at bounding box center [661, 316] width 449 height 25
click at [667, 345] on button "FROM" at bounding box center [661, 349] width 449 height 25
click at [877, 454] on div "Next" at bounding box center [872, 450] width 16 height 11
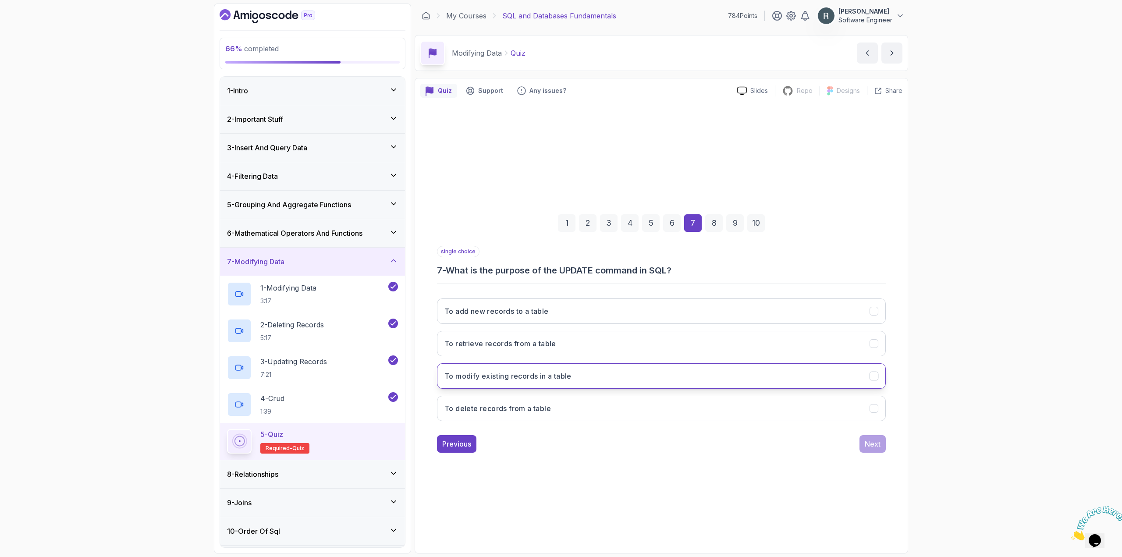
click at [567, 381] on button "To modify existing records in a table" at bounding box center [661, 375] width 449 height 25
click at [877, 446] on div "Next" at bounding box center [872, 444] width 16 height 11
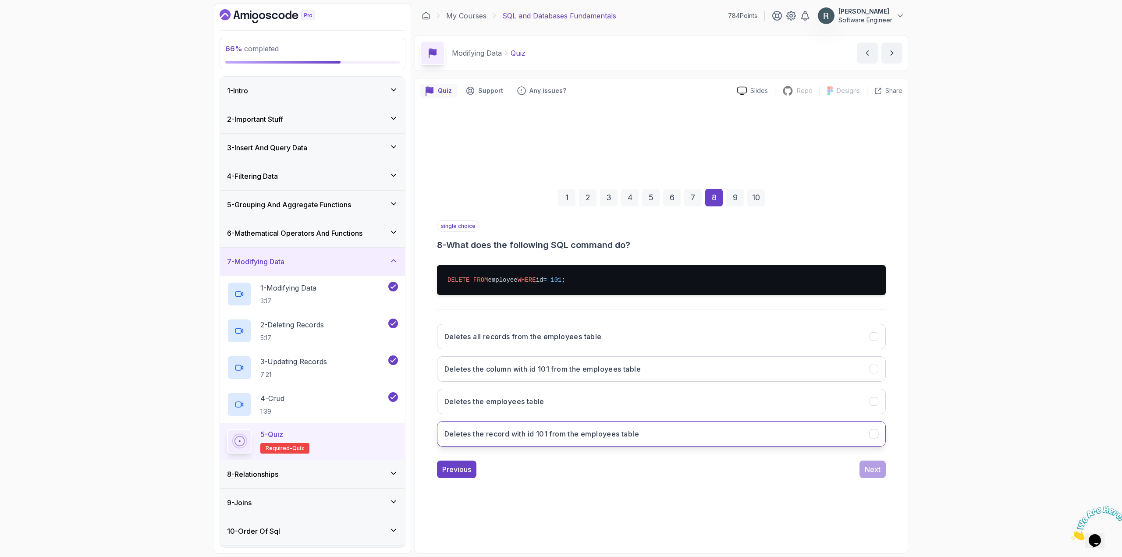
click at [551, 433] on h3 "Deletes the record with id 101 from the employees table" at bounding box center [541, 433] width 195 height 11
click at [895, 463] on div "1 2 3 4 5 6 7 8 9 10 single choice 8 - What does the following SQL command do? …" at bounding box center [661, 326] width 482 height 317
click at [878, 468] on div "Next" at bounding box center [872, 469] width 16 height 11
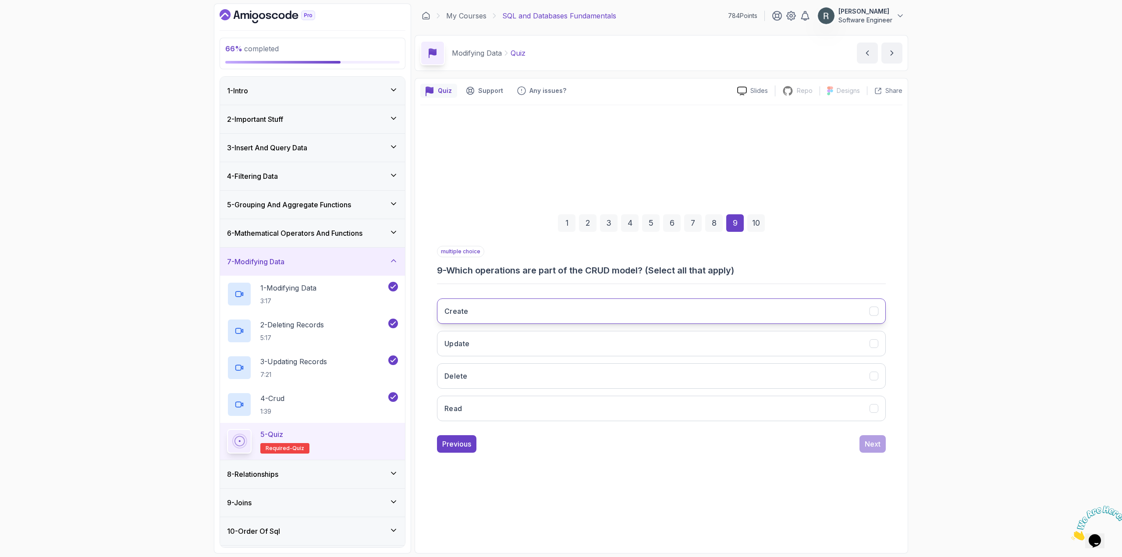
click at [534, 311] on button "Create" at bounding box center [661, 310] width 449 height 25
click at [529, 336] on button "Update" at bounding box center [661, 343] width 449 height 25
click at [527, 375] on button "Delete" at bounding box center [661, 375] width 449 height 25
click at [556, 406] on button "Read" at bounding box center [661, 408] width 449 height 25
click at [870, 445] on div "Next" at bounding box center [872, 444] width 16 height 11
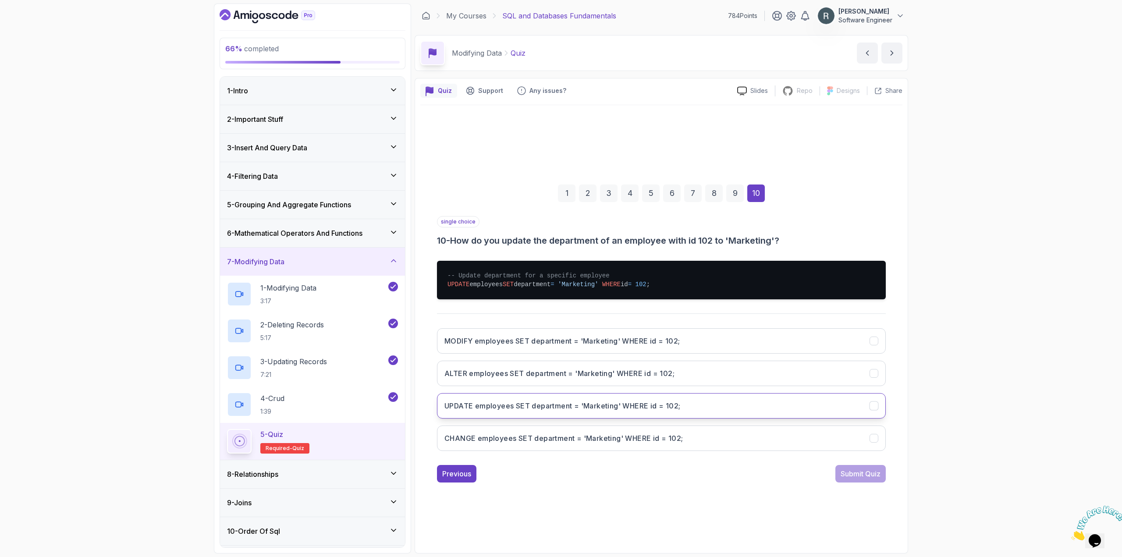
click at [743, 408] on button "UPDATE employees SET department = 'Marketing' WHERE id = 102;" at bounding box center [661, 405] width 449 height 25
click at [870, 474] on div "Submit Quiz" at bounding box center [860, 473] width 40 height 11
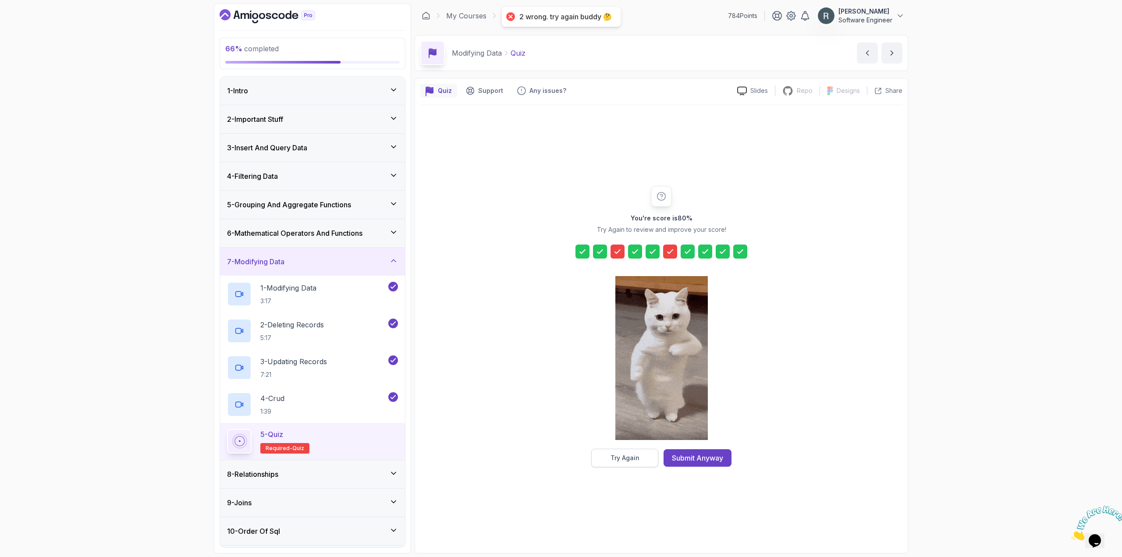
click at [619, 460] on div "Try Again" at bounding box center [624, 457] width 29 height 9
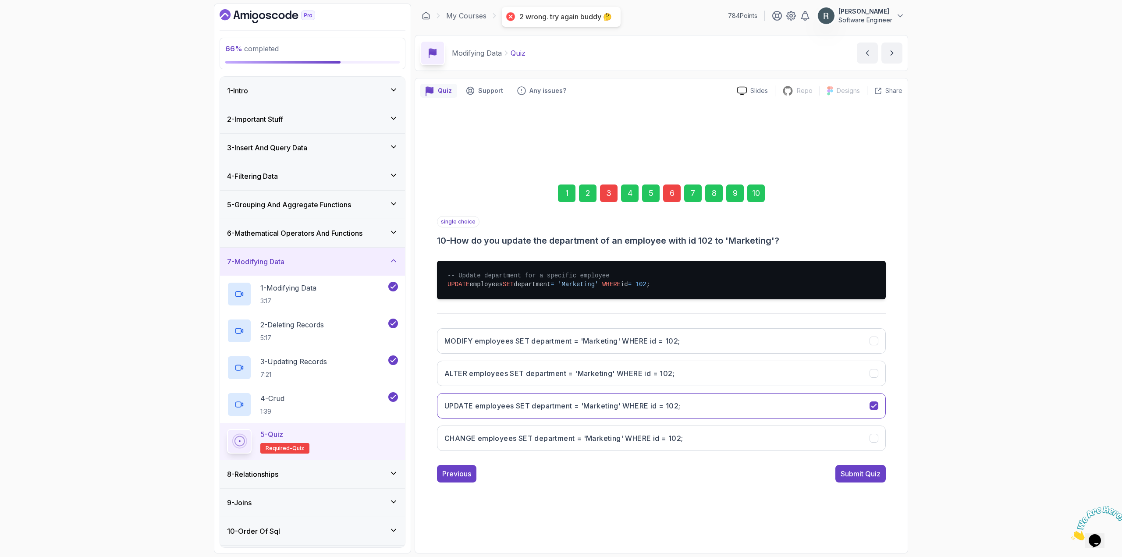
click at [607, 192] on div "3" at bounding box center [609, 193] width 18 height 18
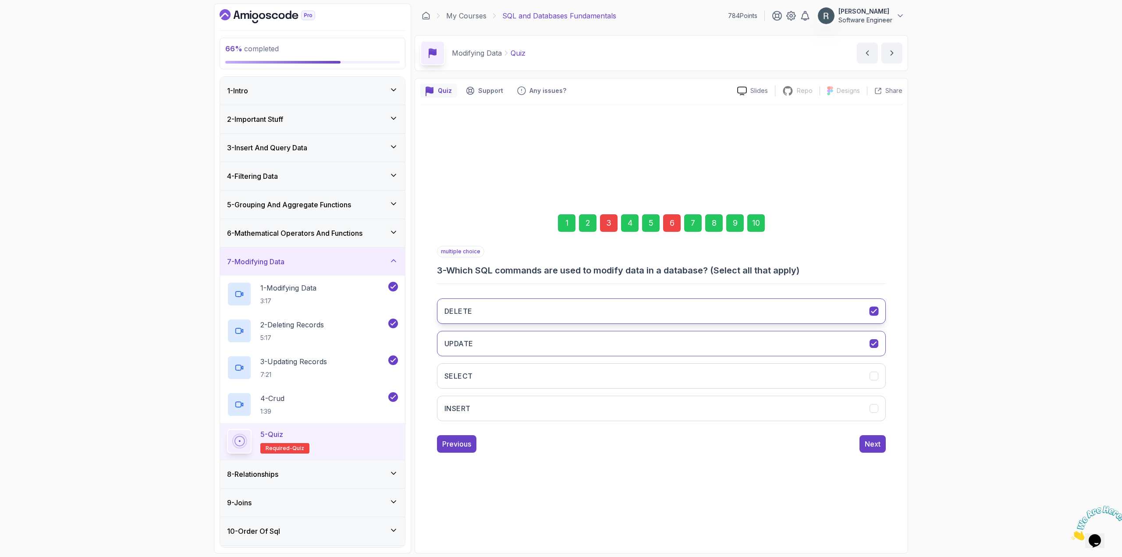
click at [619, 299] on button "DELETE" at bounding box center [661, 310] width 449 height 25
click at [674, 225] on div "6" at bounding box center [672, 223] width 18 height 18
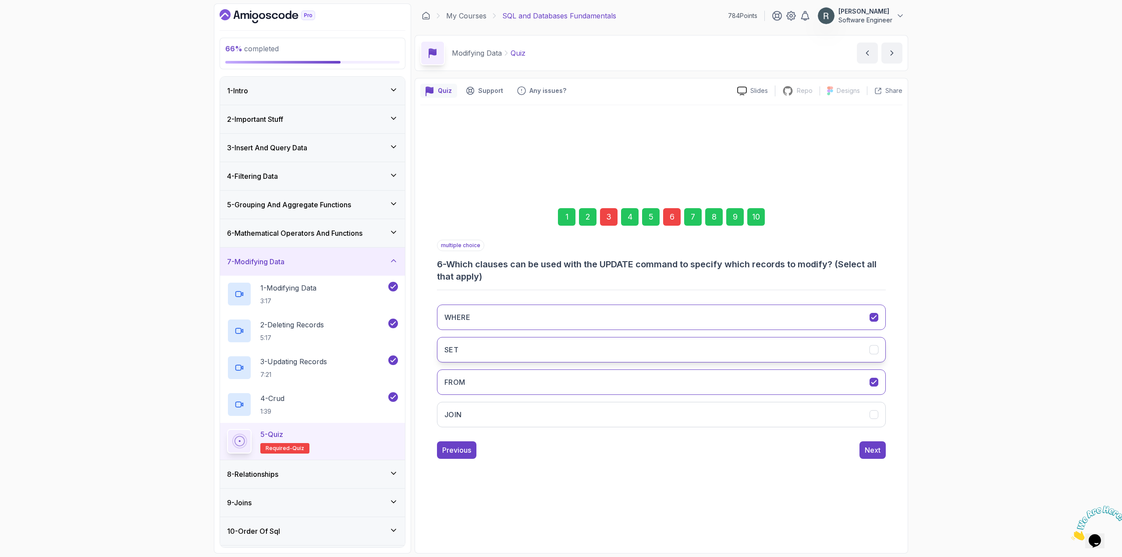
click at [577, 352] on button "SET" at bounding box center [661, 349] width 449 height 25
click at [757, 219] on div "10" at bounding box center [756, 217] width 18 height 18
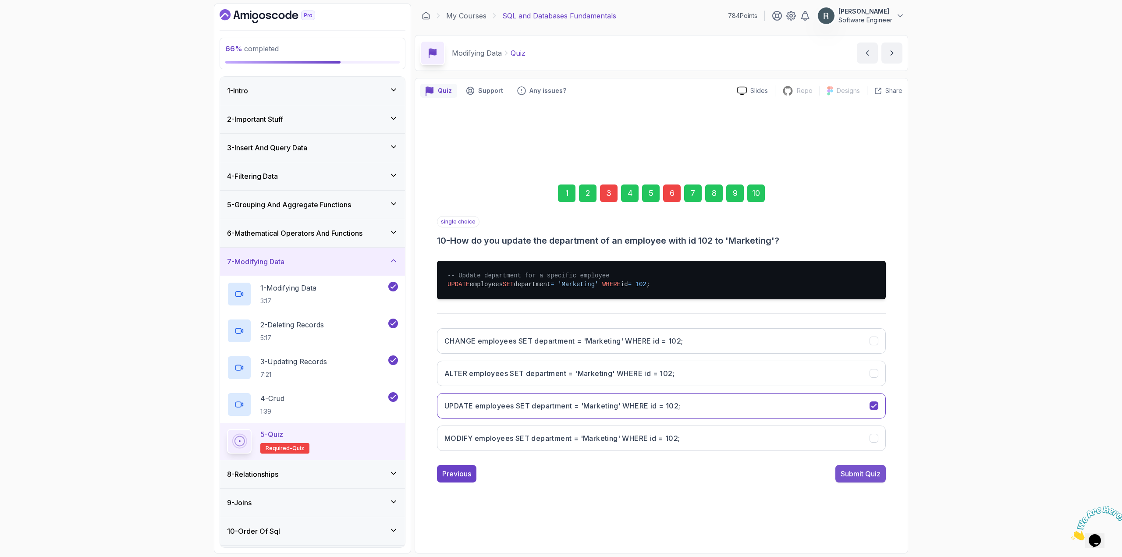
click at [867, 472] on div "Submit Quiz" at bounding box center [860, 473] width 40 height 11
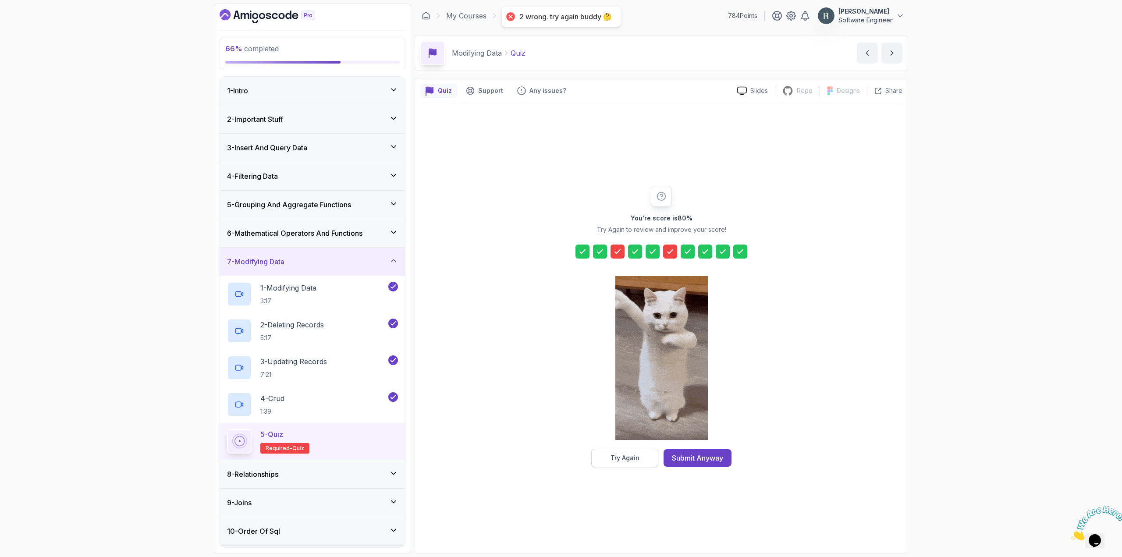
click at [651, 457] on button "Try Again" at bounding box center [624, 458] width 67 height 18
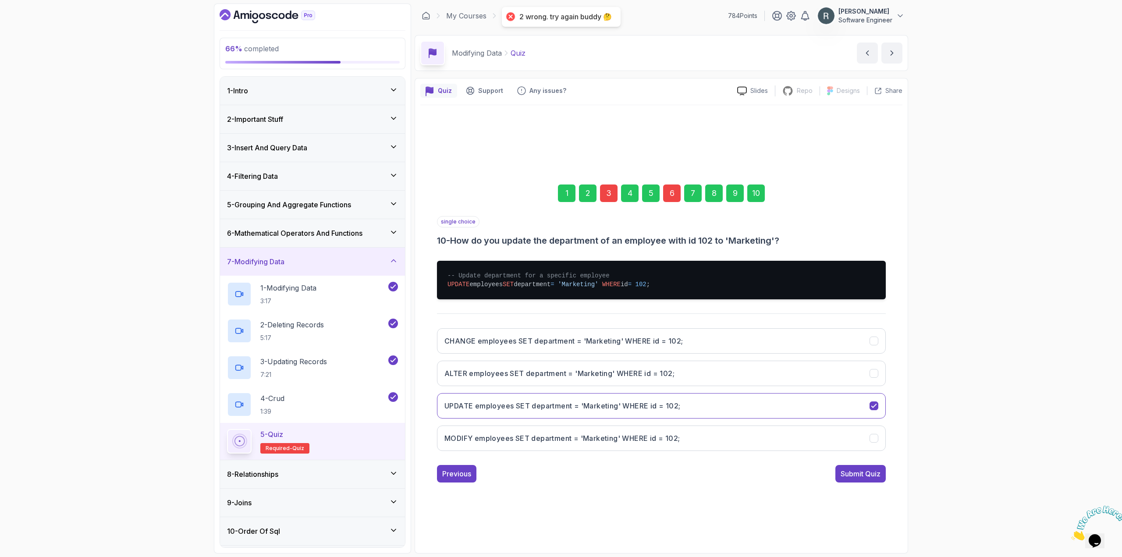
click at [607, 188] on div "3" at bounding box center [609, 193] width 18 height 18
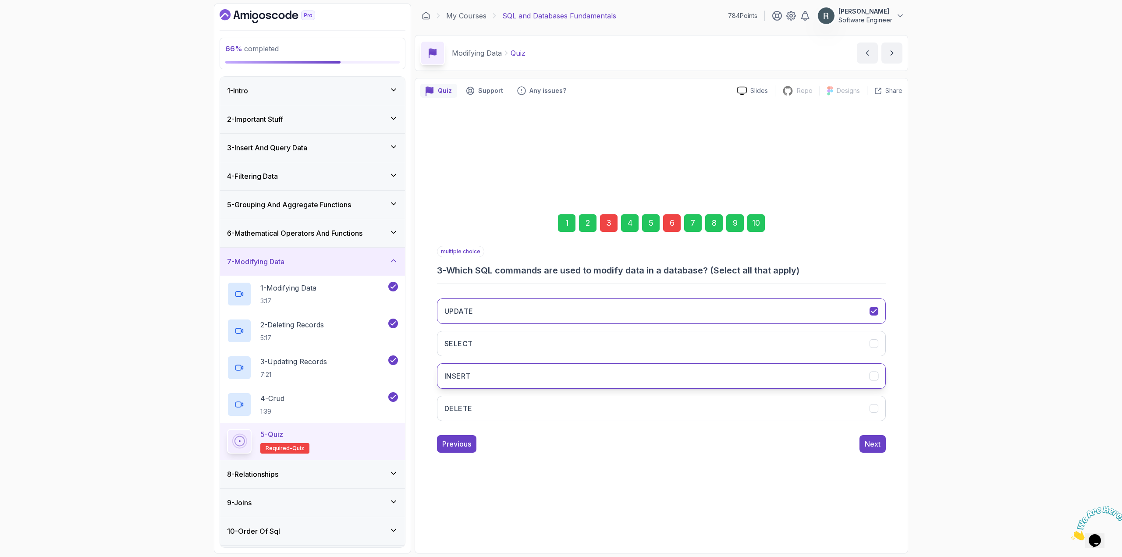
click at [507, 370] on button "INSERT" at bounding box center [661, 375] width 449 height 25
click at [509, 408] on button "DELETE" at bounding box center [661, 408] width 449 height 25
click at [673, 228] on div "6" at bounding box center [672, 223] width 18 height 18
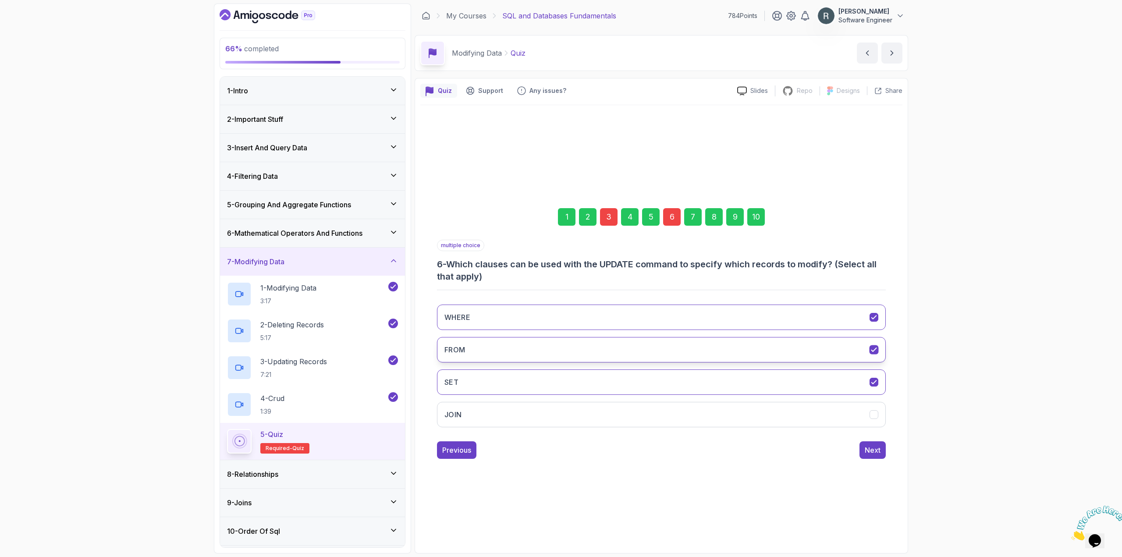
click at [661, 347] on button "FROM" at bounding box center [661, 349] width 449 height 25
click at [756, 213] on div "10" at bounding box center [756, 217] width 18 height 18
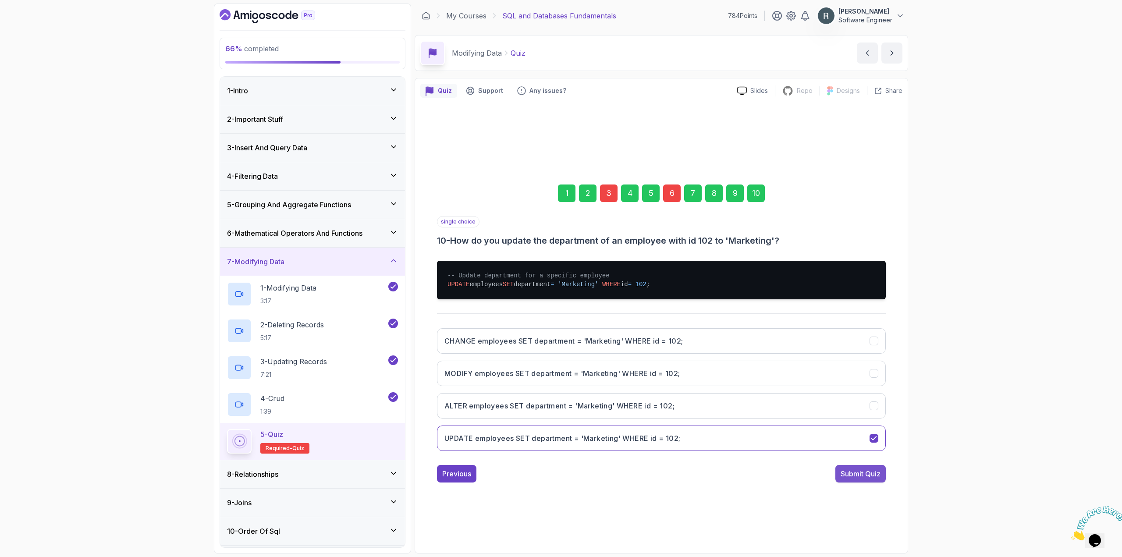
click at [869, 471] on div "Submit Quiz" at bounding box center [860, 473] width 40 height 11
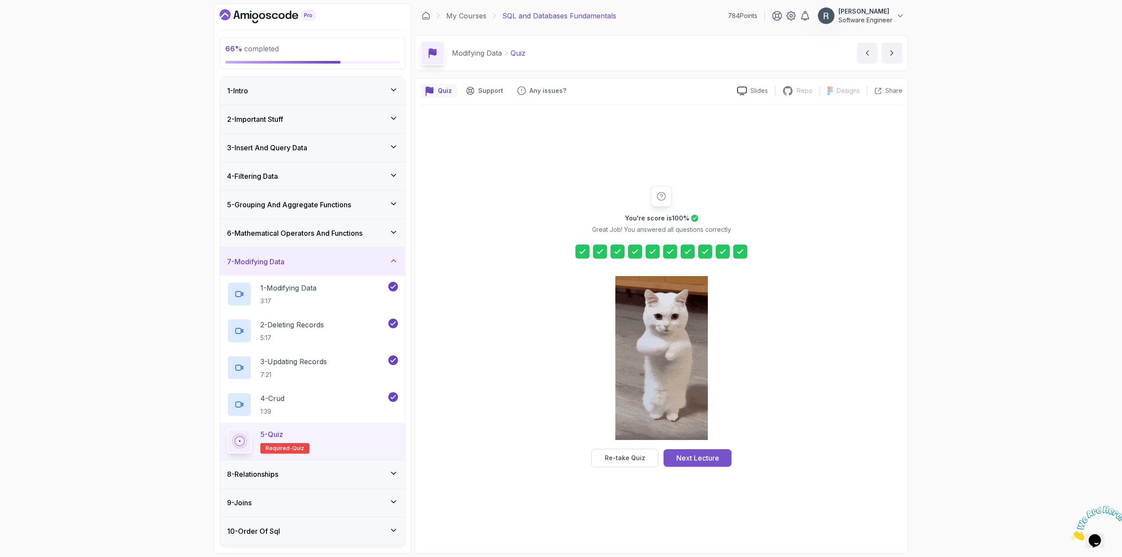
click at [716, 460] on div "Next Lecture" at bounding box center [697, 458] width 43 height 11
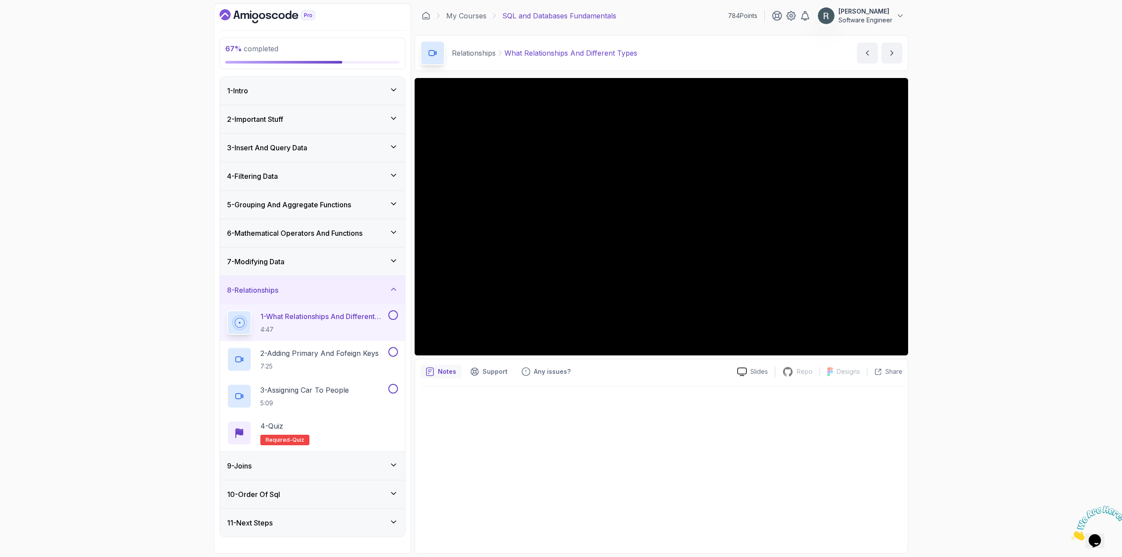
click at [395, 312] on button at bounding box center [393, 315] width 10 height 10
click at [392, 352] on button at bounding box center [393, 352] width 10 height 10
click at [394, 387] on button at bounding box center [393, 389] width 10 height 10
click at [351, 428] on div "4 - Quiz Required- quiz" at bounding box center [312, 433] width 171 height 25
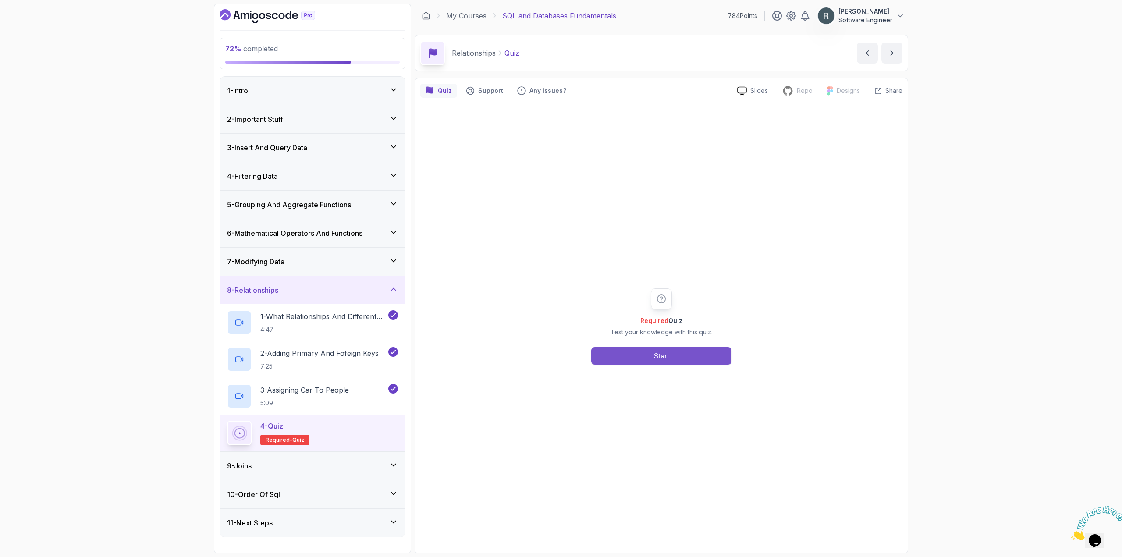
click at [634, 357] on button "Start" at bounding box center [661, 356] width 140 height 18
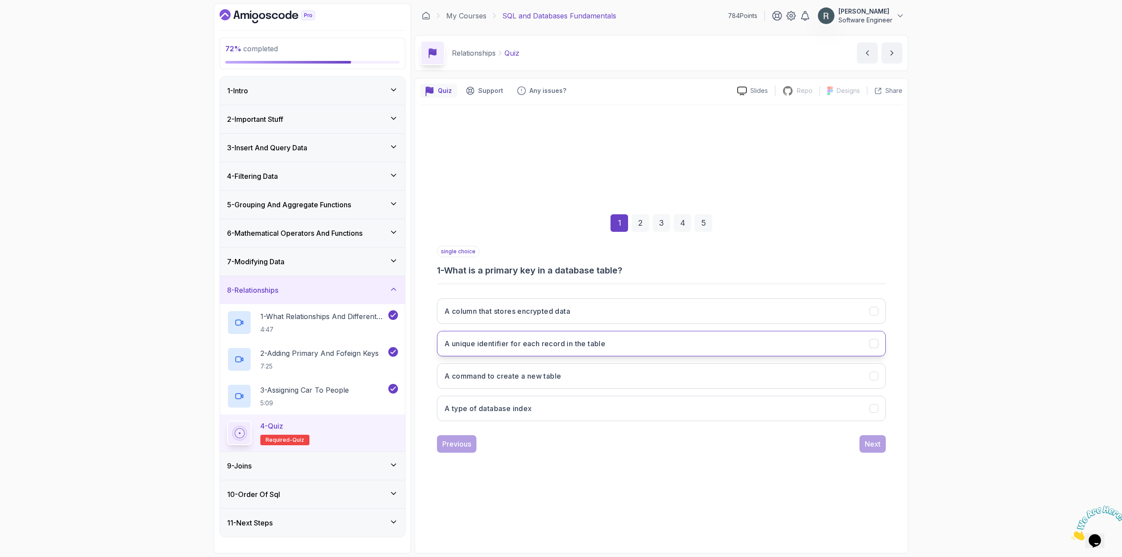
click at [589, 343] on h3 "A unique identifier for each record in the table" at bounding box center [524, 343] width 161 height 11
click at [869, 441] on div "Next" at bounding box center [872, 444] width 16 height 11
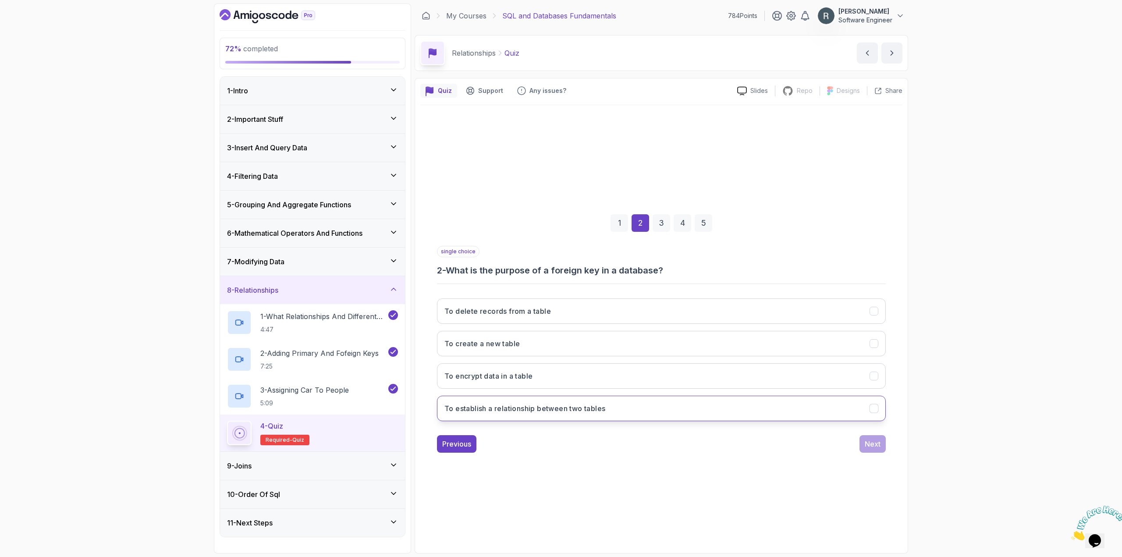
click at [707, 397] on button "To establish a relationship between two tables" at bounding box center [661, 408] width 449 height 25
click at [868, 441] on div "Next" at bounding box center [872, 444] width 16 height 11
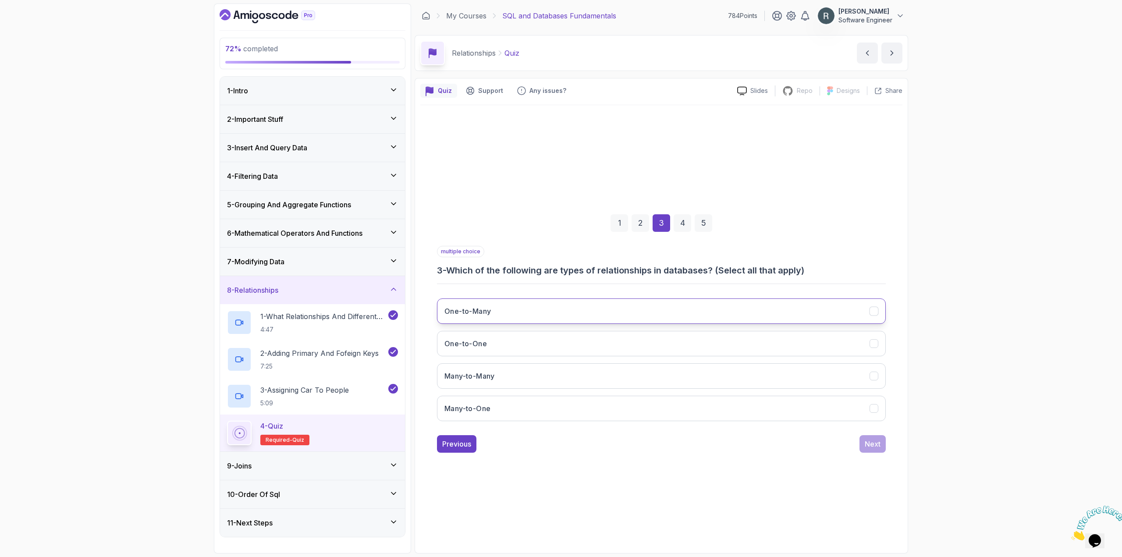
click at [616, 316] on button "One-to-Many" at bounding box center [661, 310] width 449 height 25
click at [573, 343] on button "One-to-One" at bounding box center [661, 343] width 449 height 25
click at [565, 368] on button "Many-to-Many" at bounding box center [661, 375] width 449 height 25
click at [554, 408] on button "Many-to-One" at bounding box center [661, 408] width 449 height 25
click at [877, 443] on div "Next" at bounding box center [872, 444] width 16 height 11
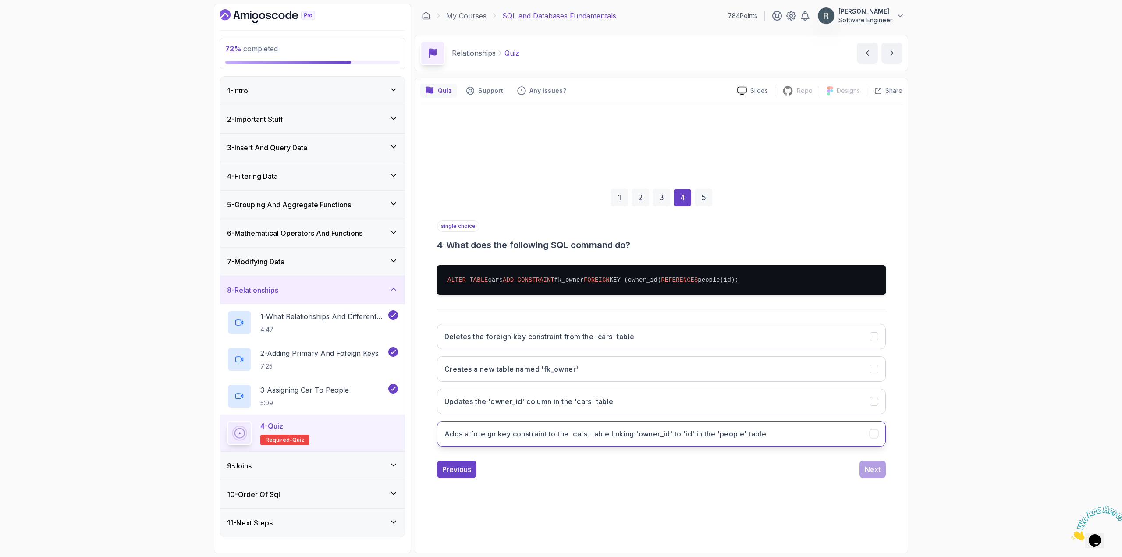
click at [802, 432] on button "Adds a foreign key constraint to the 'cars' table linking 'owner_id' to 'id' in…" at bounding box center [661, 433] width 449 height 25
click at [868, 473] on div "Next" at bounding box center [872, 469] width 16 height 11
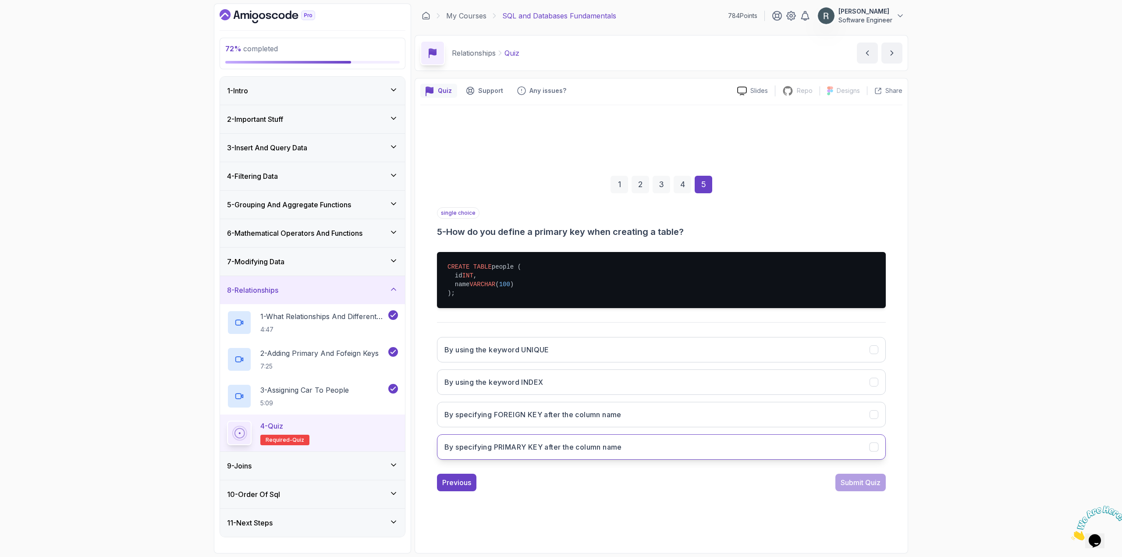
click at [631, 451] on button "By specifying PRIMARY KEY after the column name" at bounding box center [661, 446] width 449 height 25
click at [859, 483] on div "Submit Quiz" at bounding box center [860, 482] width 40 height 11
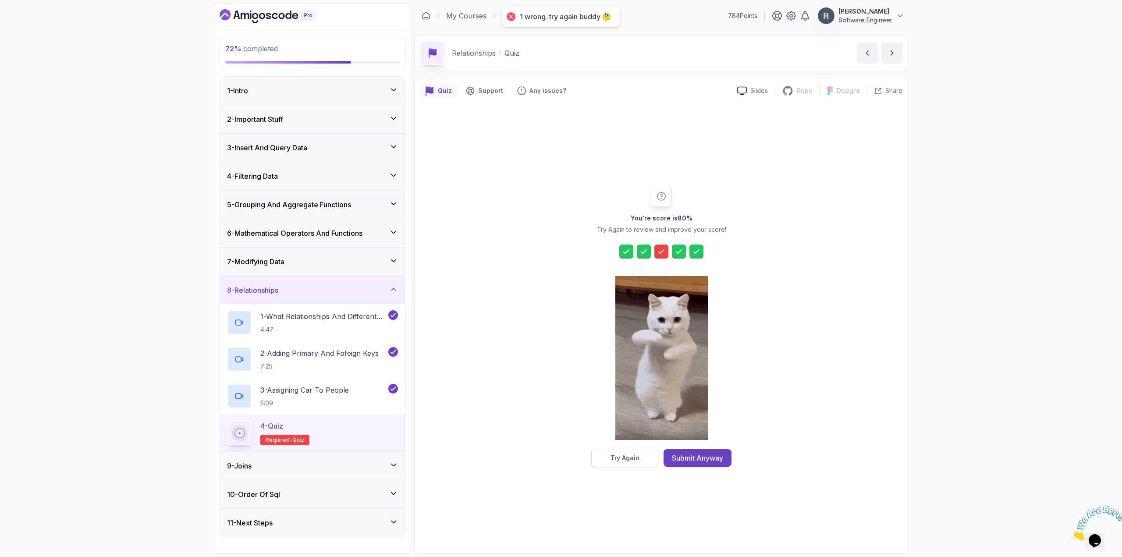
click at [644, 458] on button "Try Again" at bounding box center [624, 458] width 67 height 18
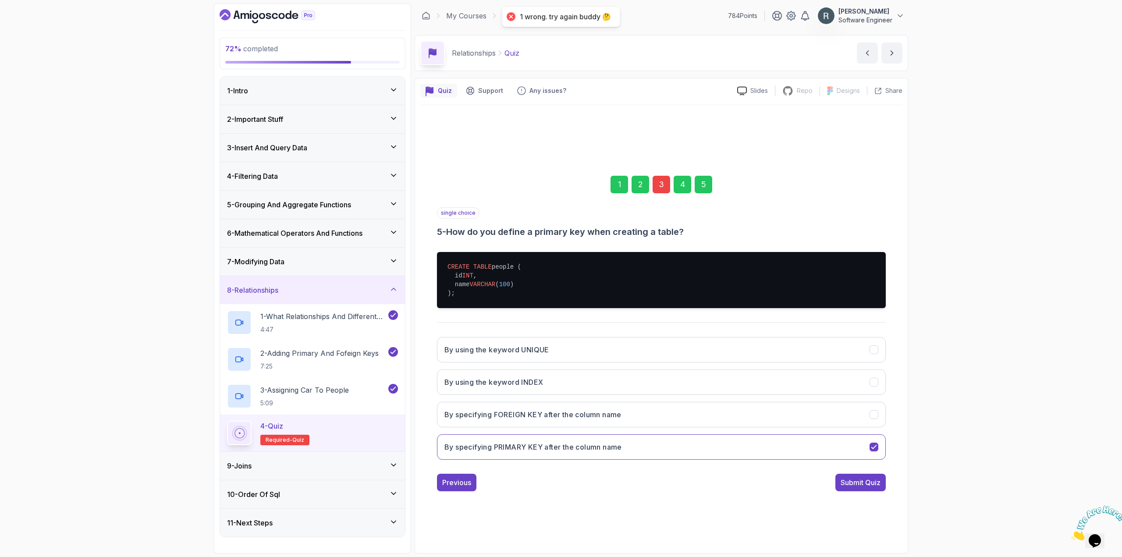
click at [658, 189] on div "3" at bounding box center [661, 185] width 18 height 18
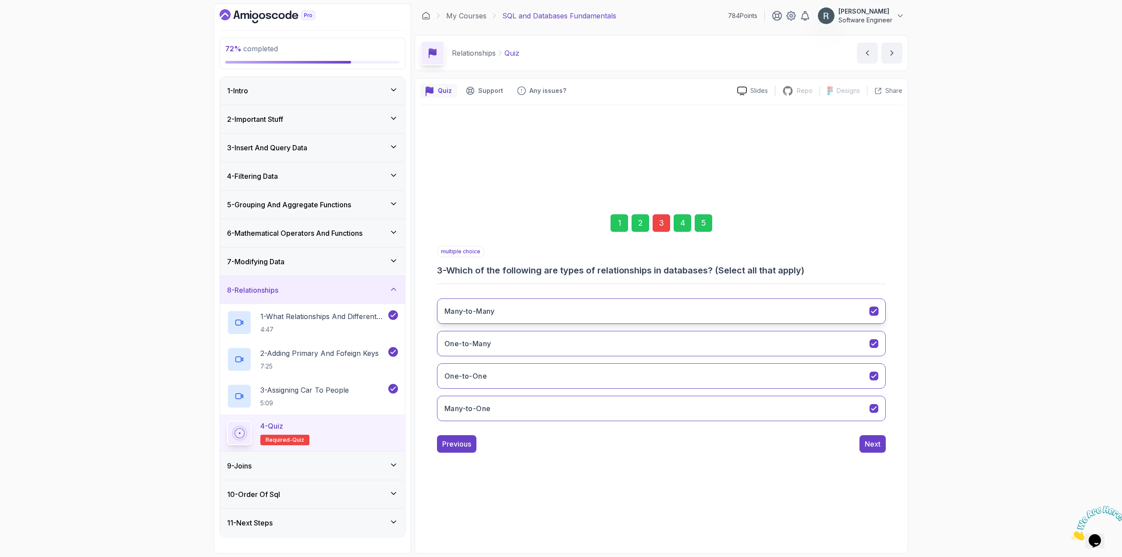
click at [630, 302] on button "Many-to-Many" at bounding box center [661, 310] width 449 height 25
click at [881, 445] on button "Next" at bounding box center [872, 444] width 26 height 18
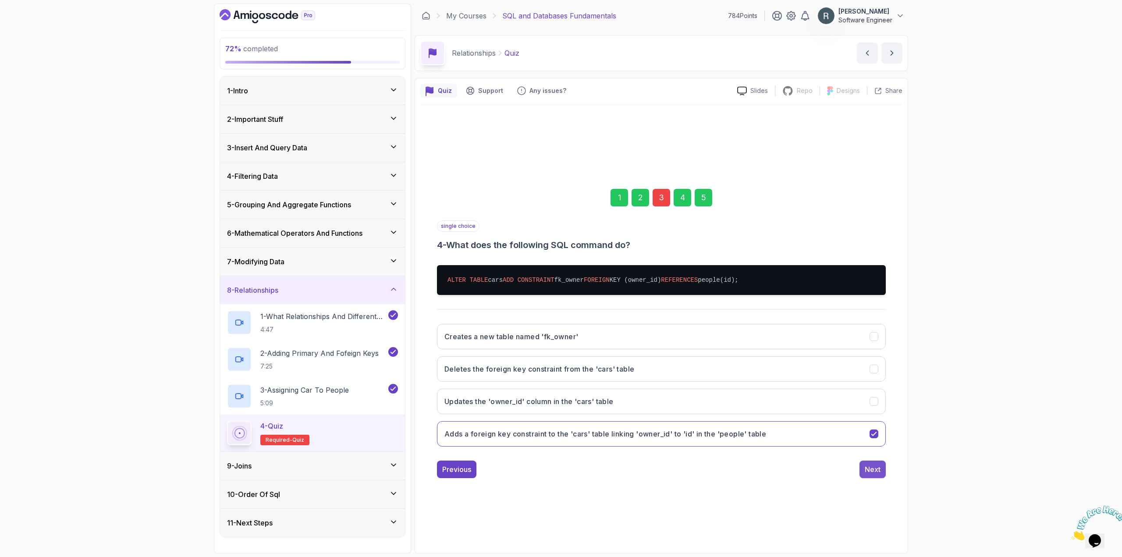
click at [877, 468] on div "Next" at bounding box center [872, 469] width 16 height 11
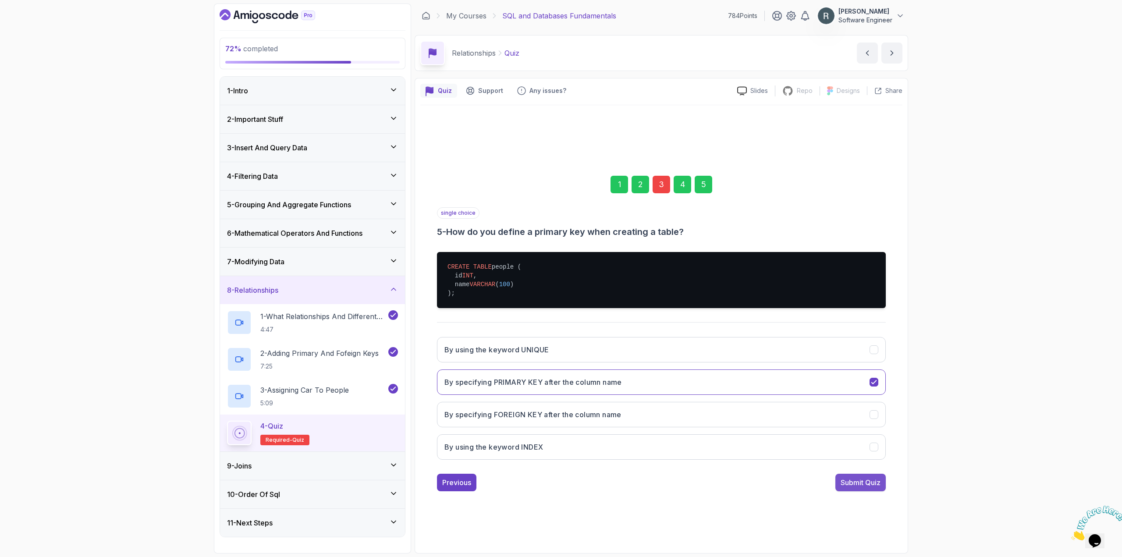
click at [874, 481] on div "Submit Quiz" at bounding box center [860, 482] width 40 height 11
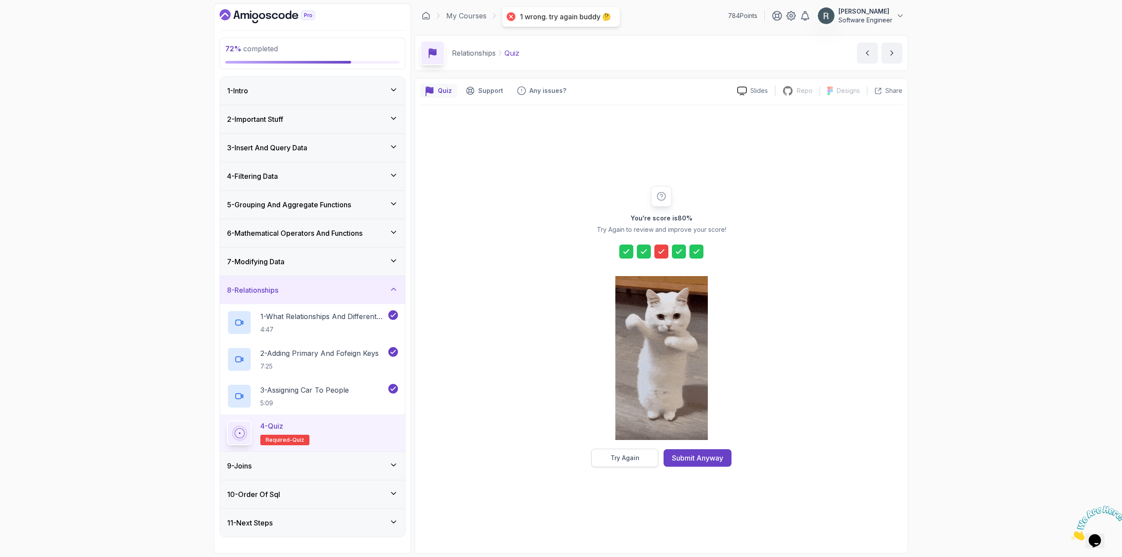
click at [644, 457] on button "Try Again" at bounding box center [624, 458] width 67 height 18
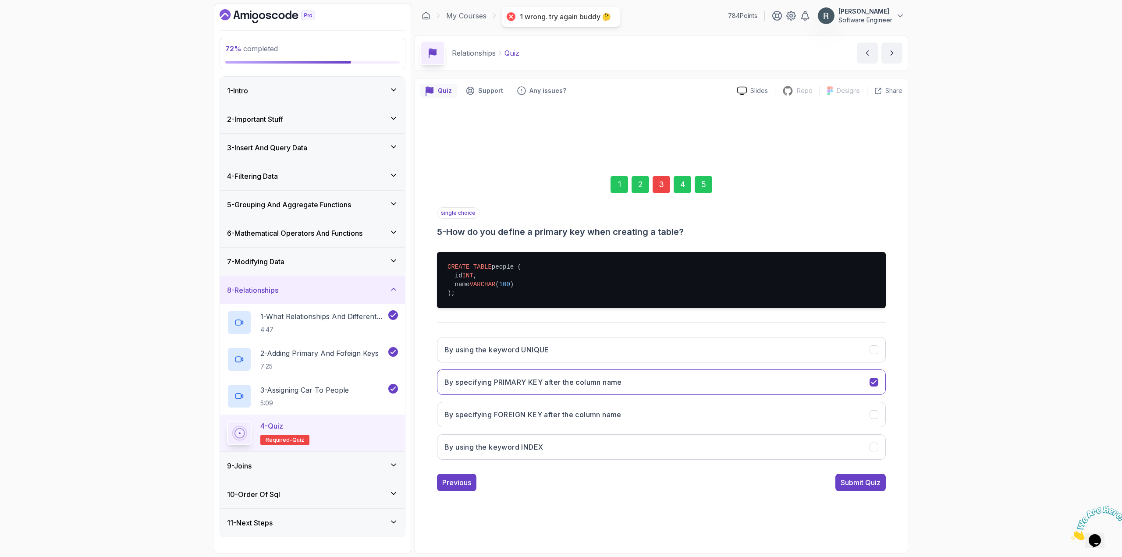
click at [658, 184] on div "3" at bounding box center [661, 185] width 18 height 18
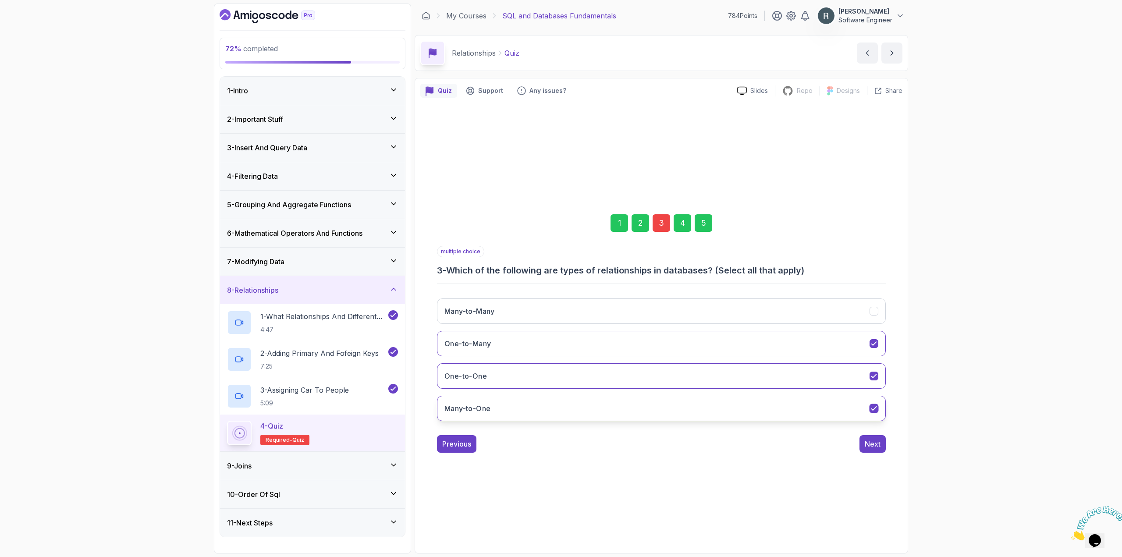
click at [502, 412] on button "Many-to-One" at bounding box center [661, 408] width 449 height 25
click at [703, 224] on div "5" at bounding box center [703, 223] width 18 height 18
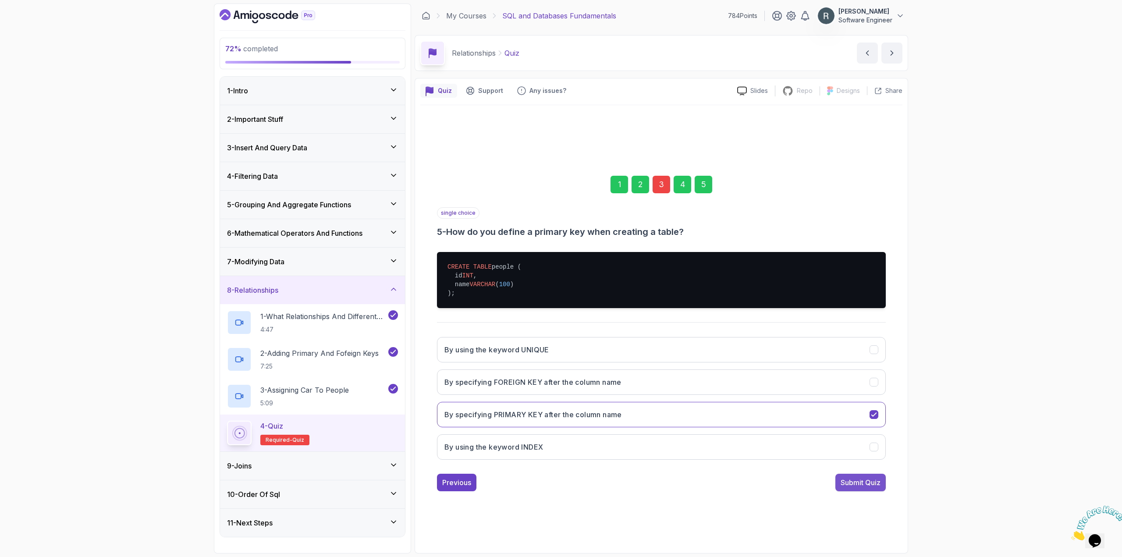
click at [855, 486] on div "Submit Quiz" at bounding box center [860, 482] width 40 height 11
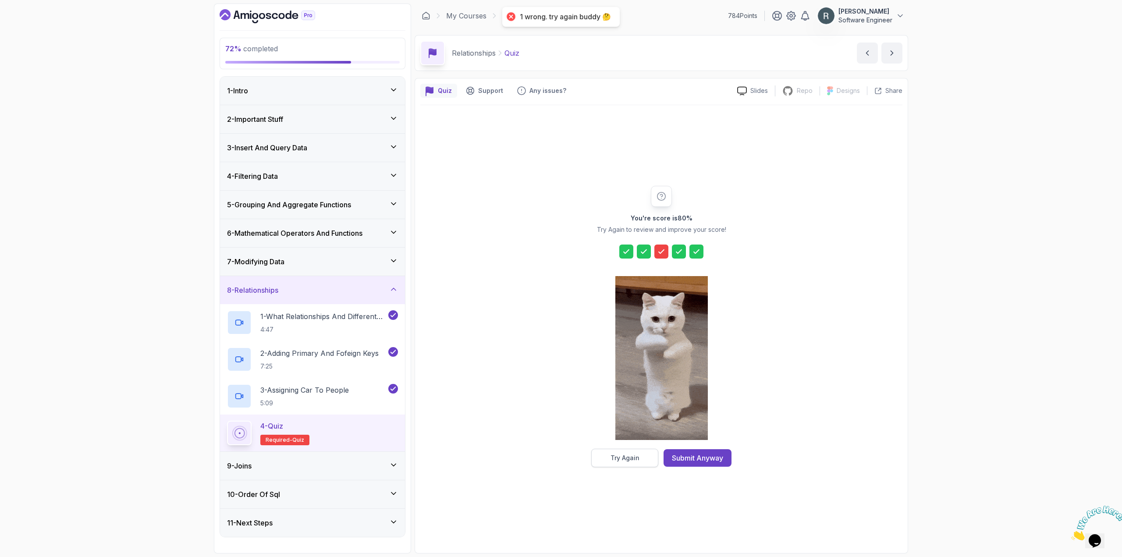
click at [621, 456] on div "Try Again" at bounding box center [624, 457] width 29 height 9
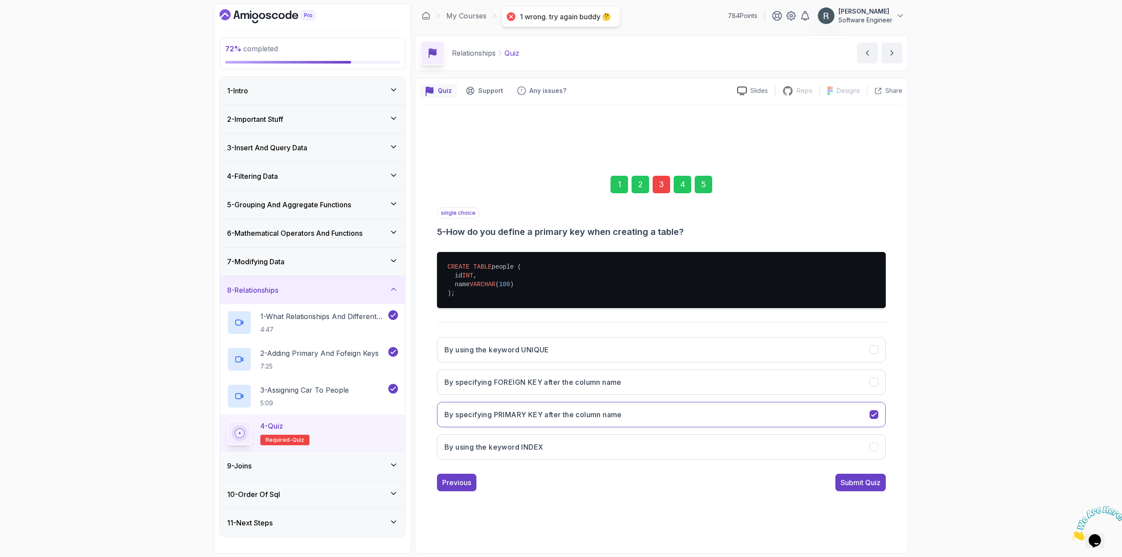
click at [660, 184] on div "3" at bounding box center [661, 185] width 18 height 18
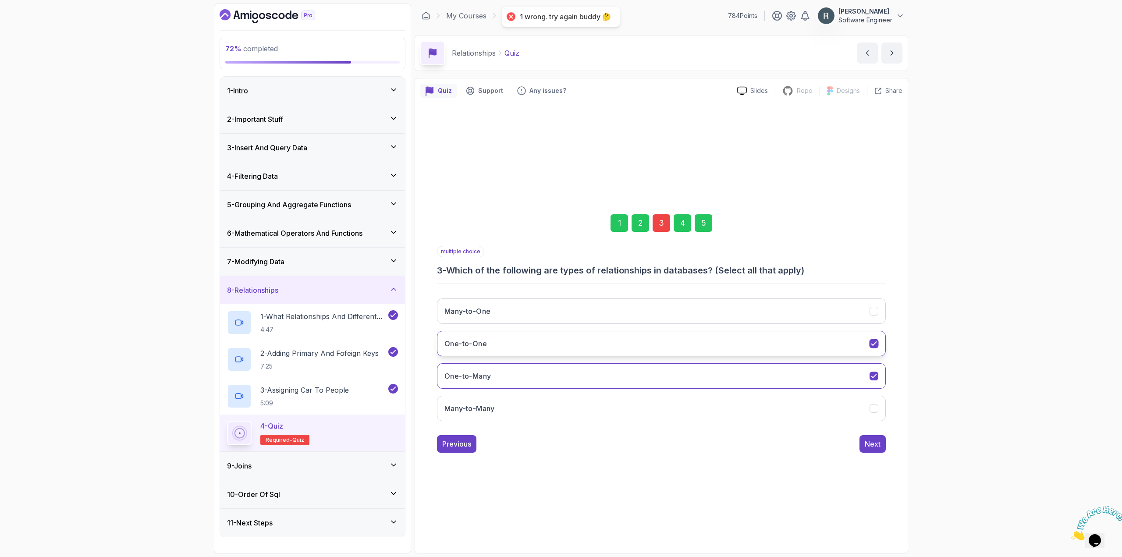
click at [533, 338] on button "One-to-One" at bounding box center [661, 343] width 449 height 25
click at [526, 382] on button "One-to-Many" at bounding box center [661, 375] width 449 height 25
click at [625, 340] on button "One-to-One" at bounding box center [661, 343] width 449 height 25
click at [702, 224] on div "5" at bounding box center [703, 223] width 18 height 18
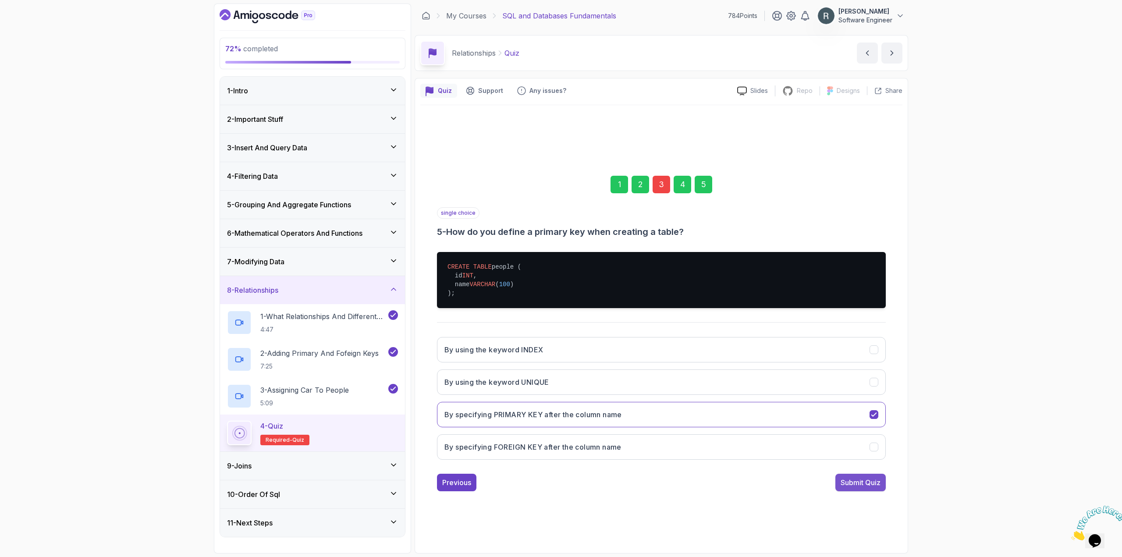
click at [874, 484] on div "Submit Quiz" at bounding box center [860, 482] width 40 height 11
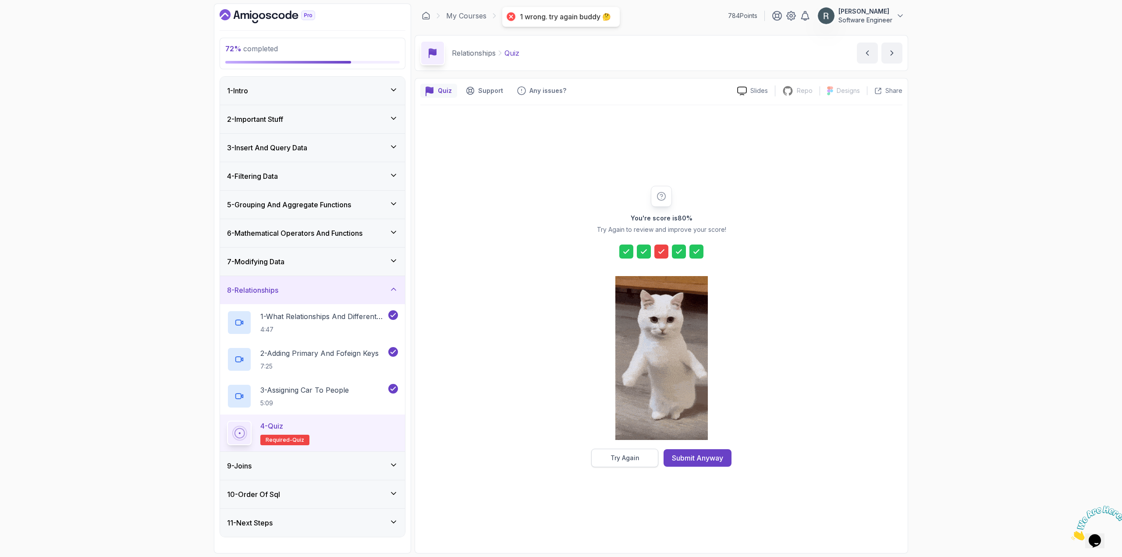
click at [625, 457] on div "Try Again" at bounding box center [624, 457] width 29 height 9
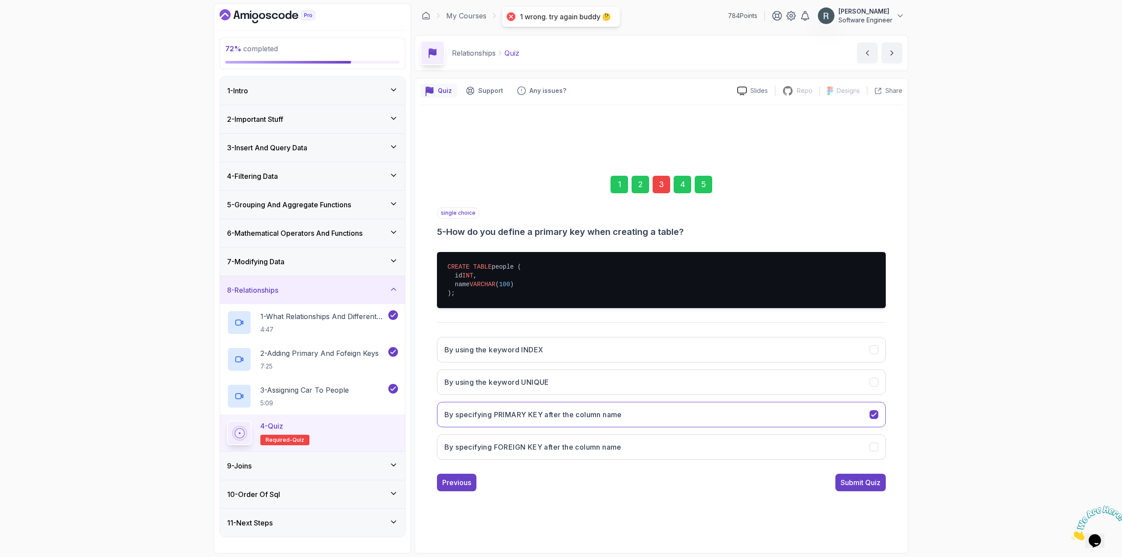
click at [655, 191] on div "3" at bounding box center [661, 185] width 18 height 18
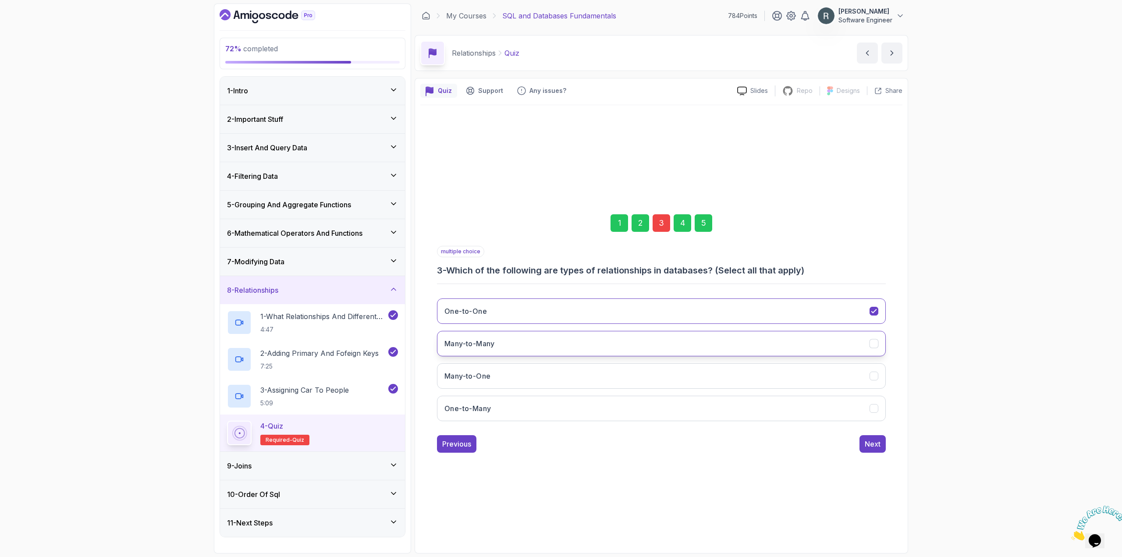
click at [563, 346] on button "Many-to-Many" at bounding box center [661, 343] width 449 height 25
click at [563, 372] on button "Many-to-One" at bounding box center [661, 375] width 449 height 25
click at [558, 406] on button "One-to-Many" at bounding box center [661, 408] width 449 height 25
click at [870, 443] on div "Next" at bounding box center [872, 444] width 16 height 11
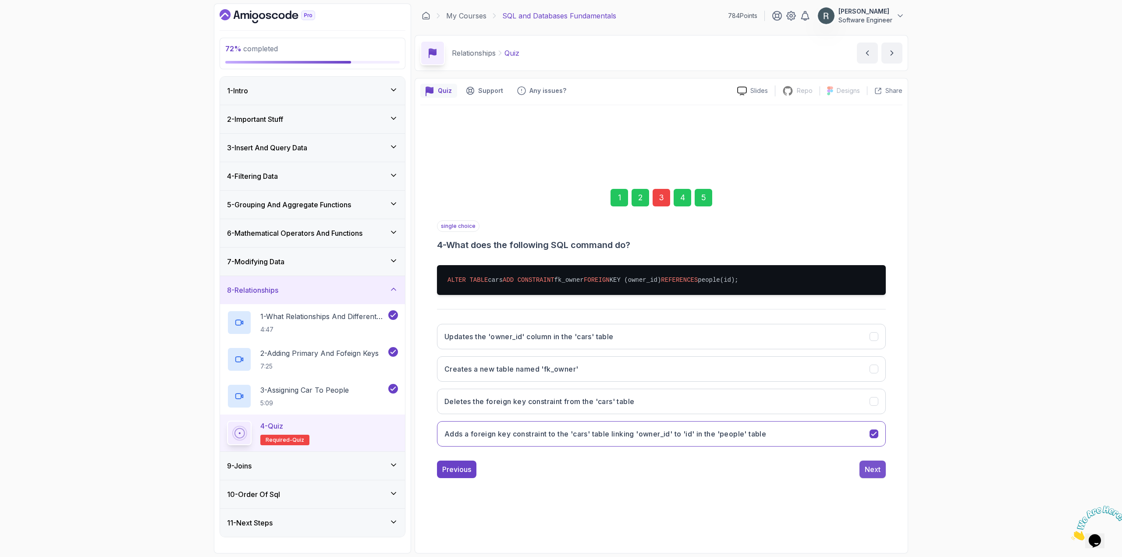
click at [872, 468] on div "Next" at bounding box center [872, 469] width 16 height 11
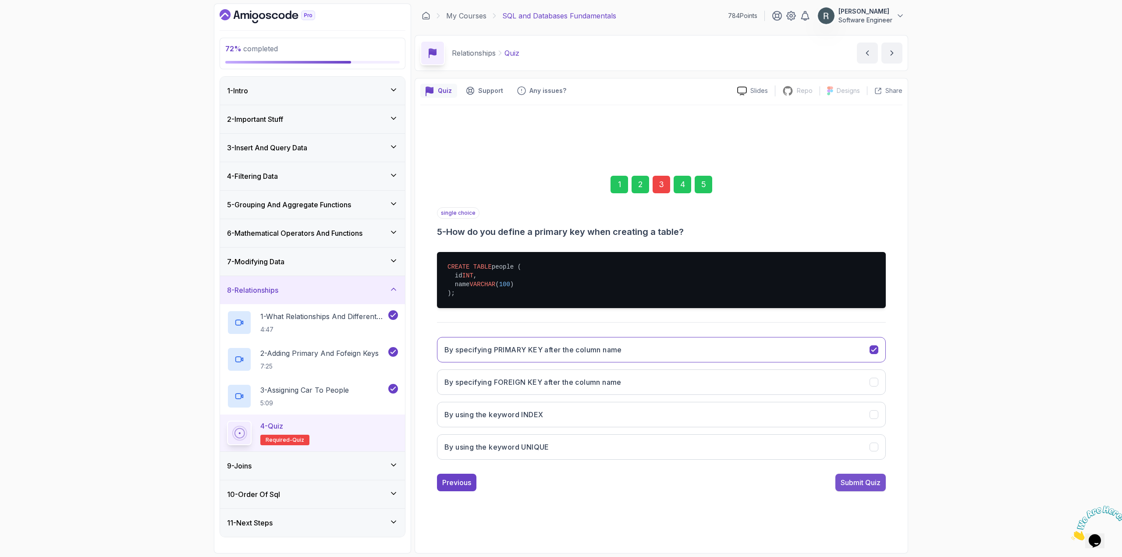
click at [864, 480] on div "Submit Quiz" at bounding box center [860, 482] width 40 height 11
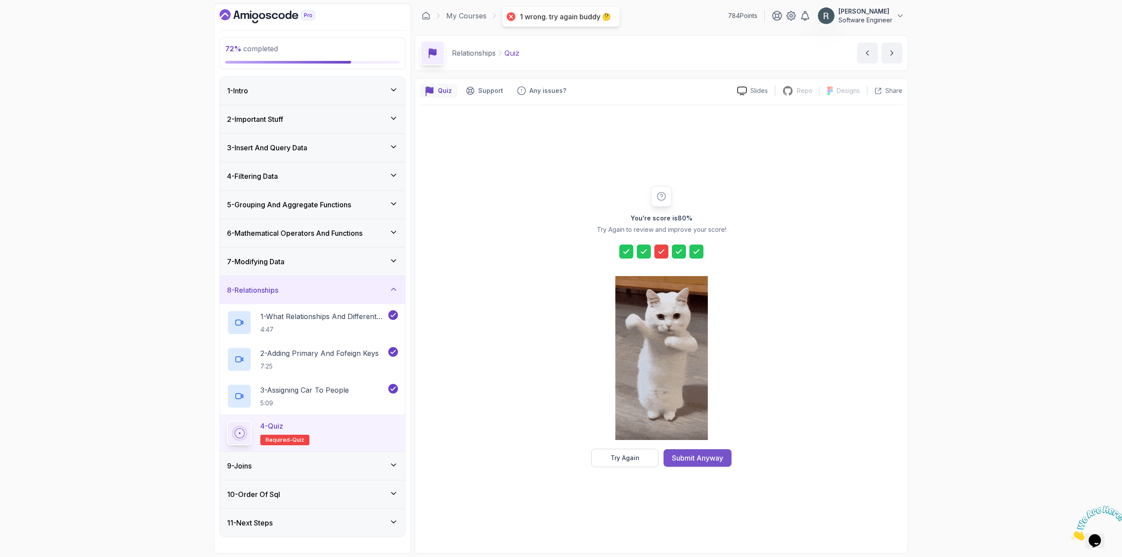
click at [718, 454] on div "Submit Anyway" at bounding box center [697, 458] width 51 height 11
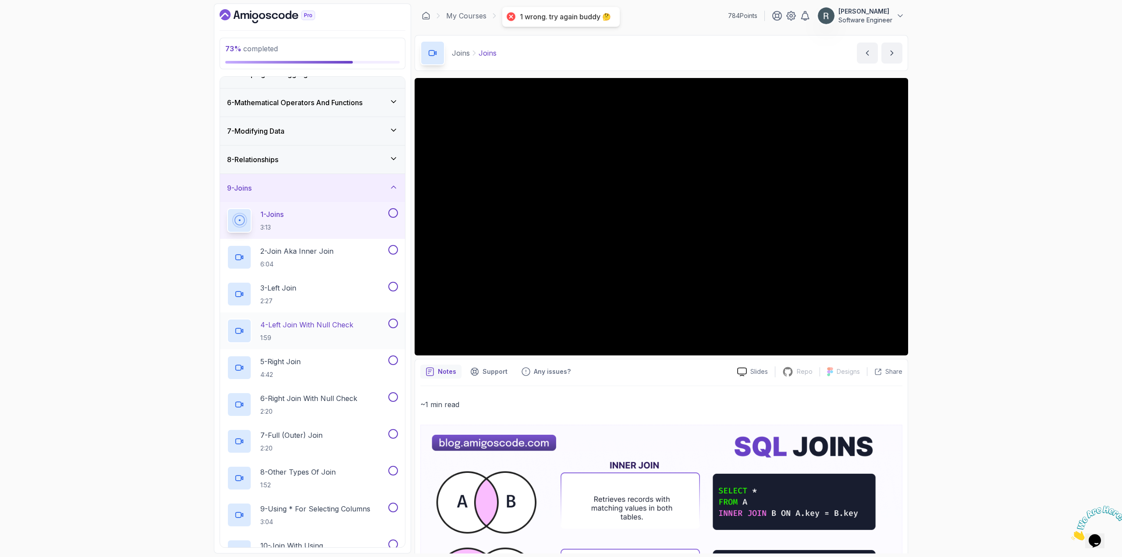
scroll to position [131, 0]
click at [389, 216] on div at bounding box center [391, 212] width 11 height 10
click at [390, 213] on button at bounding box center [393, 212] width 10 height 10
click at [393, 248] on button at bounding box center [393, 249] width 10 height 10
click at [395, 285] on button at bounding box center [393, 286] width 10 height 10
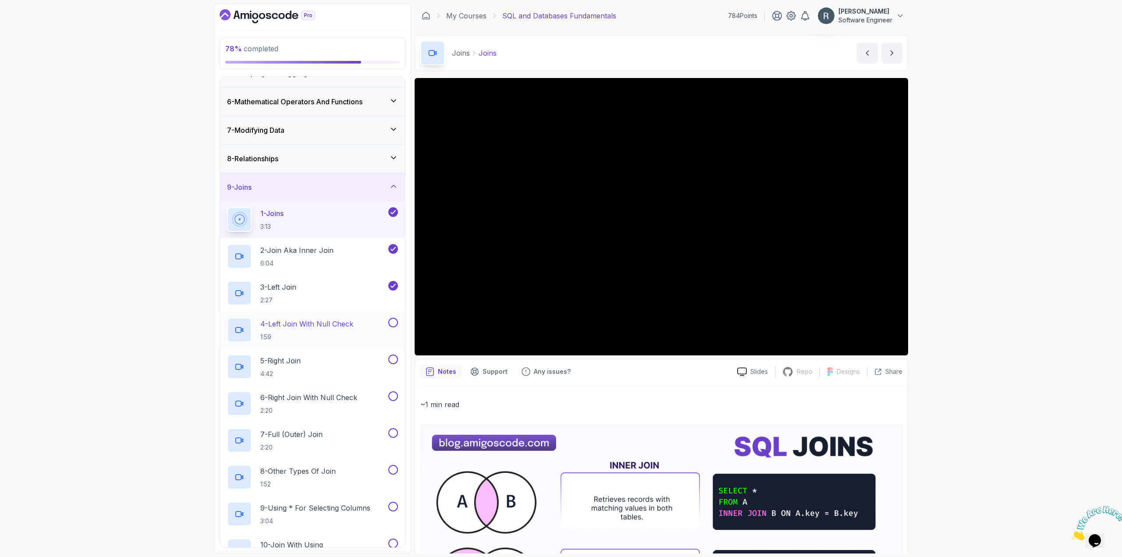
click at [396, 321] on button at bounding box center [393, 323] width 10 height 10
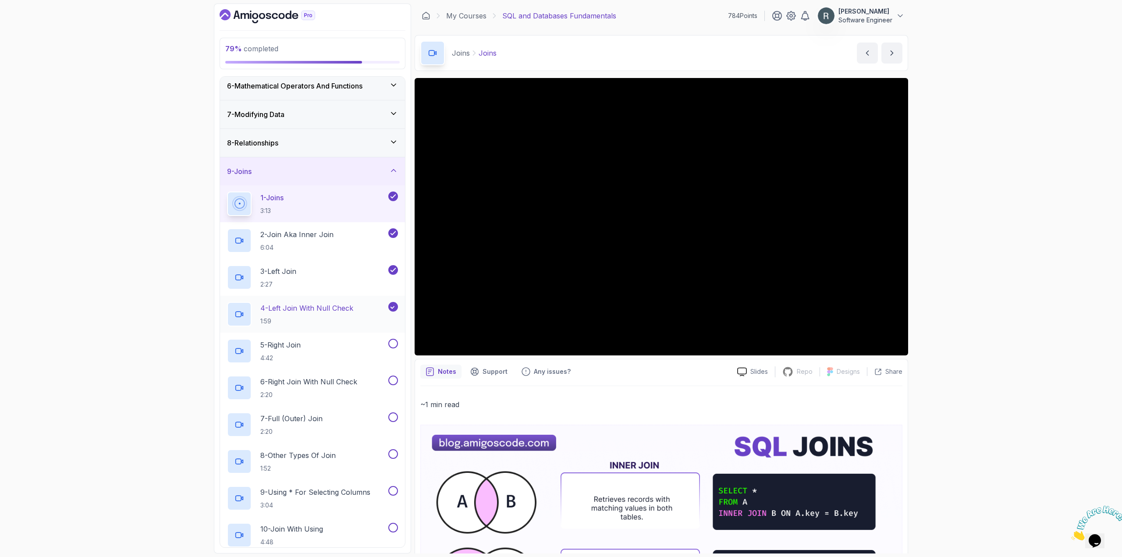
scroll to position [219, 0]
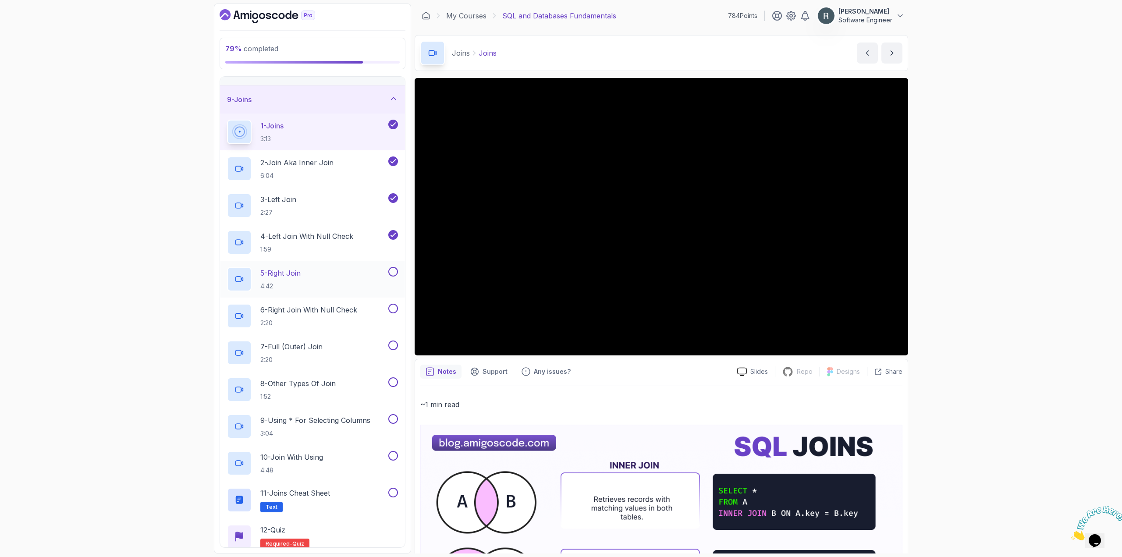
click at [392, 269] on button at bounding box center [393, 272] width 10 height 10
click at [394, 309] on button at bounding box center [393, 309] width 10 height 10
click at [394, 344] on button at bounding box center [393, 345] width 10 height 10
click at [395, 382] on button at bounding box center [393, 382] width 10 height 10
click at [394, 418] on button at bounding box center [393, 419] width 10 height 10
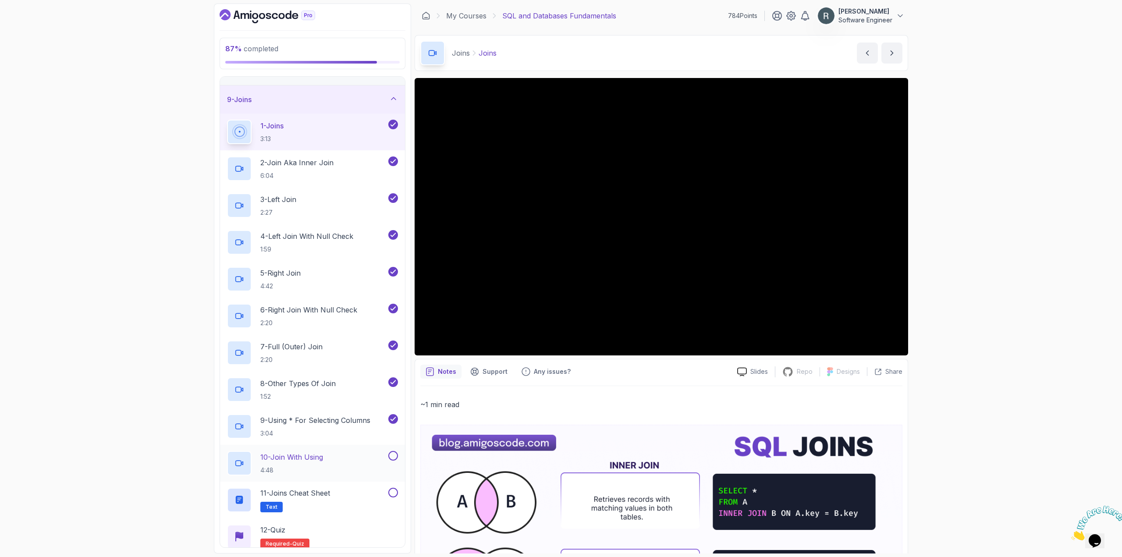
click at [393, 454] on button at bounding box center [393, 456] width 10 height 10
click at [394, 492] on button at bounding box center [393, 493] width 10 height 10
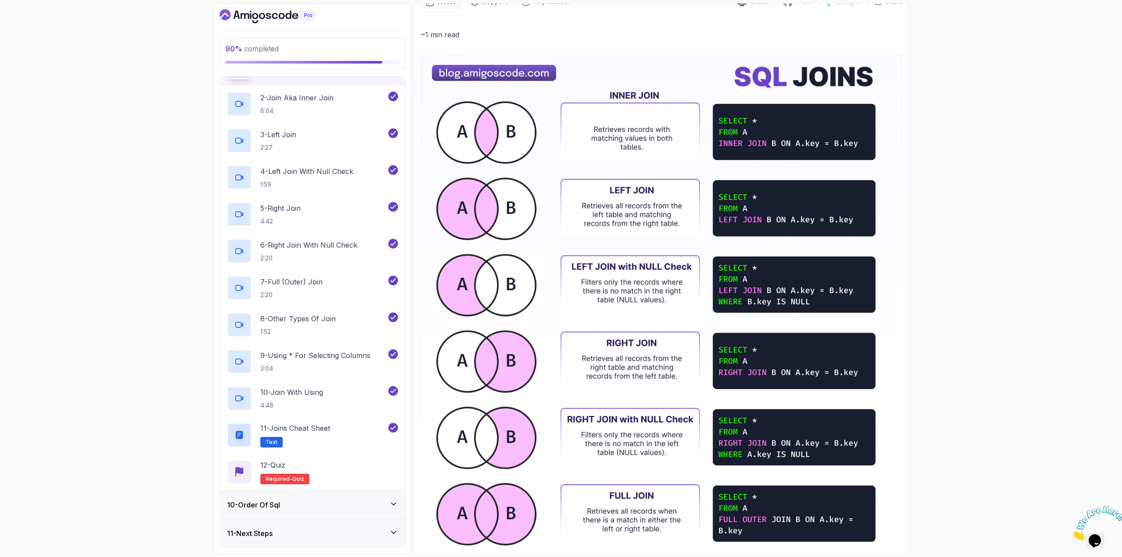
scroll to position [351, 0]
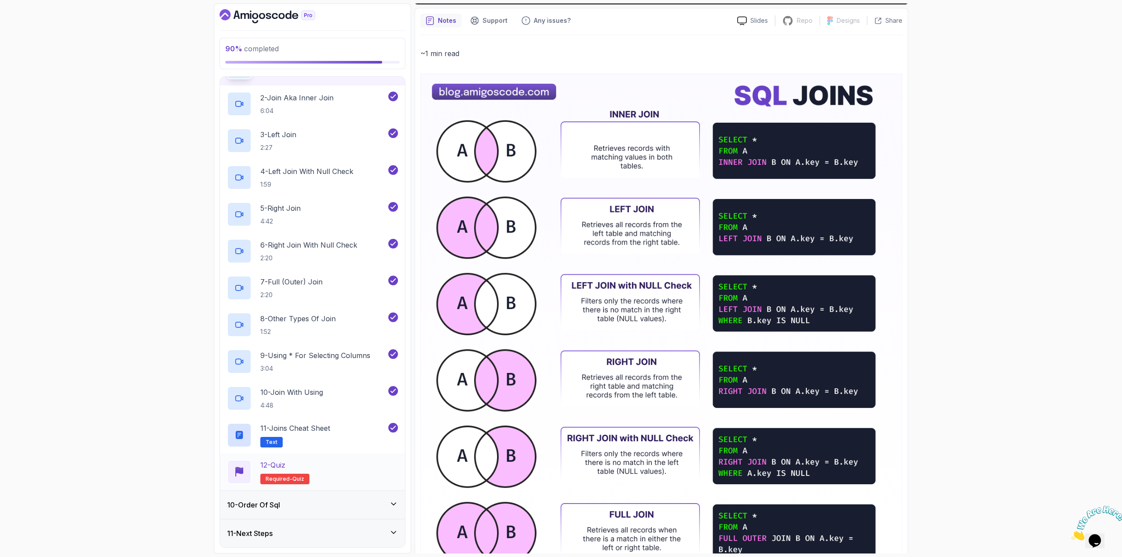
click at [353, 474] on div "12 - Quiz Required- quiz" at bounding box center [312, 472] width 171 height 25
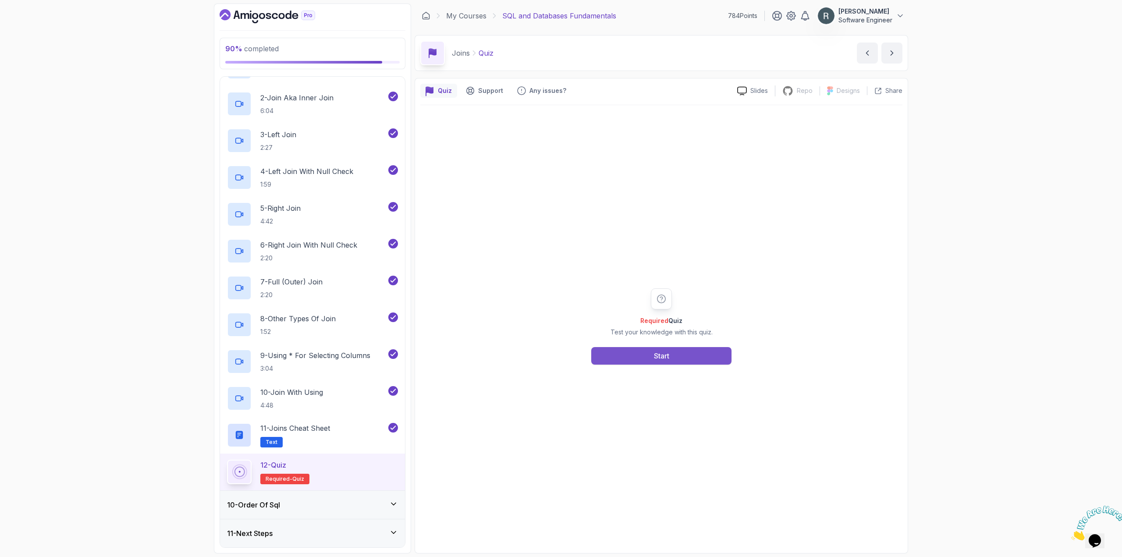
click at [662, 354] on div "Start" at bounding box center [661, 355] width 15 height 11
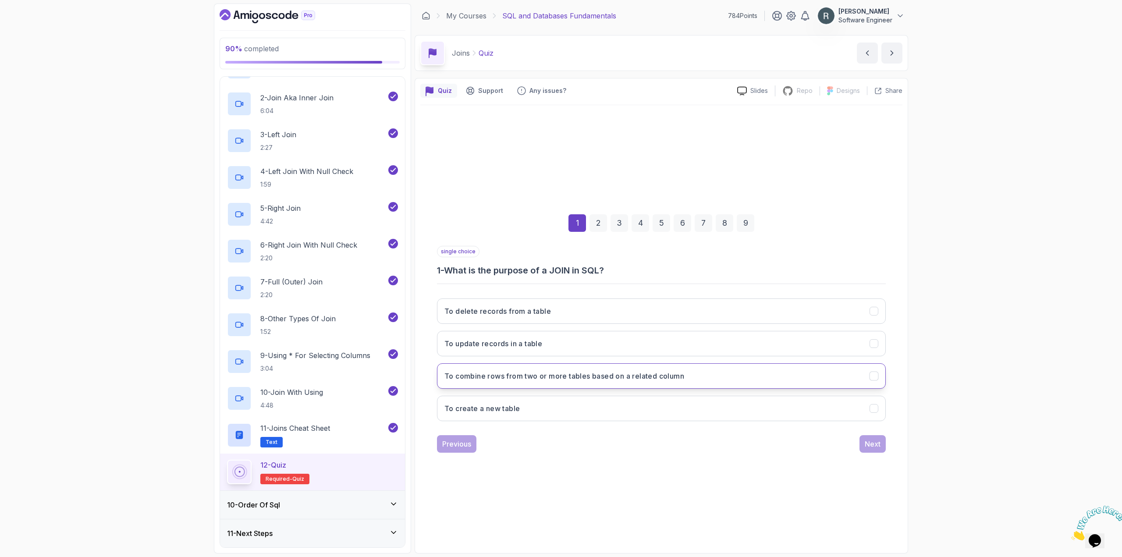
click at [630, 381] on button "To combine rows from two or more tables based on a related column" at bounding box center [661, 375] width 449 height 25
click at [873, 445] on div "Next" at bounding box center [872, 444] width 16 height 11
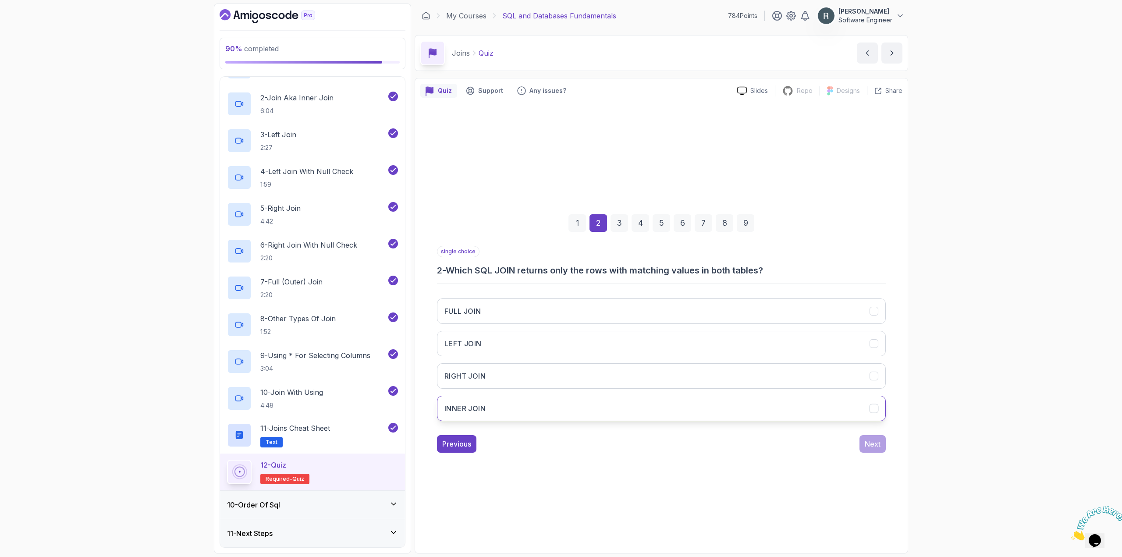
click at [718, 411] on button "INNER JOIN" at bounding box center [661, 408] width 449 height 25
click at [877, 450] on button "Next" at bounding box center [872, 444] width 26 height 18
click at [675, 313] on button "LEFT JOIN" at bounding box center [661, 310] width 449 height 25
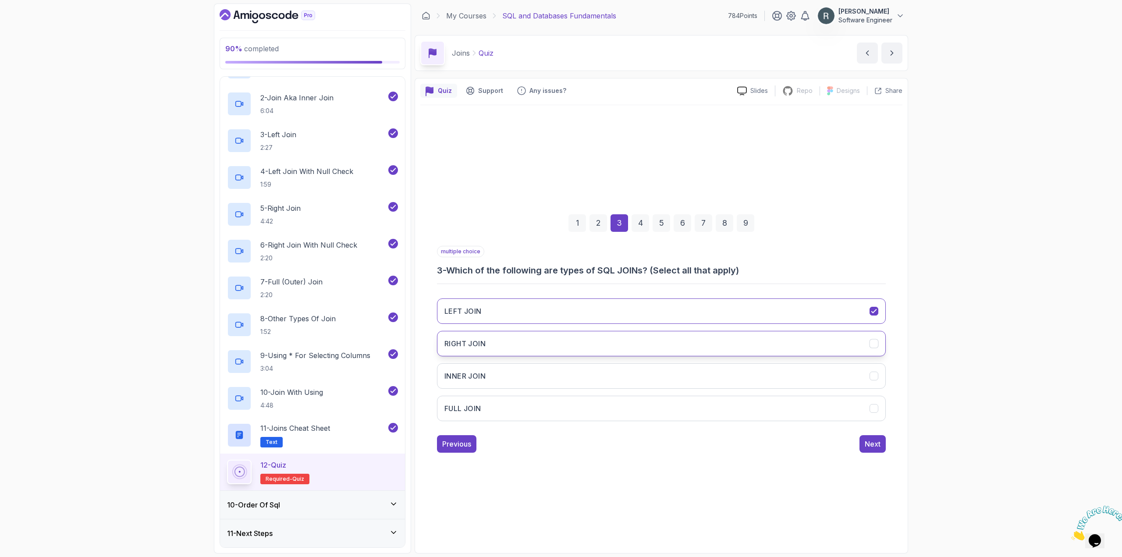
click at [664, 344] on button "RIGHT JOIN" at bounding box center [661, 343] width 449 height 25
click at [654, 369] on button "INNER JOIN" at bounding box center [661, 375] width 449 height 25
click at [654, 400] on button "FULL JOIN" at bounding box center [661, 408] width 449 height 25
click at [873, 441] on div "Next" at bounding box center [872, 444] width 16 height 11
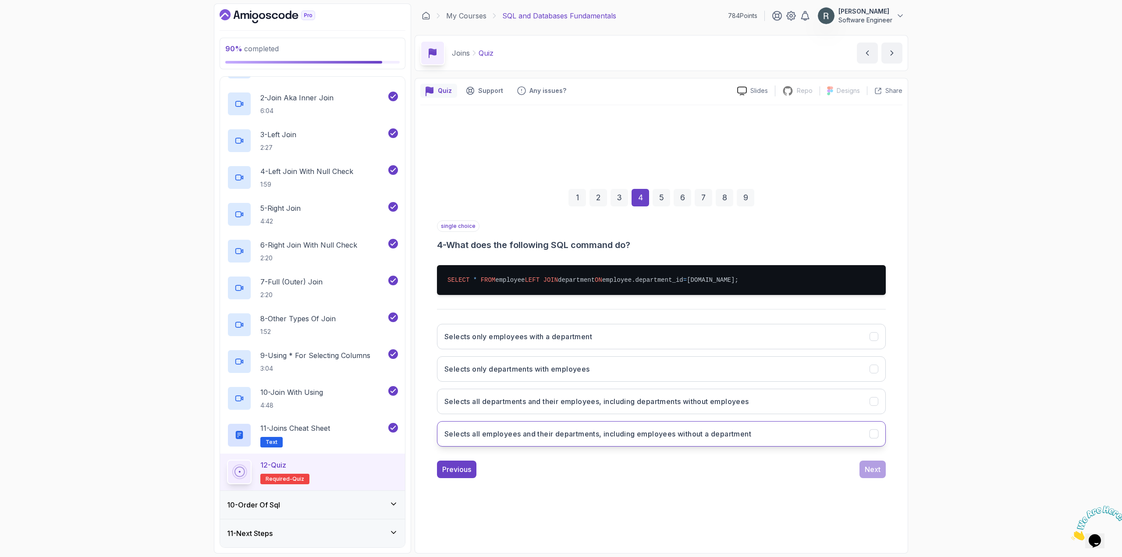
click at [629, 439] on h3 "Selects all employees and their departments, including employees without a depa…" at bounding box center [597, 433] width 307 height 11
click at [866, 474] on div "Next" at bounding box center [872, 469] width 16 height 11
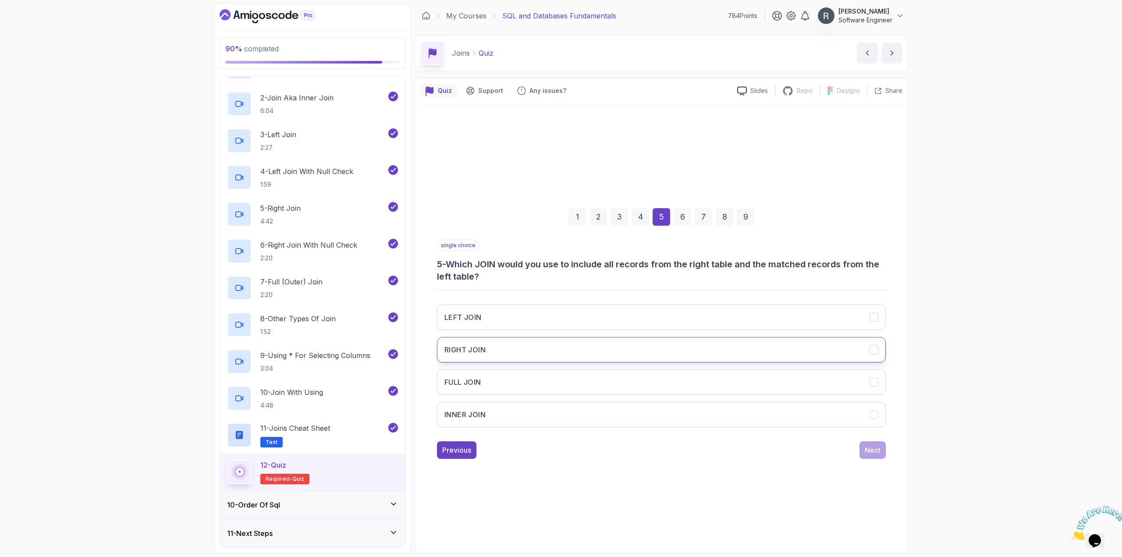
click at [818, 351] on button "RIGHT JOIN" at bounding box center [661, 349] width 449 height 25
click at [874, 447] on div "Next" at bounding box center [872, 450] width 16 height 11
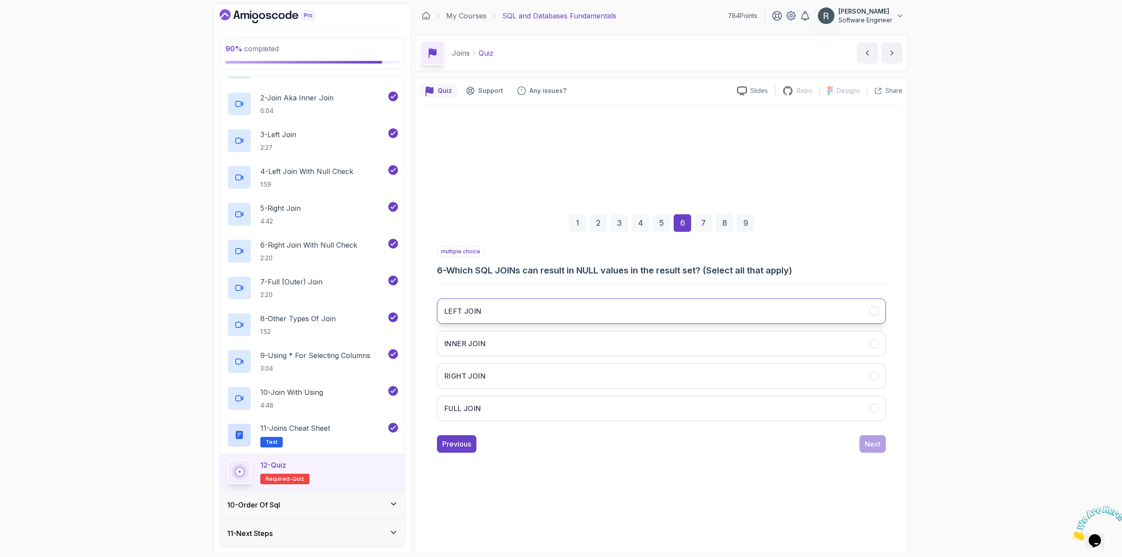
click at [736, 302] on button "LEFT JOIN" at bounding box center [661, 310] width 449 height 25
click at [744, 377] on button "RIGHT JOIN" at bounding box center [661, 375] width 449 height 25
click at [769, 409] on button "FULL JOIN" at bounding box center [661, 408] width 449 height 25
click at [861, 449] on button "Next" at bounding box center [872, 444] width 26 height 18
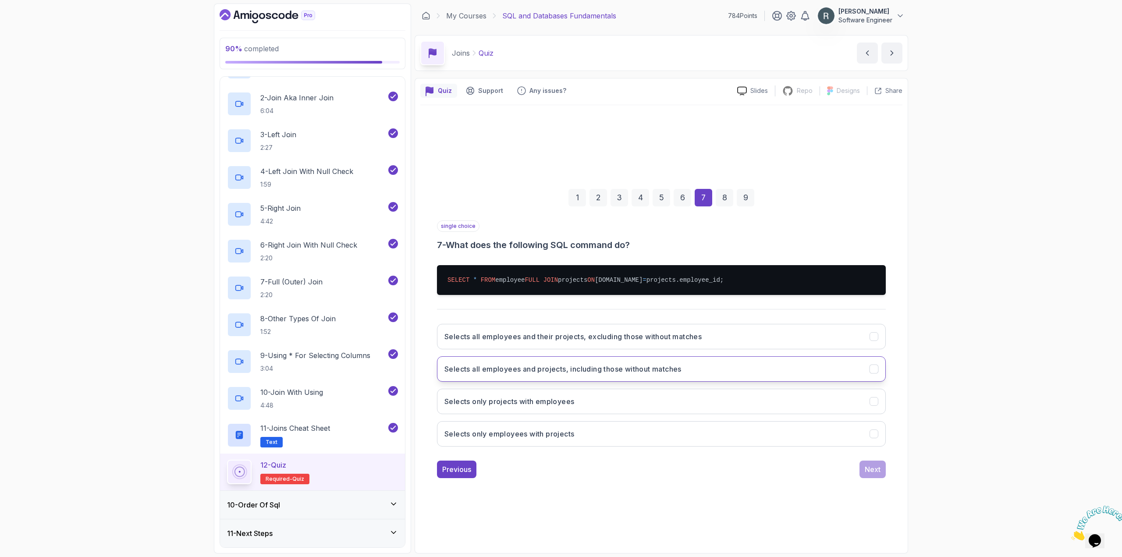
click at [728, 382] on button "Selects all employees and projects, including those without matches" at bounding box center [661, 368] width 449 height 25
click at [876, 474] on div "Next" at bounding box center [872, 469] width 16 height 11
click at [589, 371] on h3 "Using the USING clause with the common column name" at bounding box center [539, 369] width 190 height 11
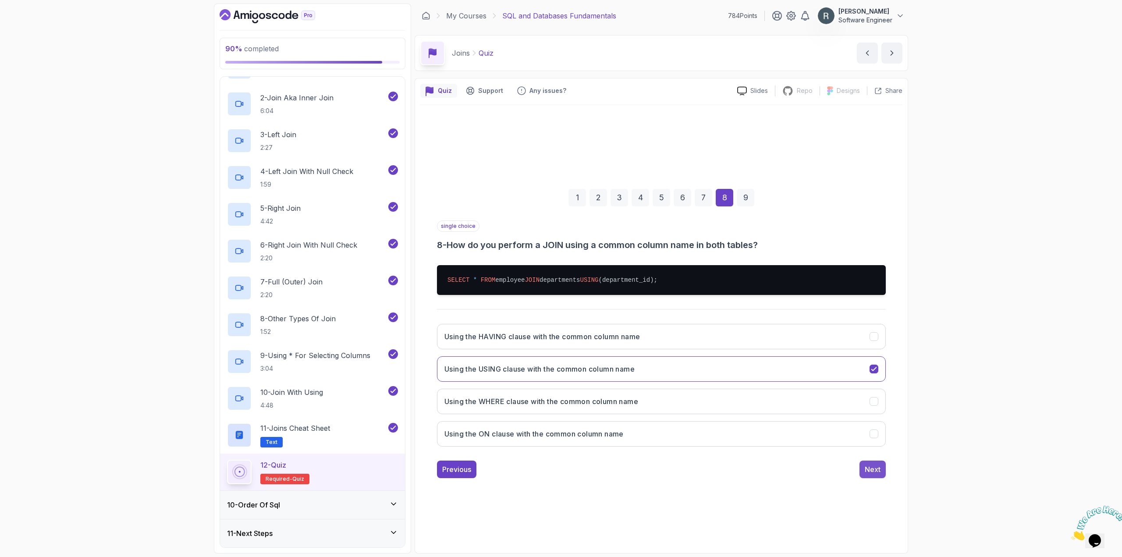
click at [865, 474] on div "Next" at bounding box center [872, 469] width 16 height 11
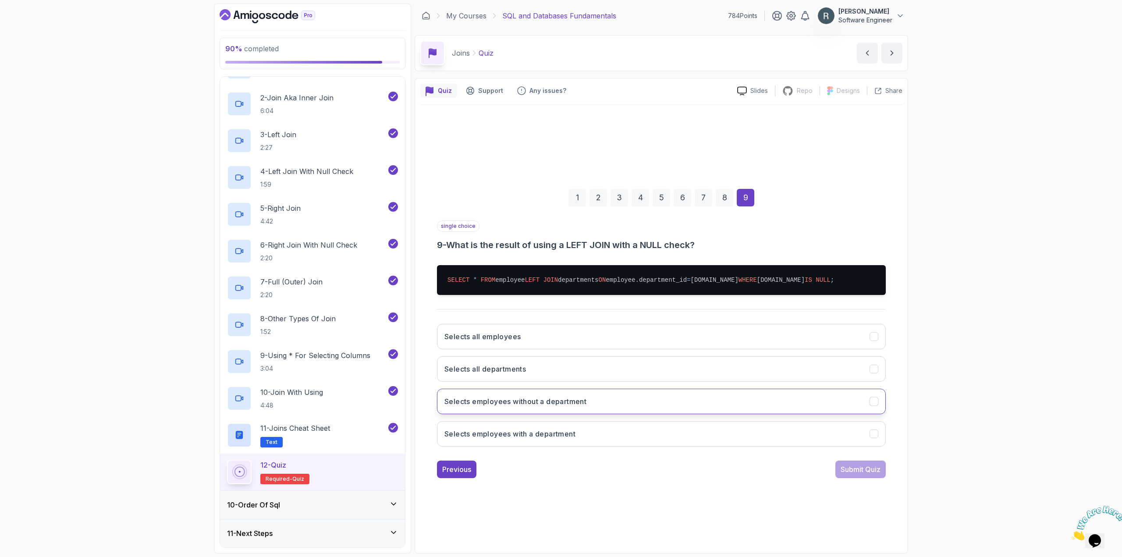
click at [689, 414] on button "Selects employees without a department" at bounding box center [661, 401] width 449 height 25
click at [850, 474] on div "Submit Quiz" at bounding box center [860, 469] width 40 height 11
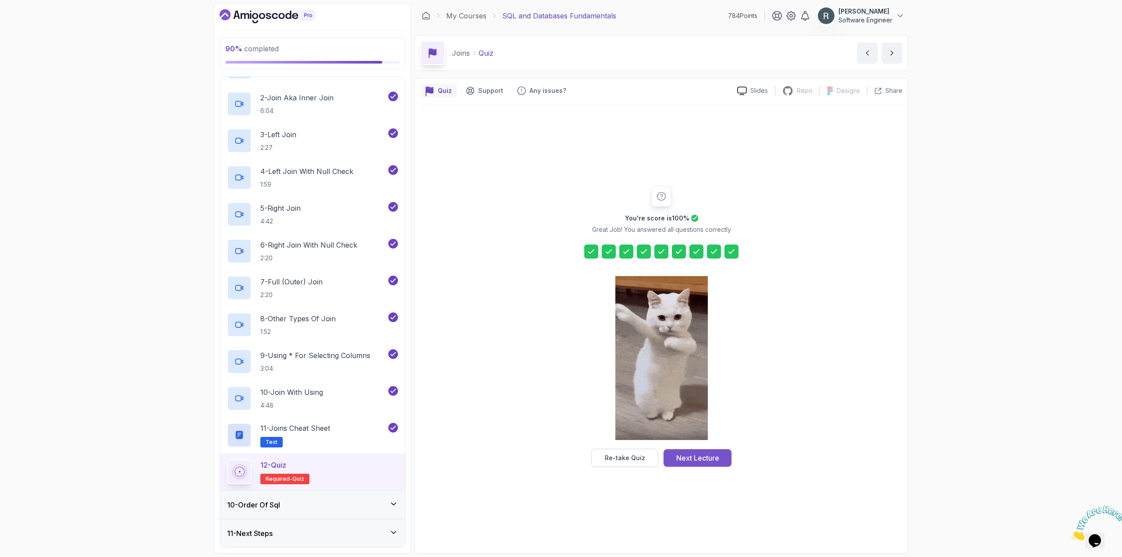
click at [727, 456] on button "Next Lecture" at bounding box center [697, 458] width 68 height 18
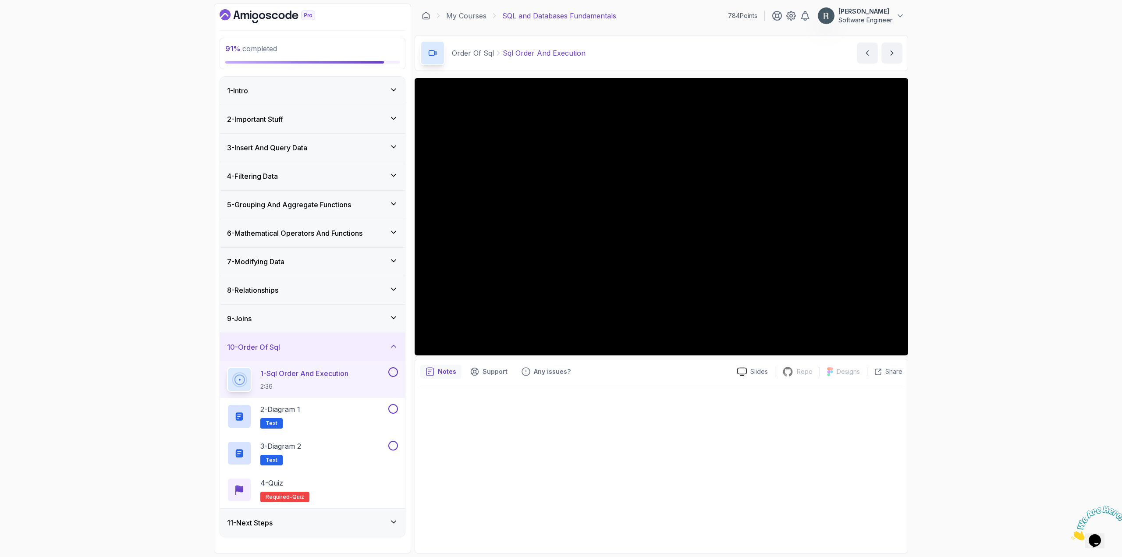
click at [396, 372] on button at bounding box center [393, 372] width 10 height 10
click at [363, 410] on div "2 - Diagram 1 Text" at bounding box center [306, 416] width 159 height 25
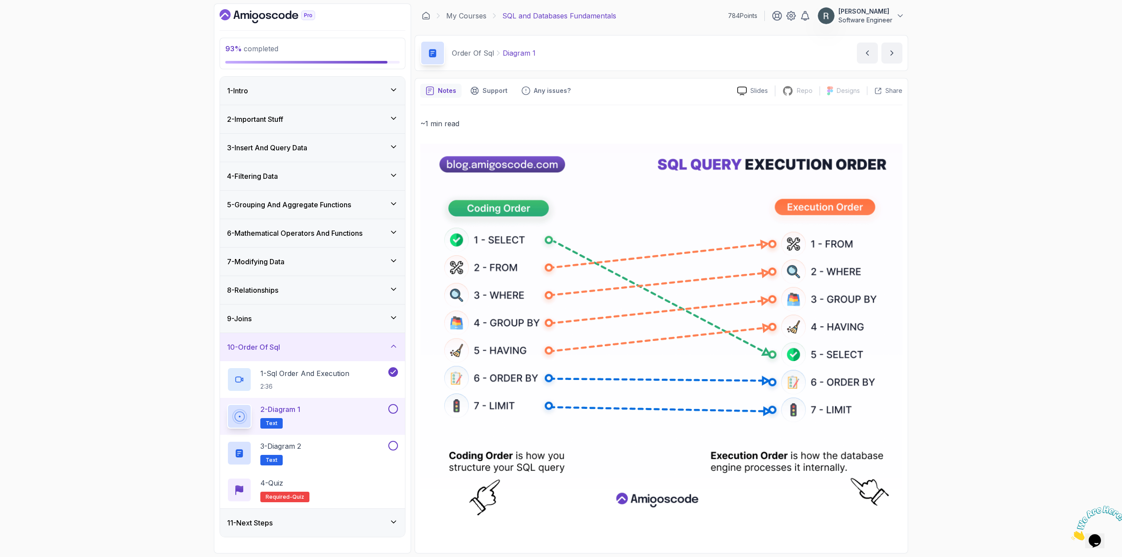
click at [392, 408] on button at bounding box center [393, 409] width 10 height 10
click at [372, 442] on div "3 - Diagram 2 Text" at bounding box center [306, 453] width 159 height 25
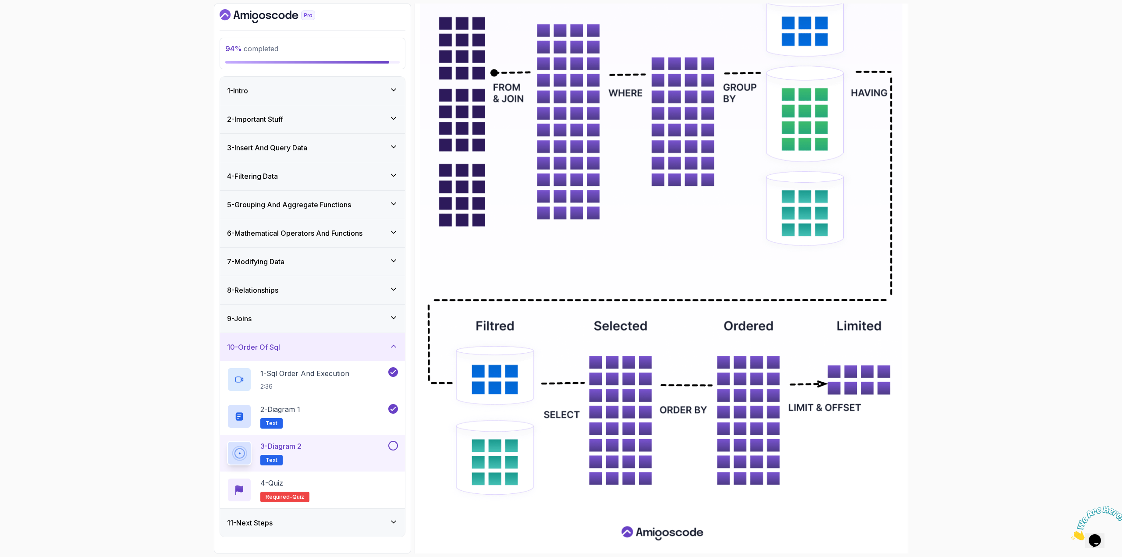
scroll to position [219, 0]
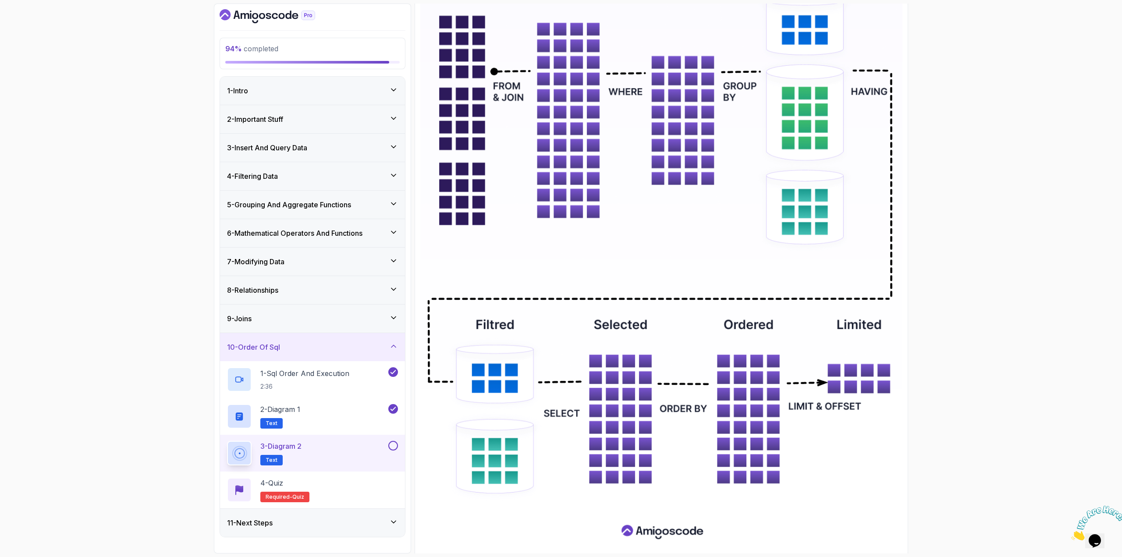
click at [392, 445] on button at bounding box center [393, 446] width 10 height 10
click at [362, 482] on div "4 - Quiz Required- quiz" at bounding box center [312, 490] width 171 height 25
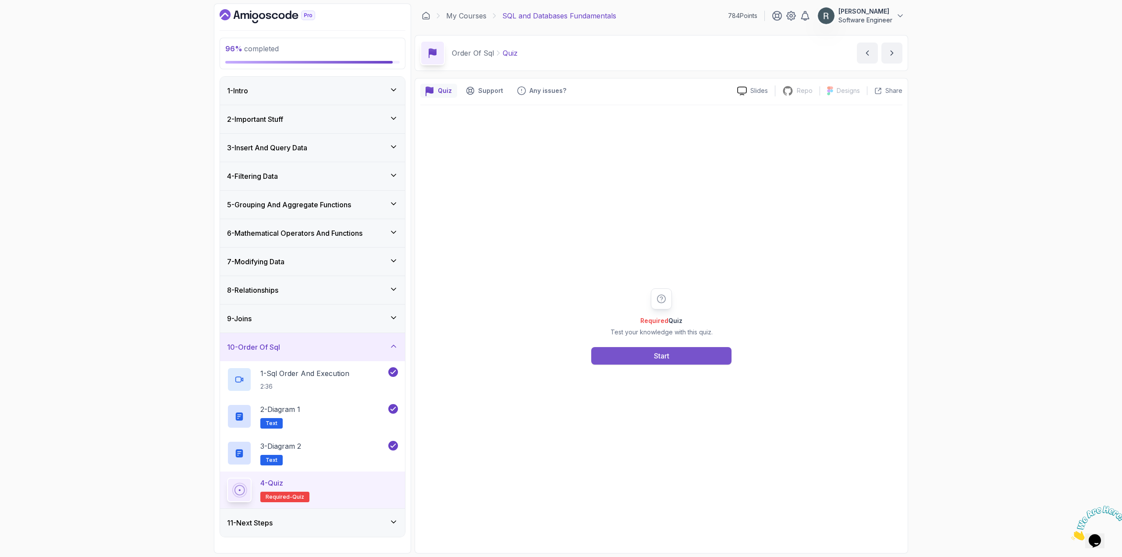
click at [708, 359] on button "Start" at bounding box center [661, 356] width 140 height 18
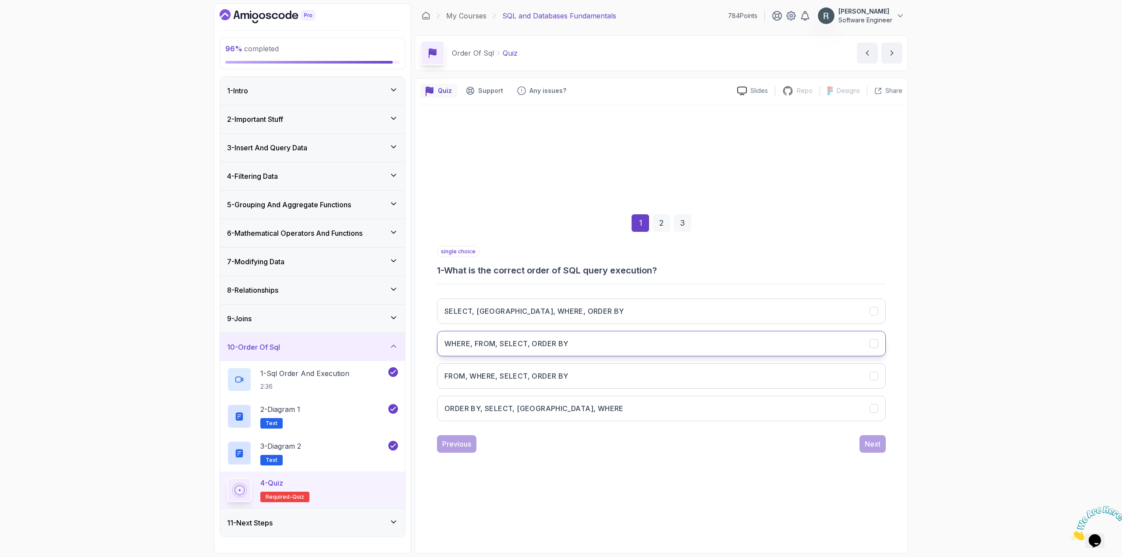
click at [554, 343] on h3 "WHERE, FROM, SELECT, ORDER BY" at bounding box center [506, 343] width 124 height 11
click at [873, 446] on div "Next" at bounding box center [872, 444] width 16 height 11
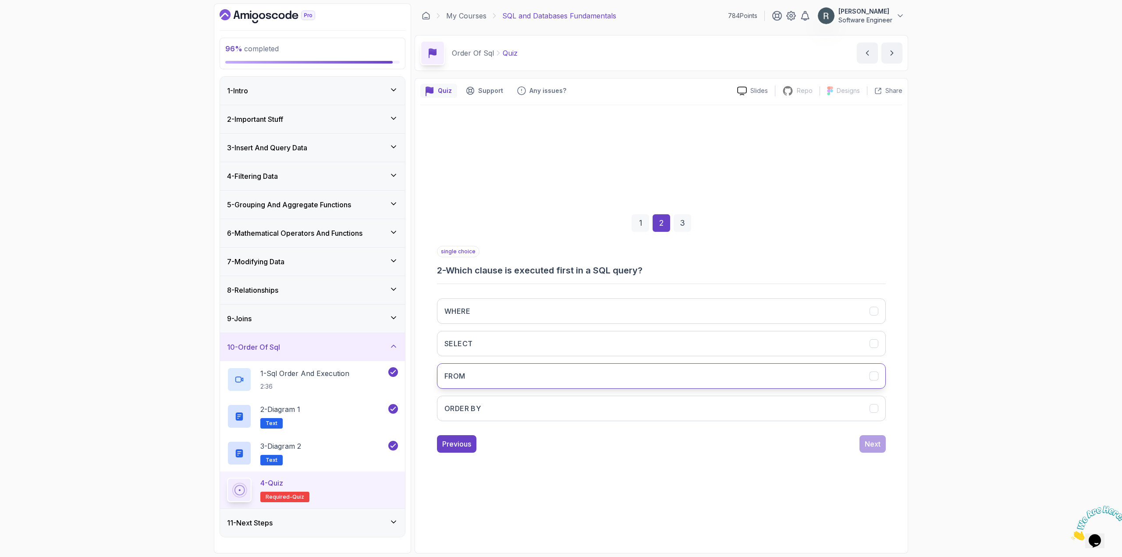
click at [860, 376] on button "FROM" at bounding box center [661, 375] width 449 height 25
click at [878, 444] on div "Next" at bounding box center [872, 444] width 16 height 11
click at [754, 380] on button "To optimize query performance and ensure correct results" at bounding box center [661, 375] width 449 height 25
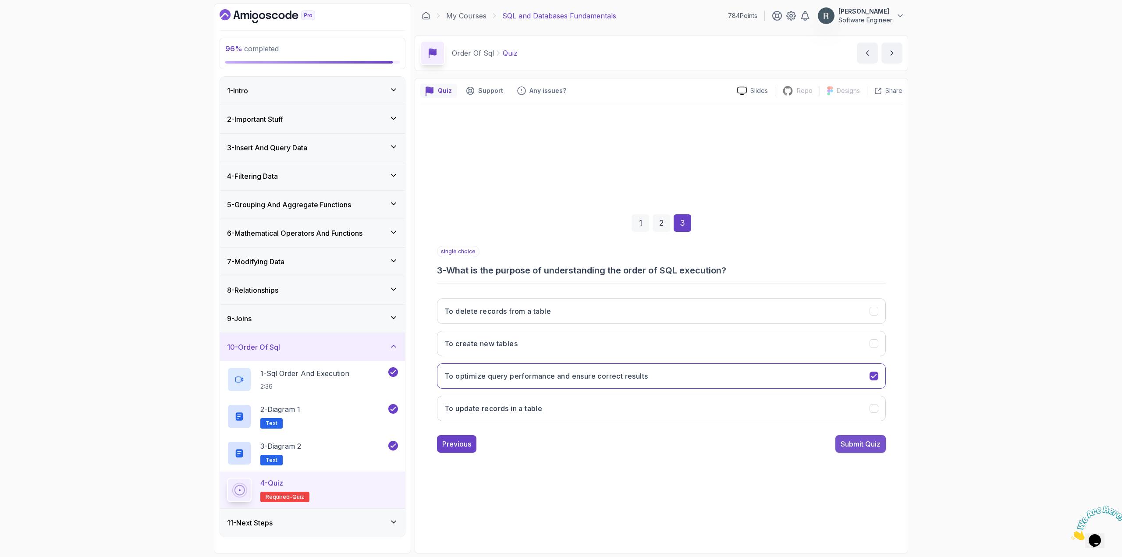
click at [867, 446] on div "Submit Quiz" at bounding box center [860, 444] width 40 height 11
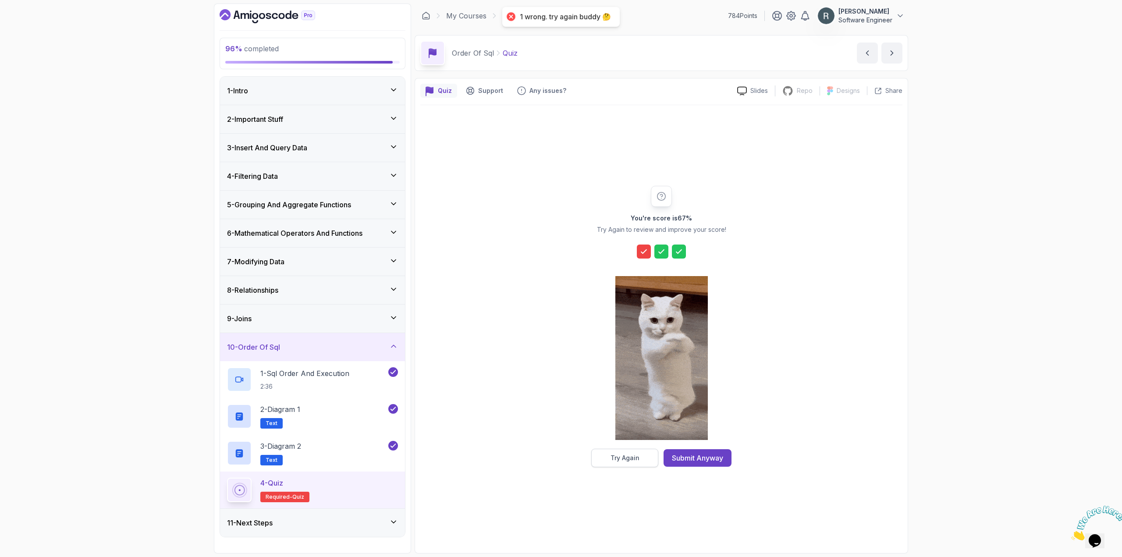
click at [641, 463] on button "Try Again" at bounding box center [624, 458] width 67 height 18
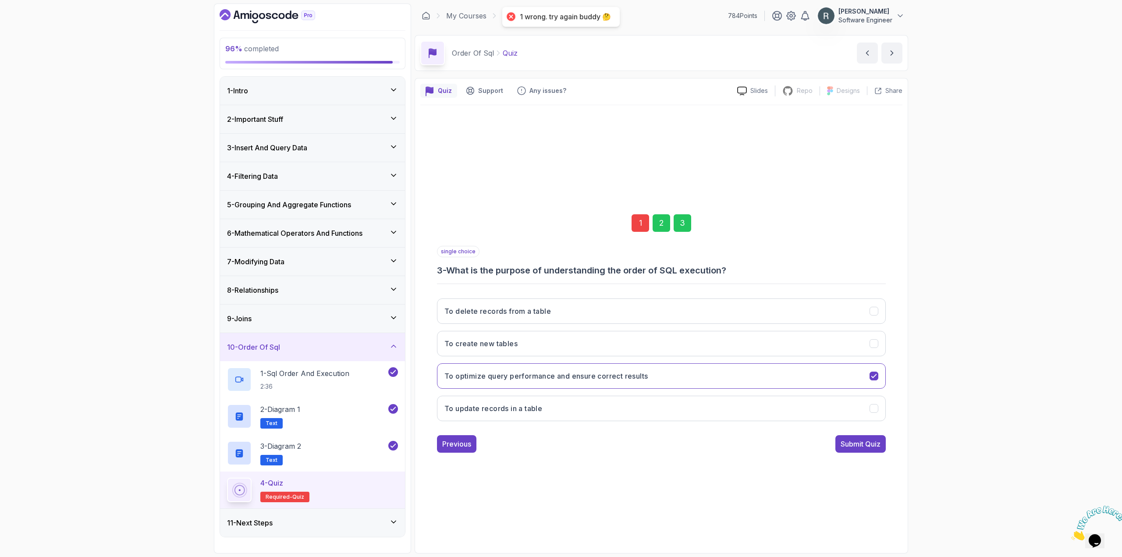
click at [640, 224] on div "1" at bounding box center [640, 223] width 18 height 18
click at [505, 297] on div "FROM, WHERE, SELECT, ORDER BY ORDER BY, SELECT, FROM, WHERE WHERE, FROM, SELECT…" at bounding box center [661, 359] width 449 height 137
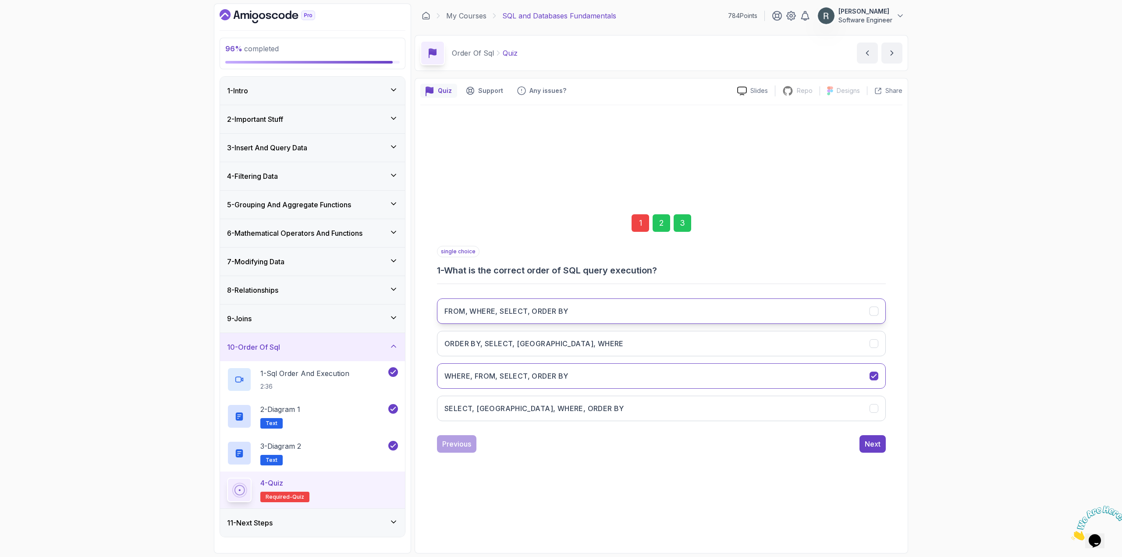
click at [506, 305] on button "FROM, WHERE, SELECT, ORDER BY" at bounding box center [661, 310] width 449 height 25
click at [868, 449] on div "Next" at bounding box center [872, 444] width 16 height 11
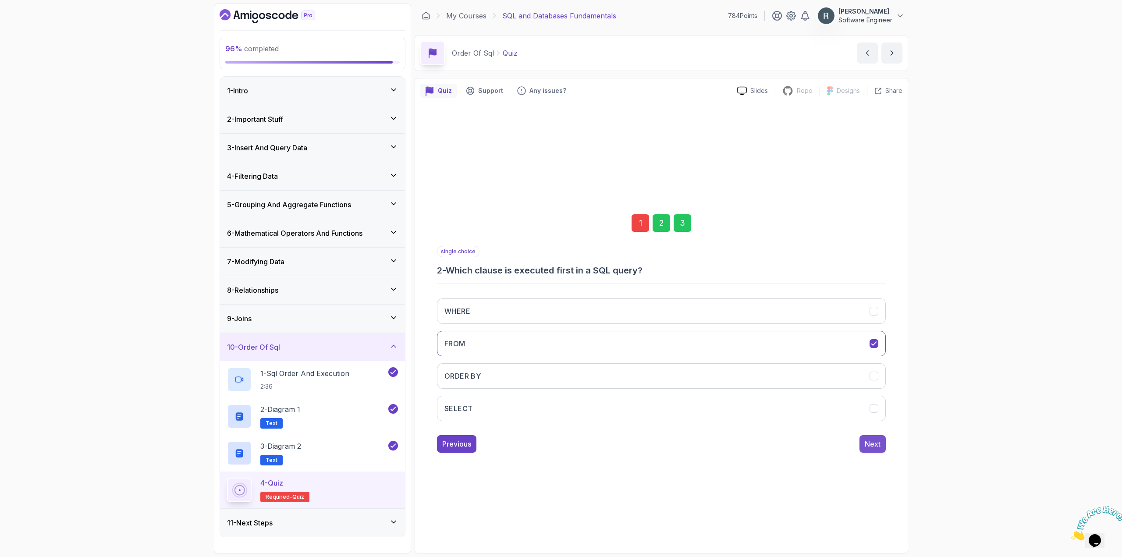
click at [870, 445] on div "Next" at bounding box center [872, 444] width 16 height 11
click at [868, 450] on button "Submit Quiz" at bounding box center [860, 444] width 50 height 18
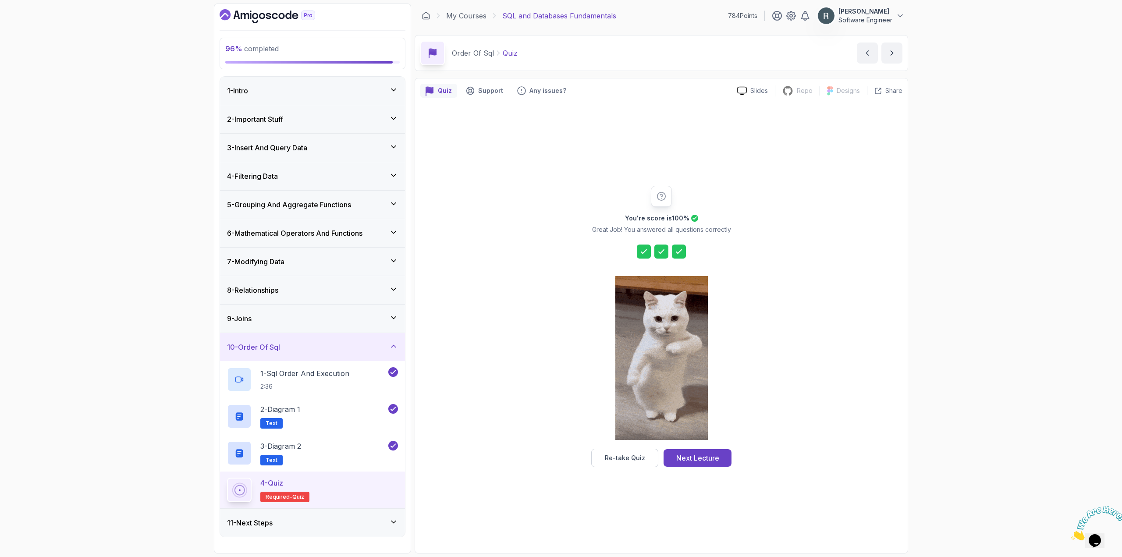
click at [706, 458] on div "Next Lecture" at bounding box center [697, 458] width 43 height 11
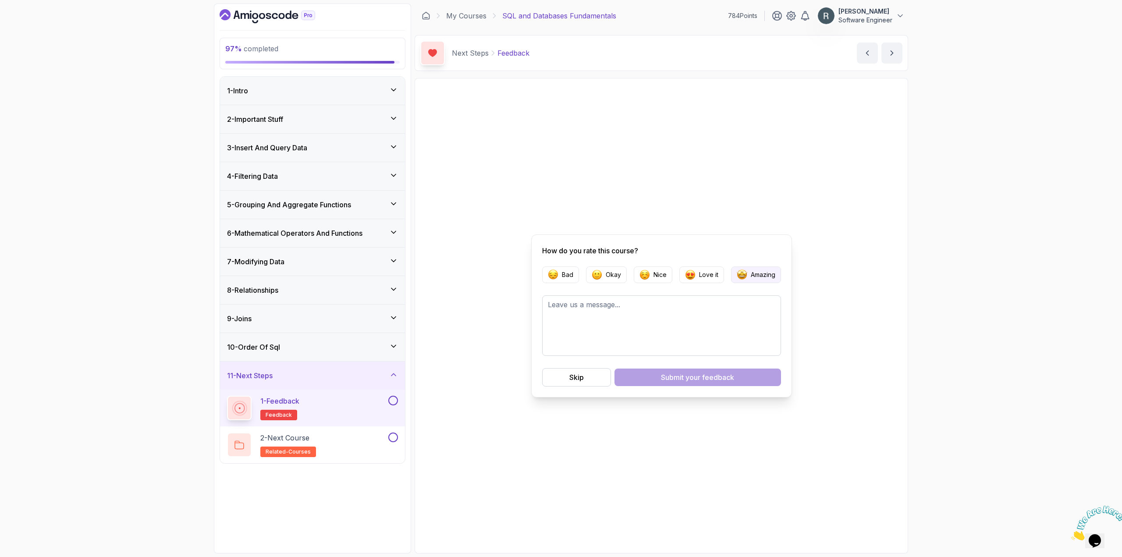
click at [748, 276] on button "Amazing" at bounding box center [756, 274] width 50 height 17
click at [717, 379] on span "your feedback" at bounding box center [709, 377] width 49 height 11
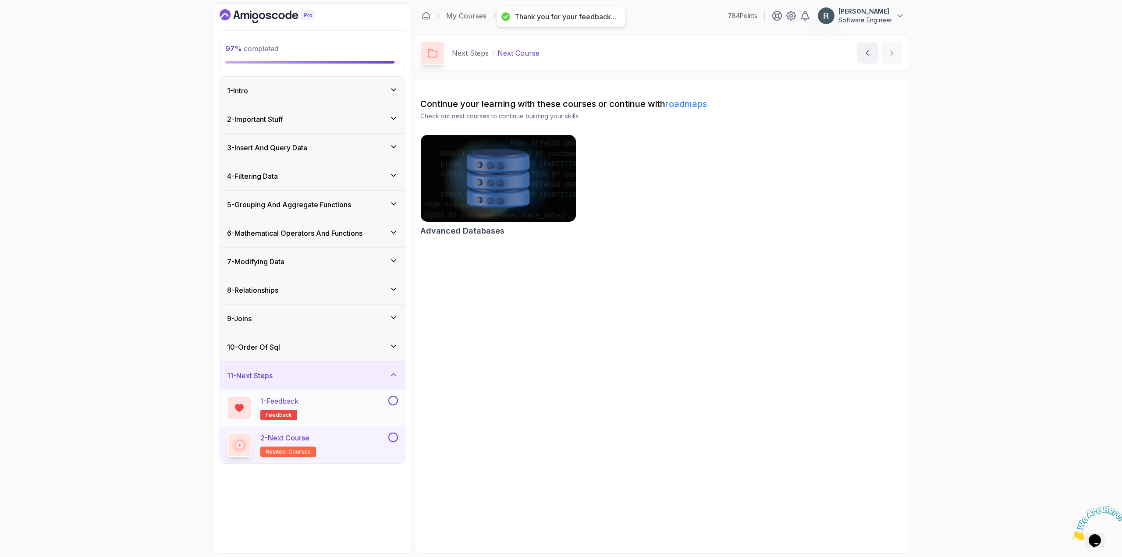
click at [391, 403] on button at bounding box center [393, 401] width 10 height 10
click at [392, 439] on button at bounding box center [393, 437] width 10 height 10
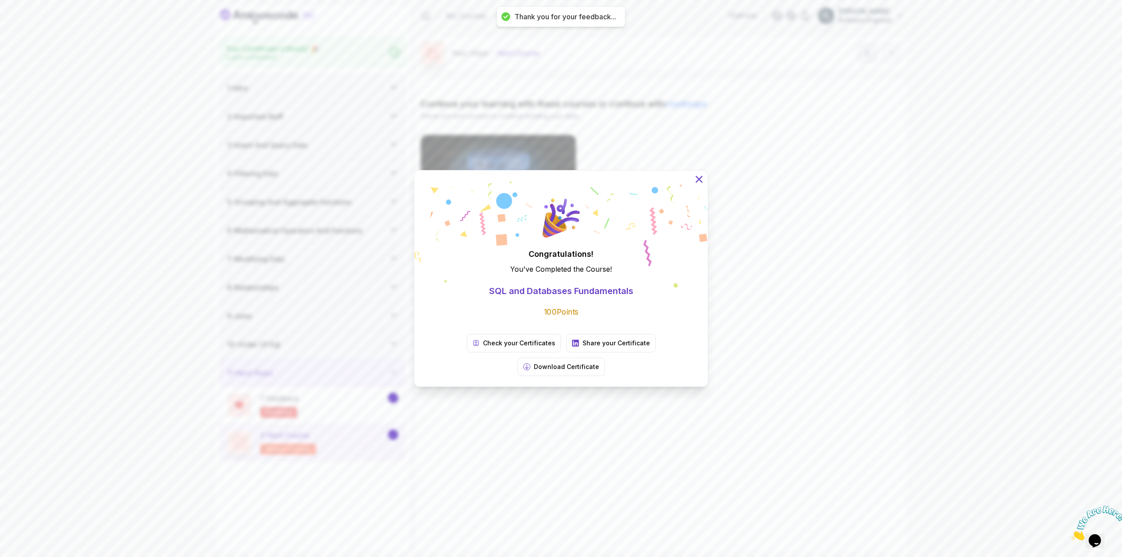
click at [699, 185] on icon at bounding box center [698, 178] width 11 height 11
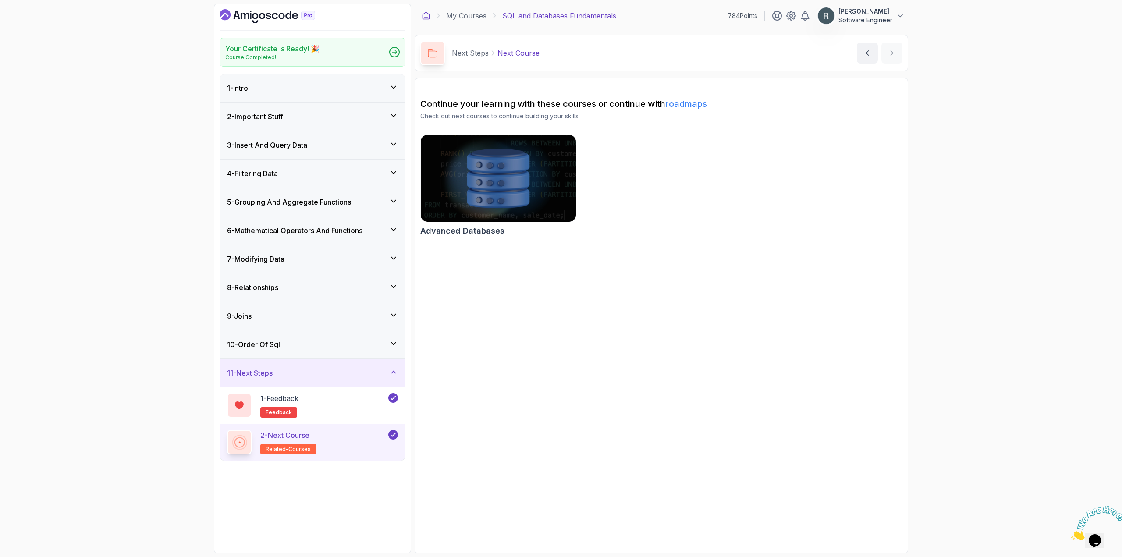
click at [428, 18] on icon at bounding box center [425, 15] width 9 height 9
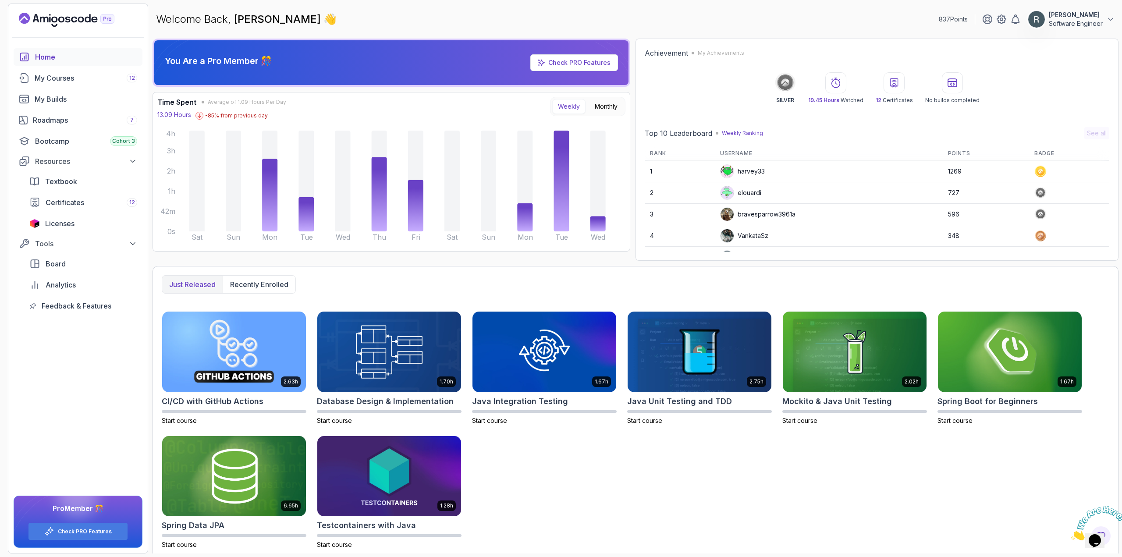
click at [742, 132] on p "Weekly Ranking" at bounding box center [742, 133] width 41 height 7
click at [701, 130] on h2 "Top 10 Leaderboard" at bounding box center [677, 133] width 67 height 11
click at [53, 118] on div "Roadmaps 7" at bounding box center [85, 120] width 104 height 11
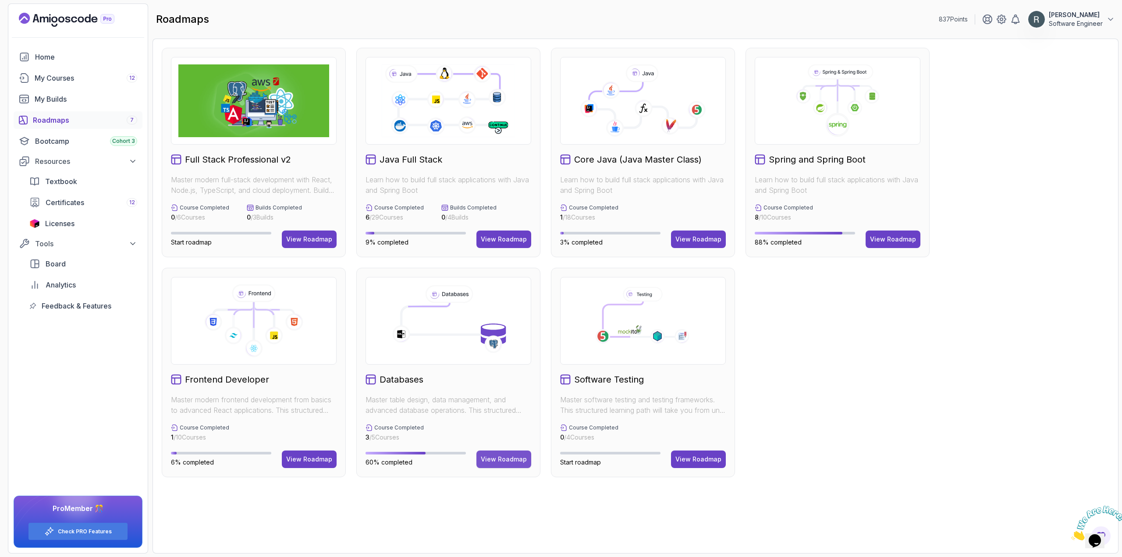
click at [498, 459] on div "View Roadmap" at bounding box center [504, 459] width 46 height 9
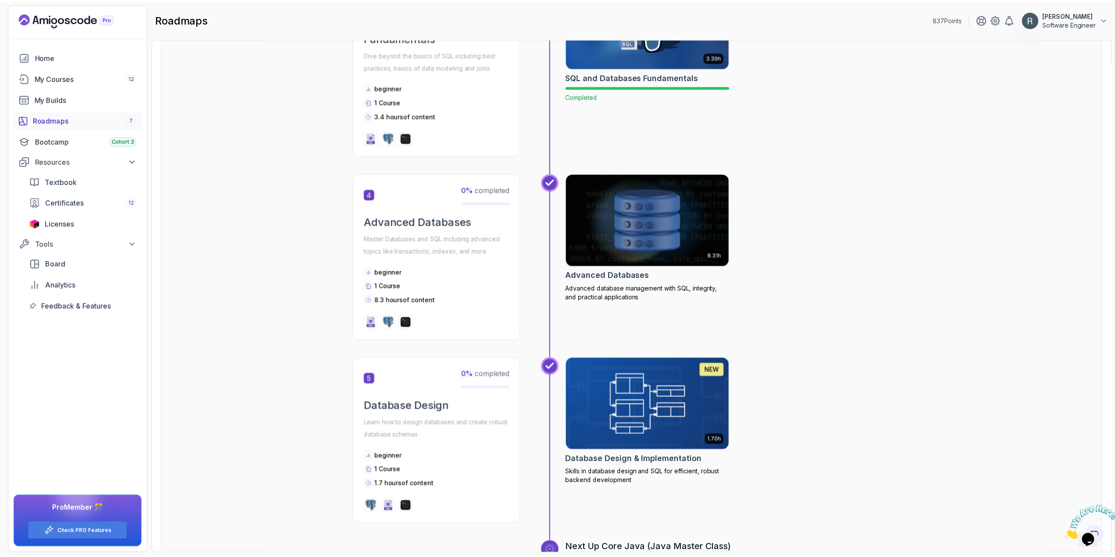
scroll to position [701, 0]
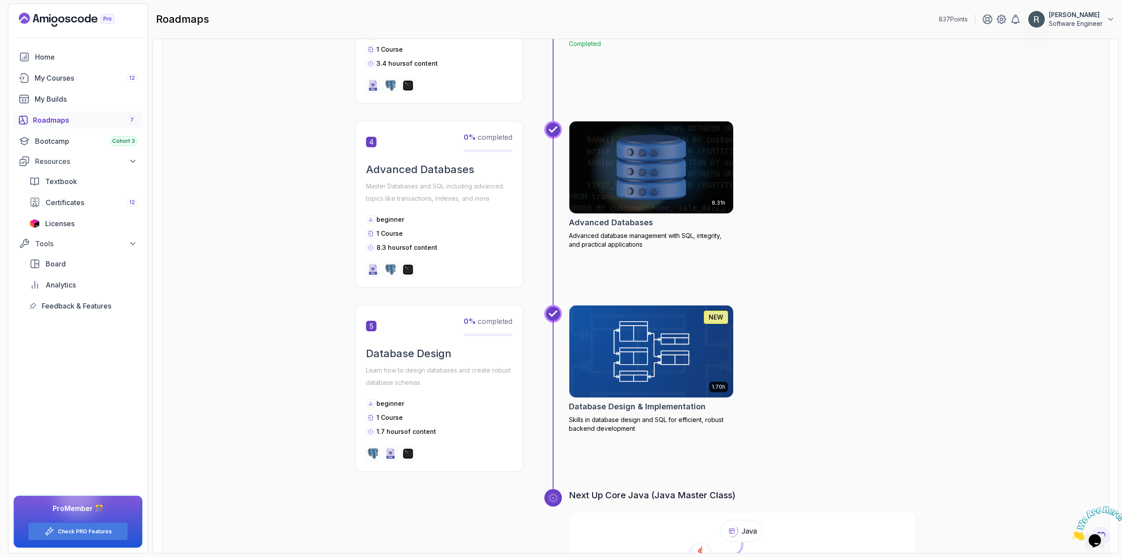
click at [652, 171] on img at bounding box center [651, 167] width 172 height 96
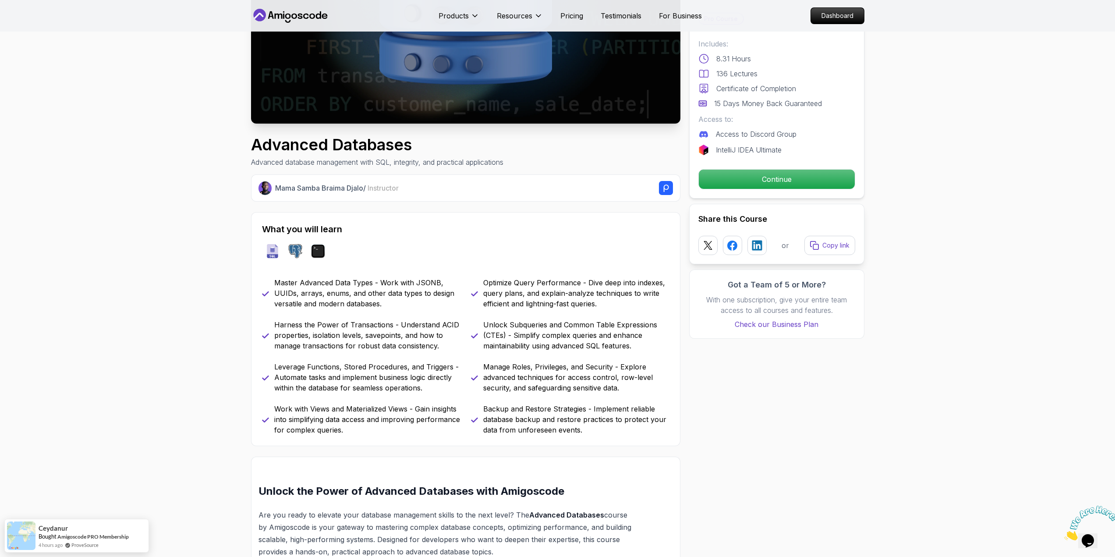
scroll to position [175, 0]
